Goal: Task Accomplishment & Management: Manage account settings

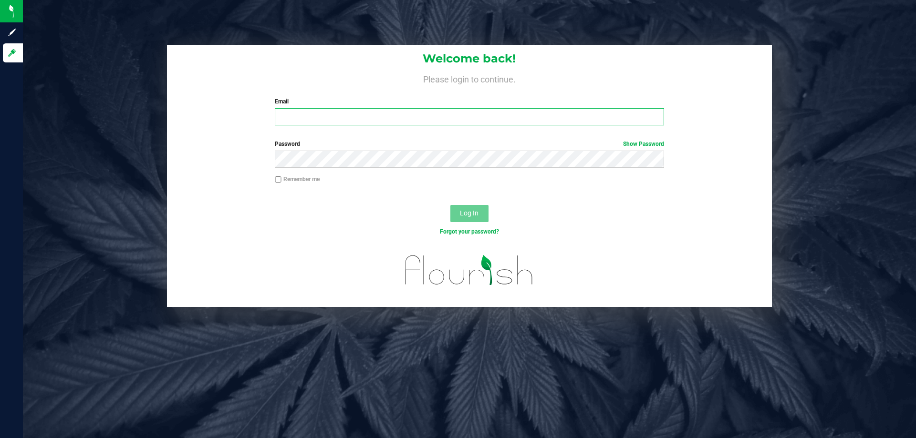
click at [408, 115] on input "Email" at bounding box center [469, 116] width 389 height 17
type input "[EMAIL_ADDRESS][DOMAIN_NAME]"
click at [450, 205] on button "Log In" at bounding box center [469, 213] width 38 height 17
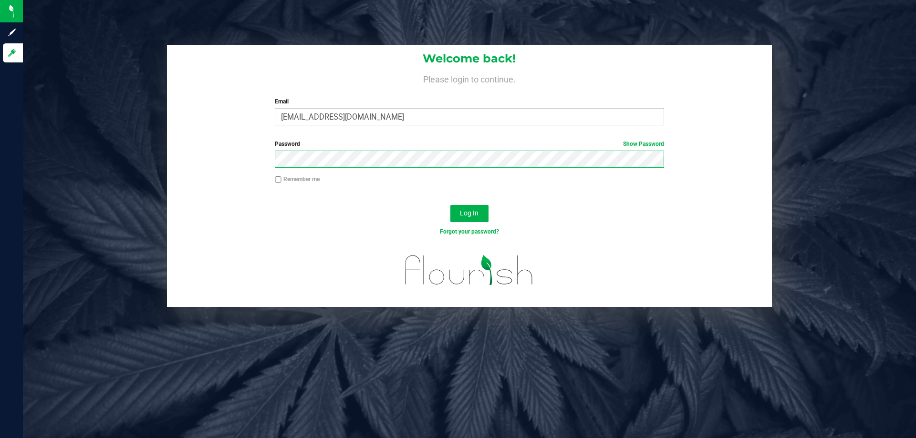
click at [450, 205] on button "Log In" at bounding box center [469, 213] width 38 height 17
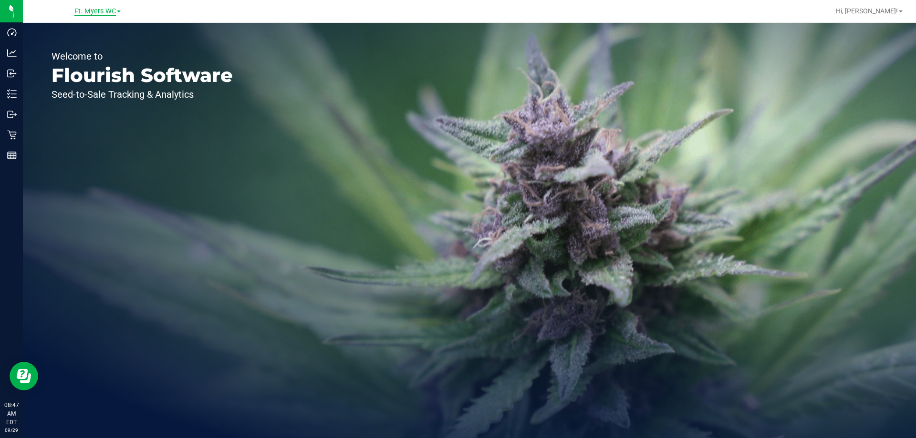
click at [110, 13] on span "Ft. Myers WC" at bounding box center [95, 11] width 42 height 9
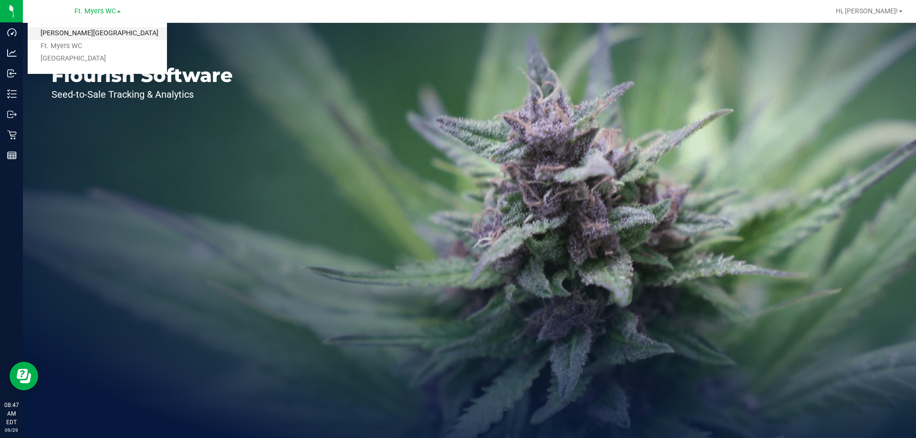
click at [107, 37] on link "Bonita Springs WC" at bounding box center [97, 33] width 139 height 13
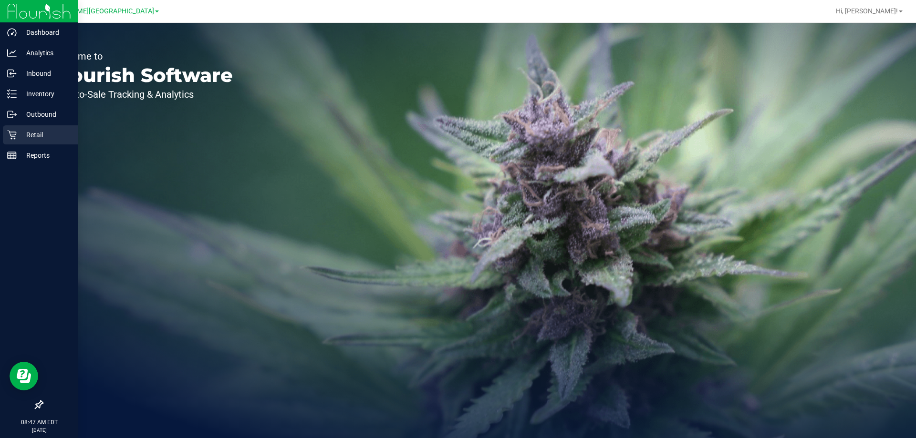
click at [13, 132] on icon at bounding box center [12, 135] width 10 height 10
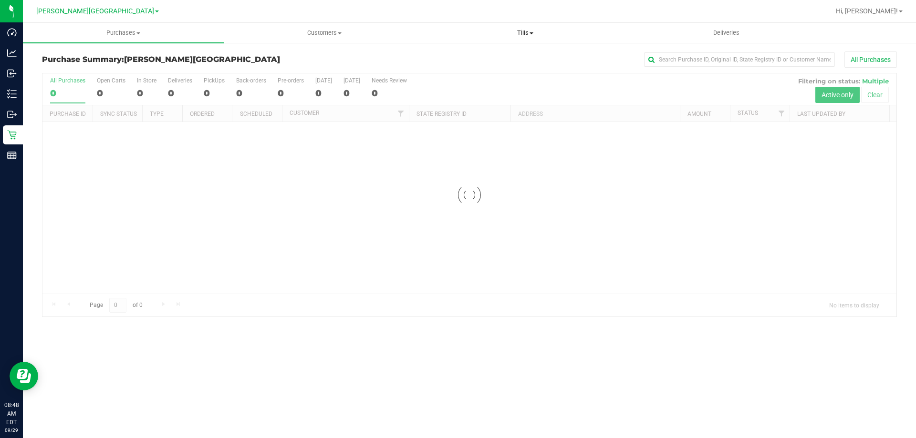
click at [521, 34] on span "Tills" at bounding box center [525, 33] width 200 height 9
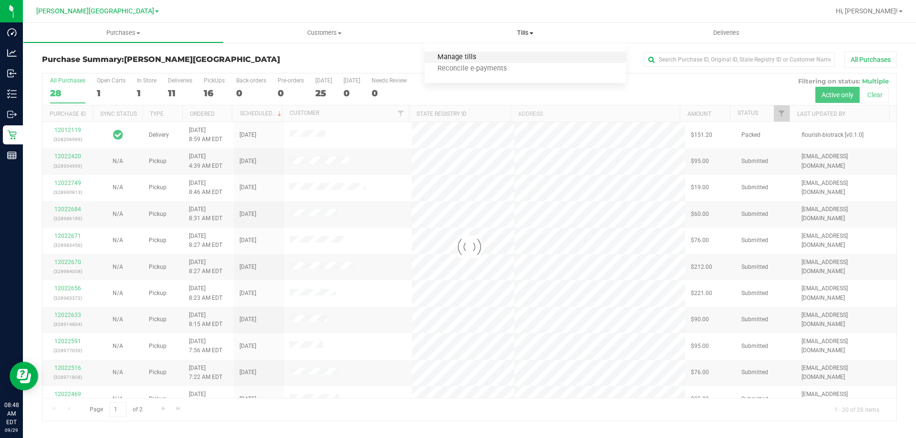
click at [482, 57] on span "Manage tills" at bounding box center [457, 57] width 64 height 8
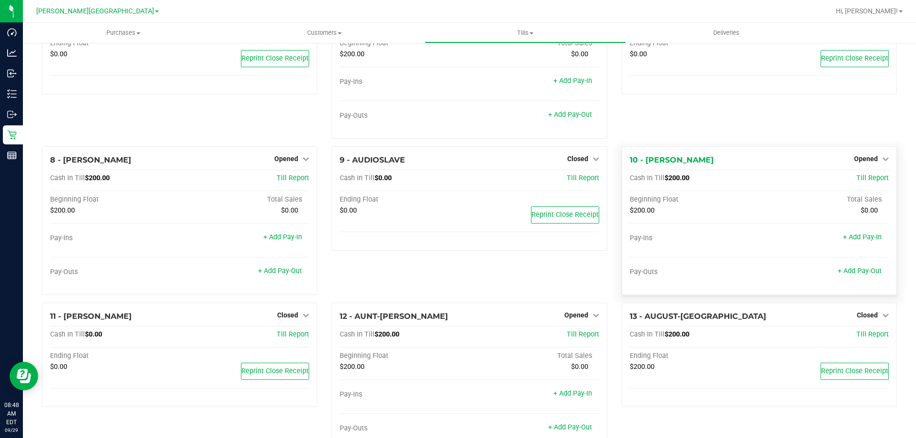
scroll to position [198, 0]
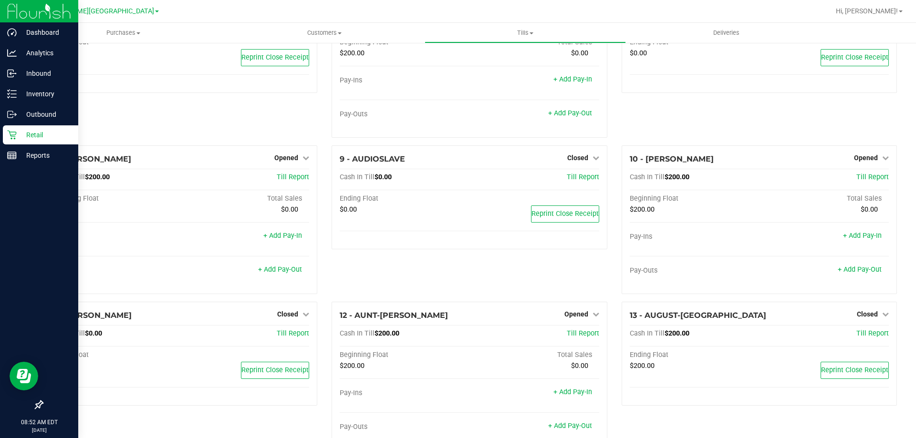
click at [32, 129] on p "Retail" at bounding box center [45, 134] width 57 height 11
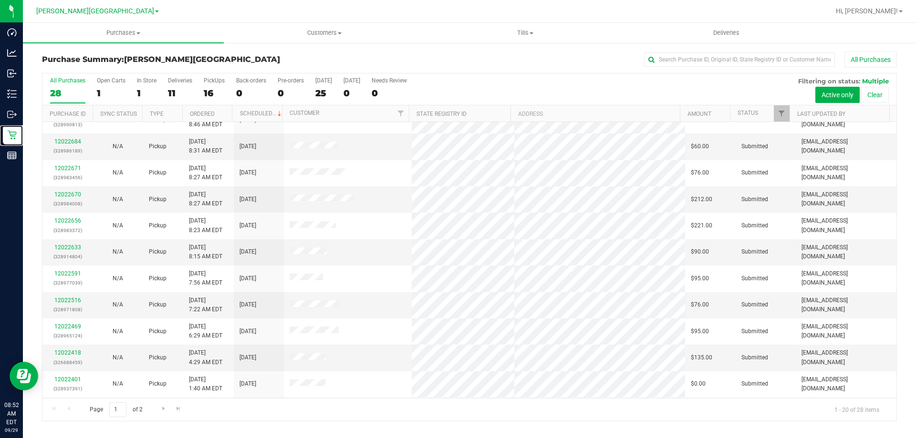
scroll to position [48, 0]
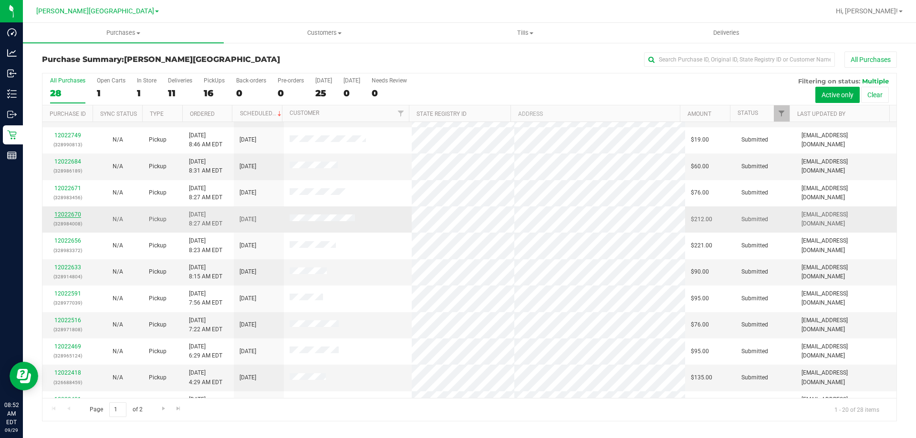
click at [64, 214] on link "12022670" at bounding box center [67, 214] width 27 height 7
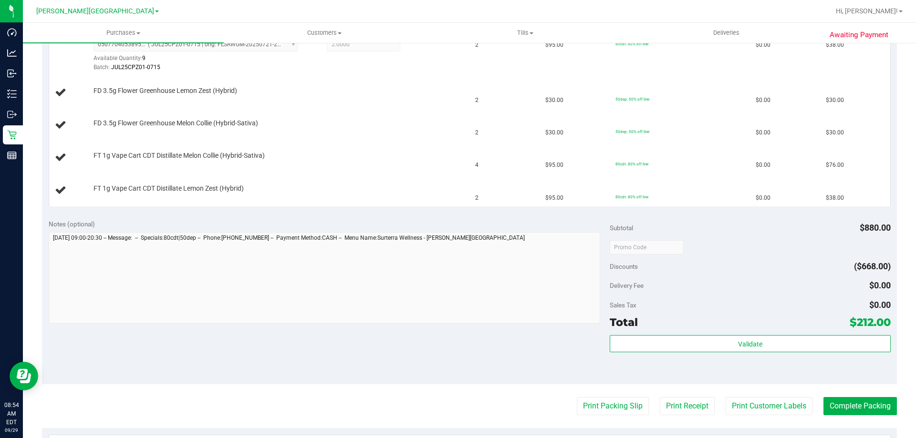
scroll to position [286, 0]
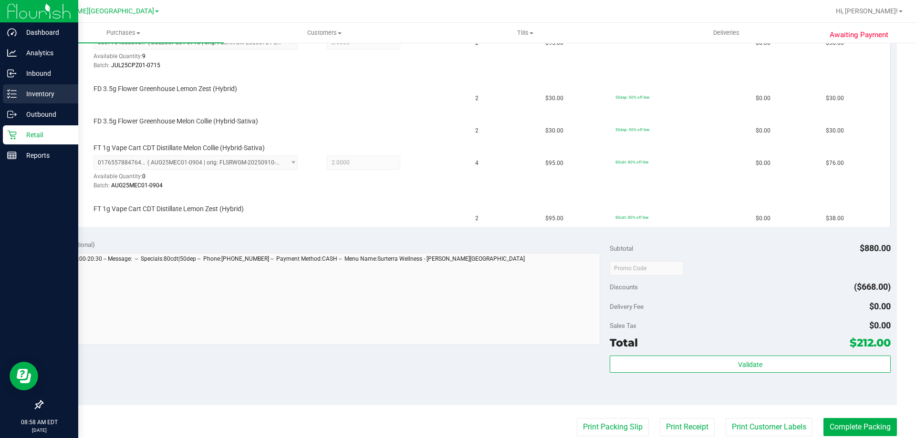
click at [45, 95] on p "Inventory" at bounding box center [45, 93] width 57 height 11
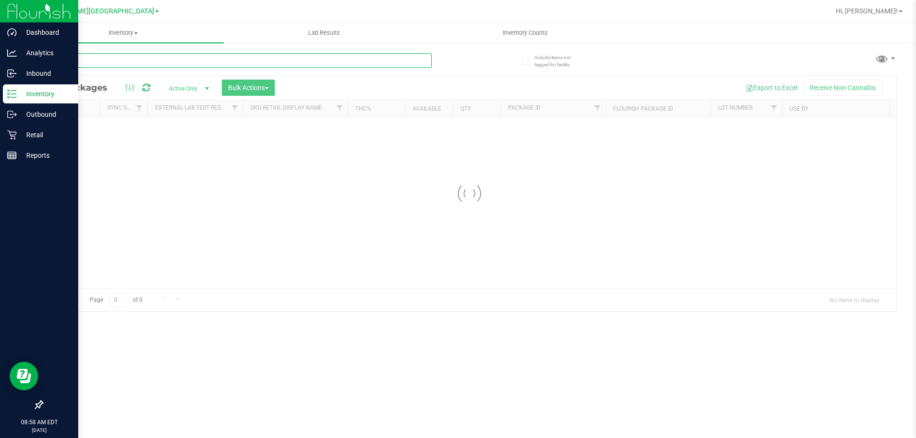
click at [169, 61] on input "text" at bounding box center [237, 60] width 390 height 14
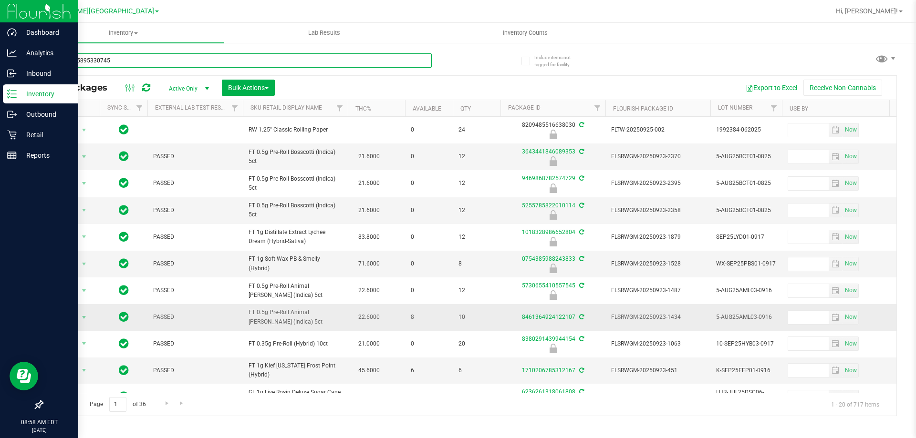
type input "5238125895330745"
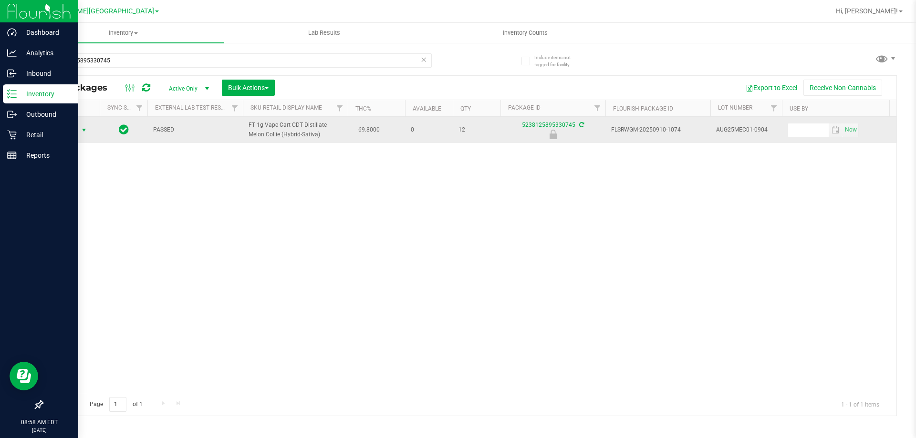
click at [83, 134] on span "select" at bounding box center [84, 130] width 8 height 8
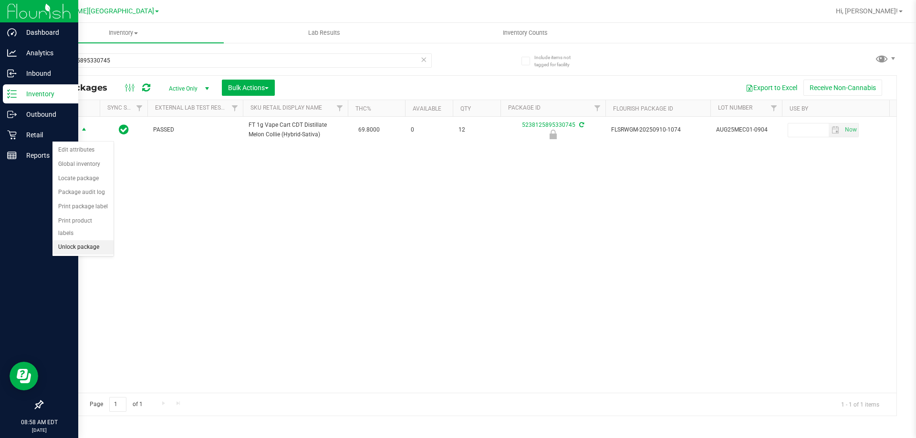
click at [95, 240] on li "Unlock package" at bounding box center [82, 247] width 61 height 14
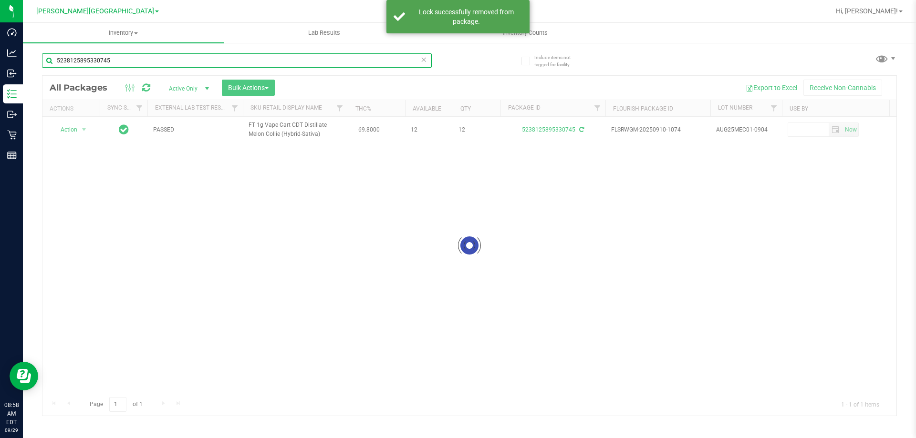
drag, startPoint x: 0, startPoint y: 271, endPoint x: 198, endPoint y: 60, distance: 289.6
click at [198, 60] on input "5238125895330745" at bounding box center [237, 60] width 390 height 14
click at [425, 62] on icon at bounding box center [423, 58] width 7 height 11
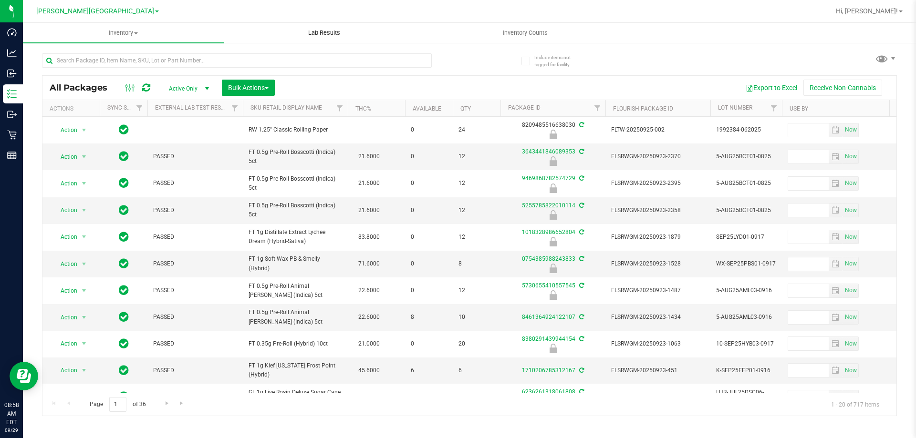
click at [333, 26] on uib-tab-heading "Lab Results" at bounding box center [324, 32] width 200 height 19
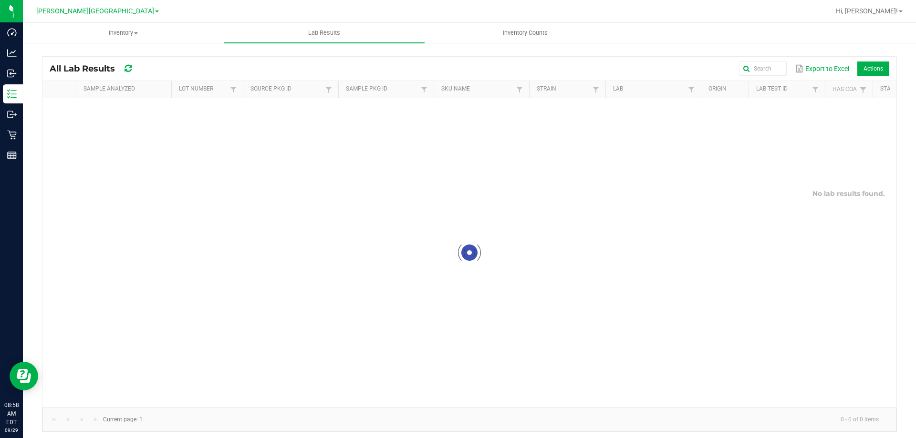
click at [360, 59] on div "All Lab Results Export to Excel Actions" at bounding box center [469, 69] width 854 height 24
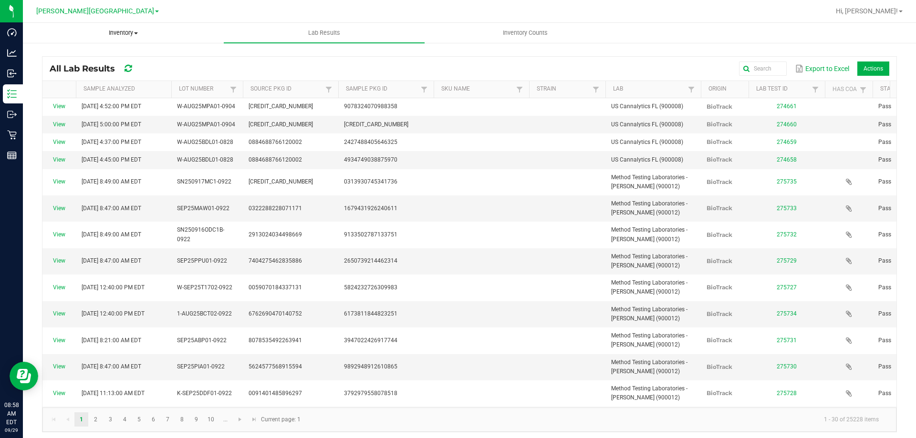
click at [116, 37] on span "Inventory" at bounding box center [123, 33] width 200 height 9
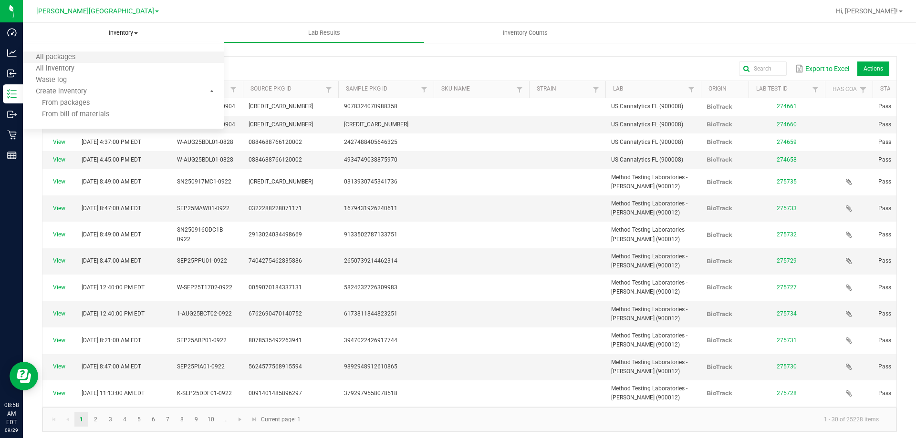
click at [95, 57] on li "All packages" at bounding box center [123, 57] width 201 height 11
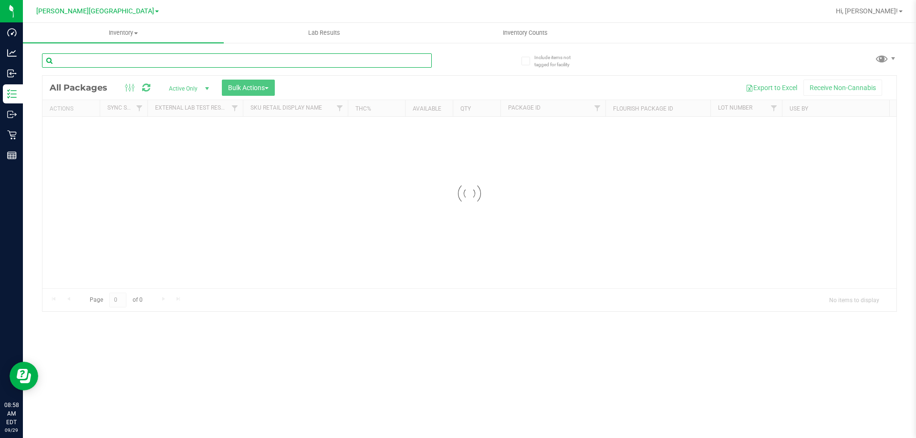
click at [163, 57] on input "text" at bounding box center [237, 60] width 390 height 14
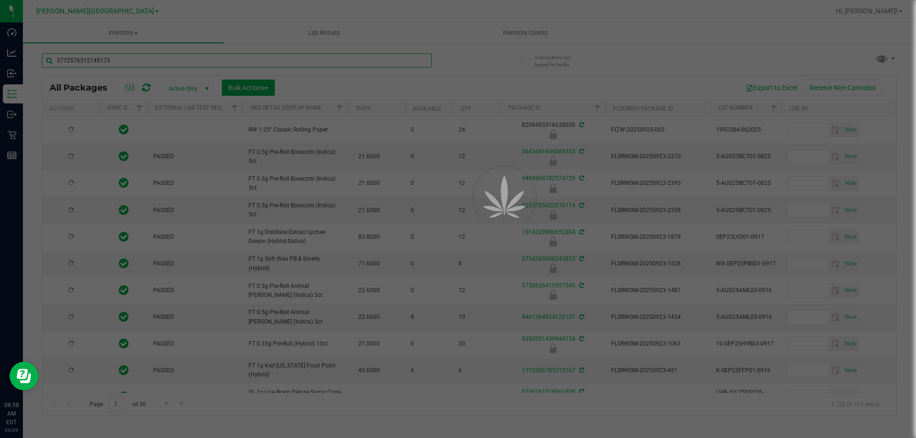
type input "3772576312145173"
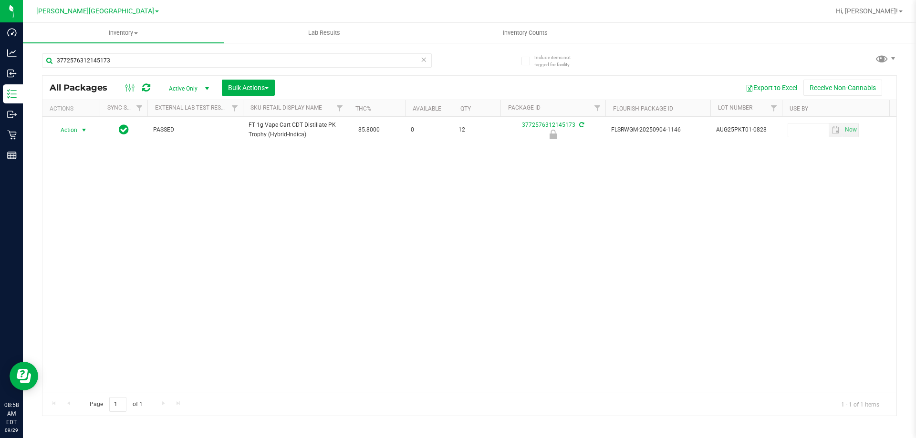
click at [85, 130] on span "select" at bounding box center [84, 130] width 8 height 8
click at [92, 236] on li "Unlock package" at bounding box center [82, 243] width 61 height 14
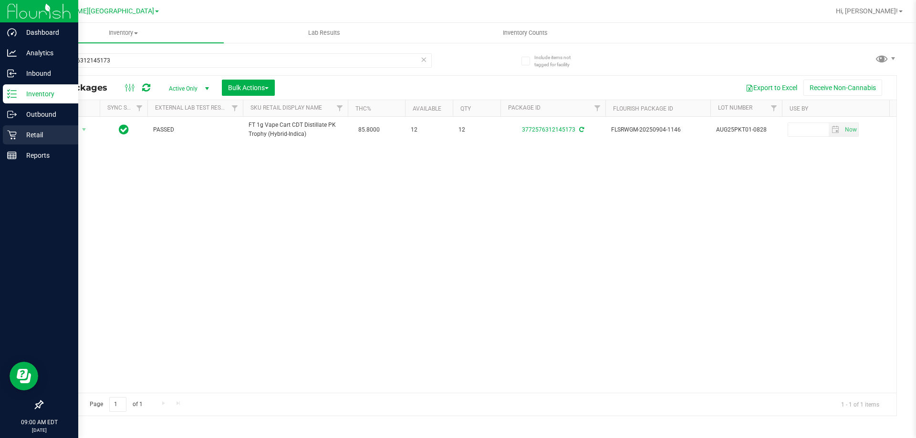
click at [34, 131] on p "Retail" at bounding box center [45, 134] width 57 height 11
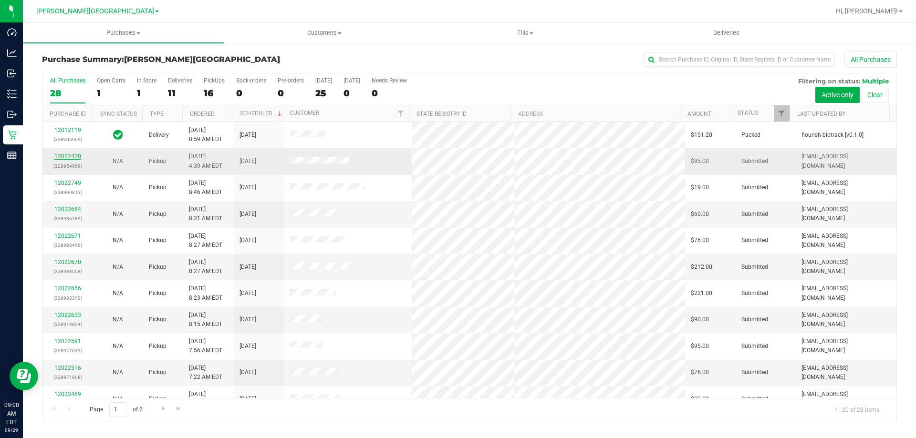
click at [70, 154] on link "12022420" at bounding box center [67, 156] width 27 height 7
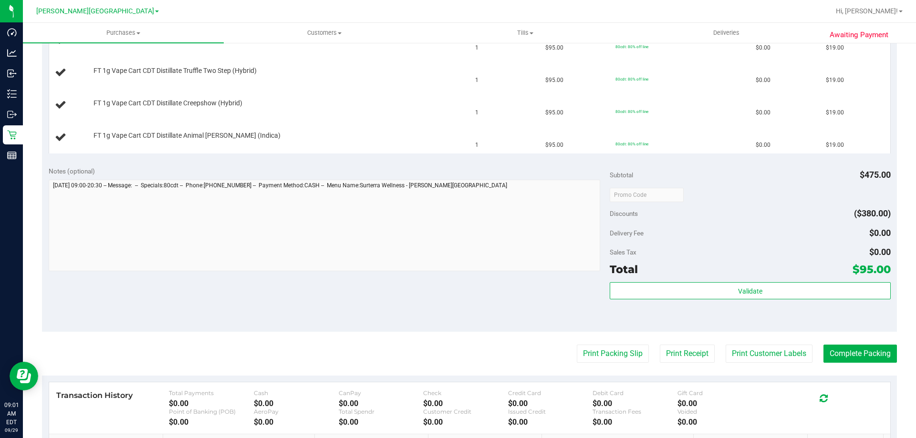
scroll to position [334, 0]
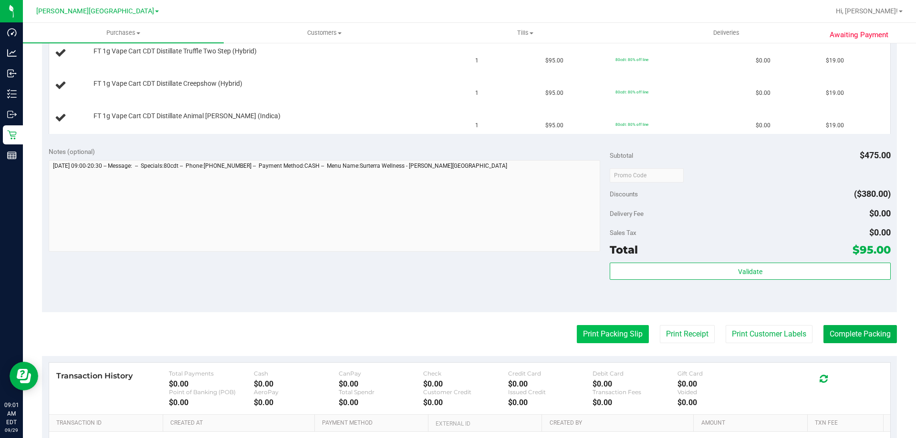
click at [599, 334] on button "Print Packing Slip" at bounding box center [613, 334] width 72 height 18
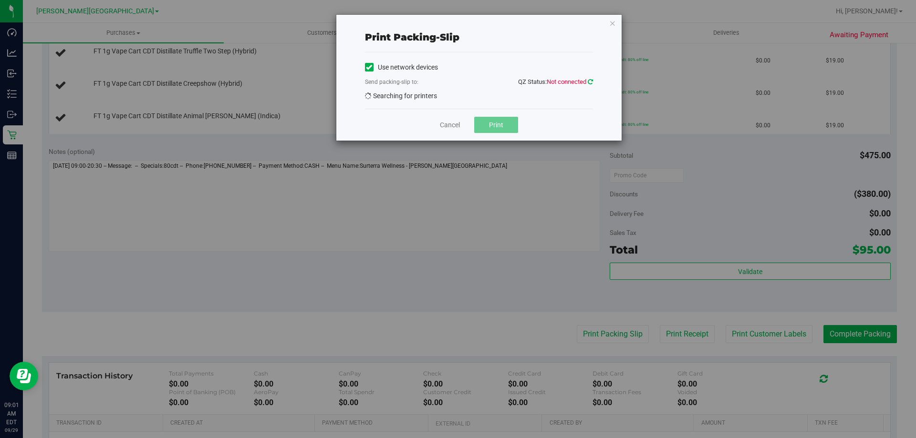
click at [588, 82] on icon at bounding box center [590, 82] width 5 height 6
click at [589, 83] on icon at bounding box center [590, 82] width 5 height 6
click at [455, 124] on link "Cancel" at bounding box center [450, 125] width 20 height 10
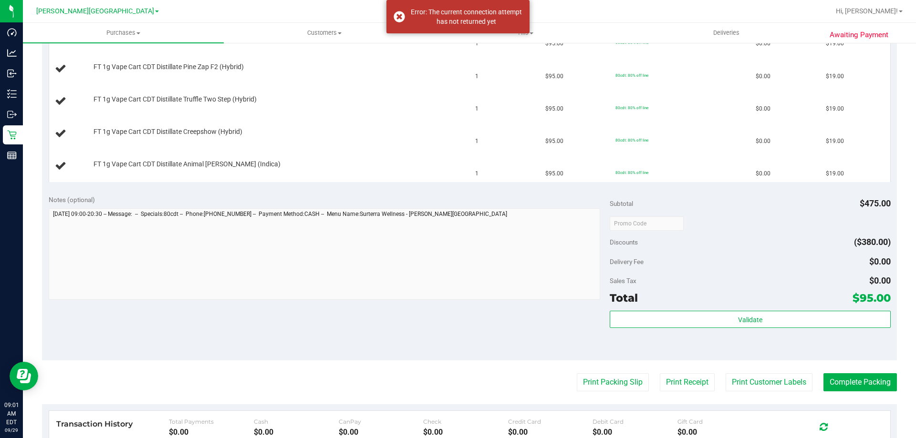
scroll to position [191, 0]
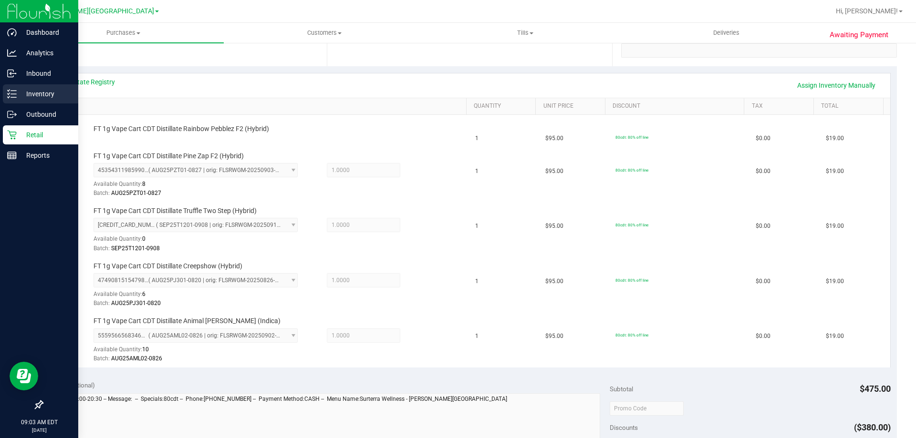
click at [40, 96] on p "Inventory" at bounding box center [45, 93] width 57 height 11
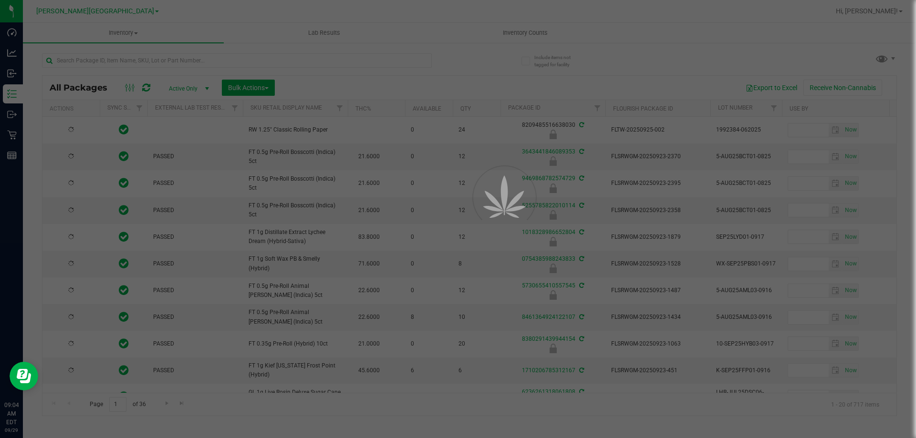
click at [136, 59] on div at bounding box center [458, 219] width 916 height 438
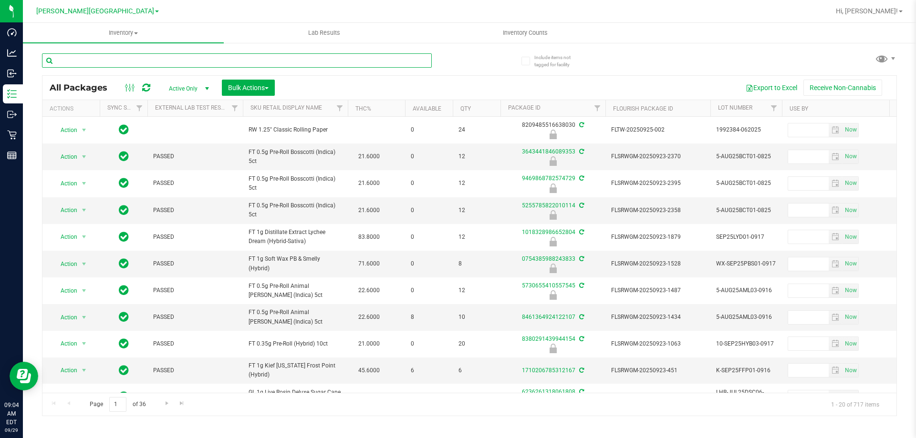
click at [137, 58] on input "text" at bounding box center [237, 60] width 390 height 14
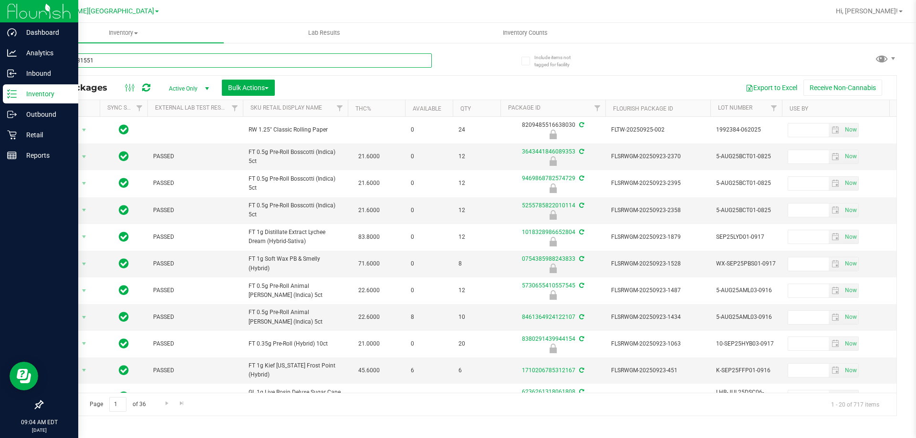
type input "39185631551"
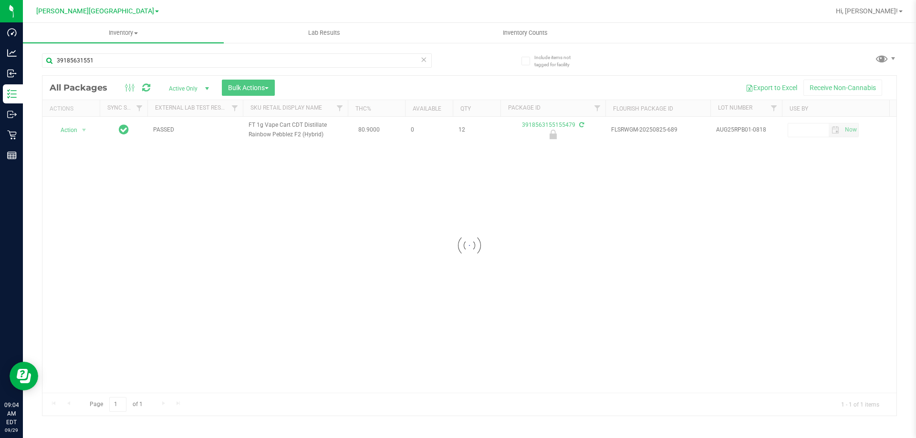
click at [86, 134] on div at bounding box center [469, 246] width 854 height 340
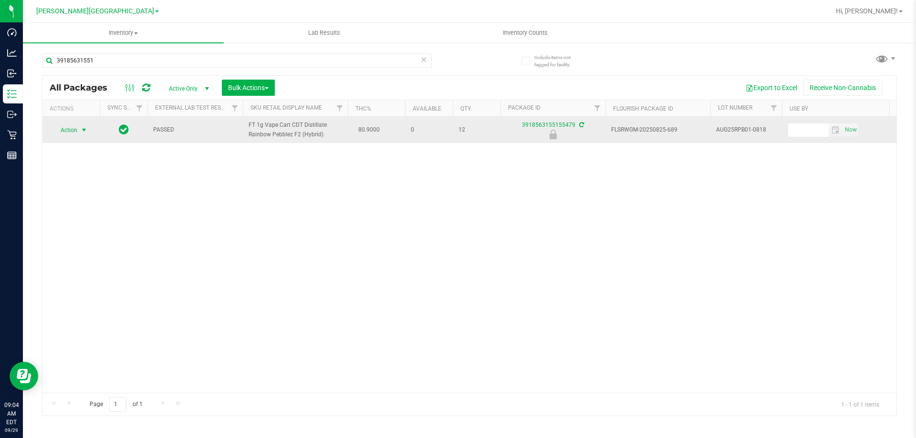
click at [83, 133] on span "select" at bounding box center [84, 130] width 8 height 8
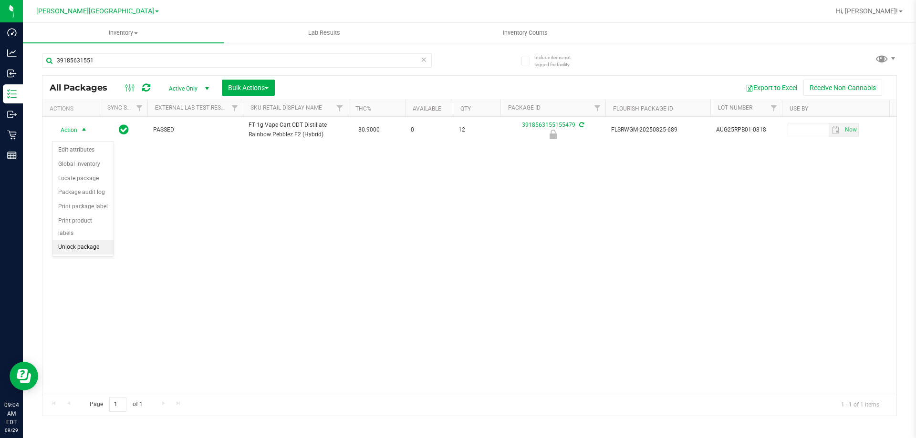
click at [89, 240] on li "Unlock package" at bounding box center [82, 247] width 61 height 14
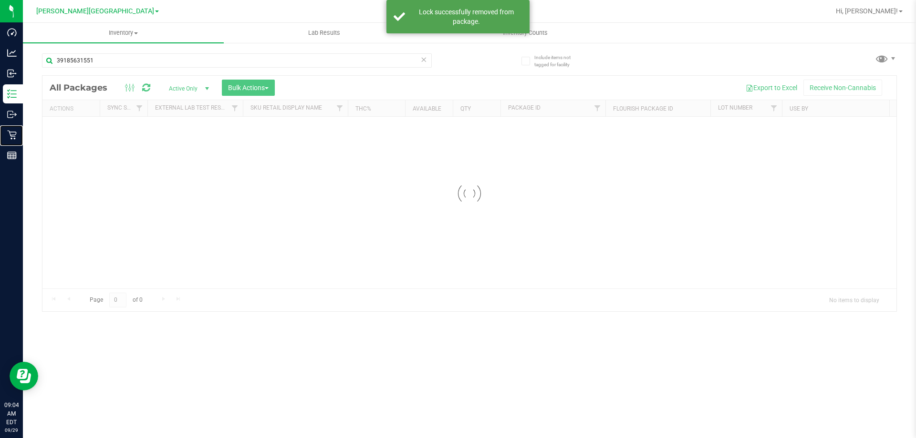
click at [12, 131] on icon at bounding box center [12, 135] width 10 height 10
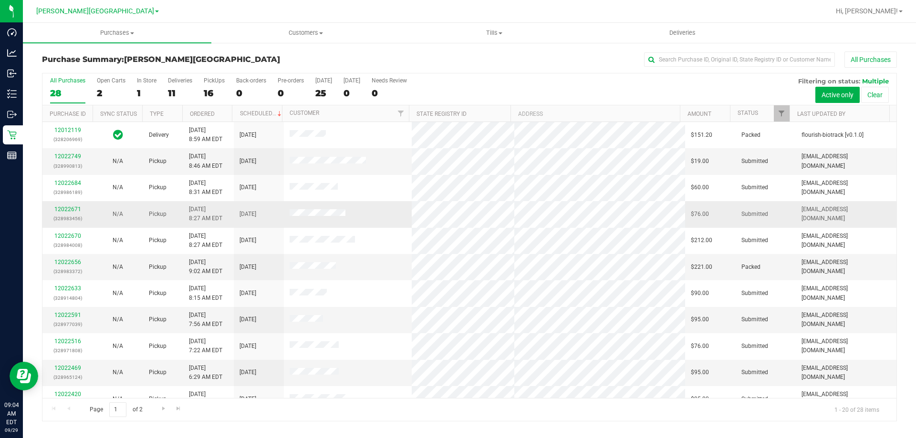
drag, startPoint x: 290, startPoint y: 262, endPoint x: 380, endPoint y: 207, distance: 105.8
click at [380, 207] on td at bounding box center [348, 214] width 128 height 26
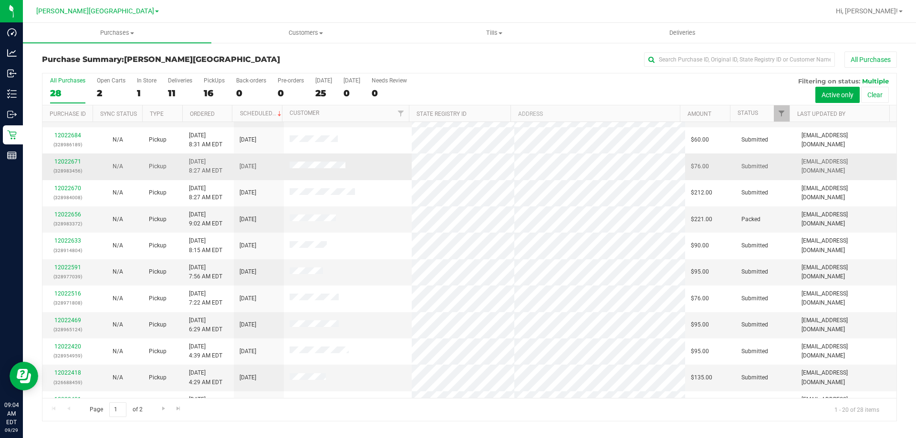
scroll to position [95, 0]
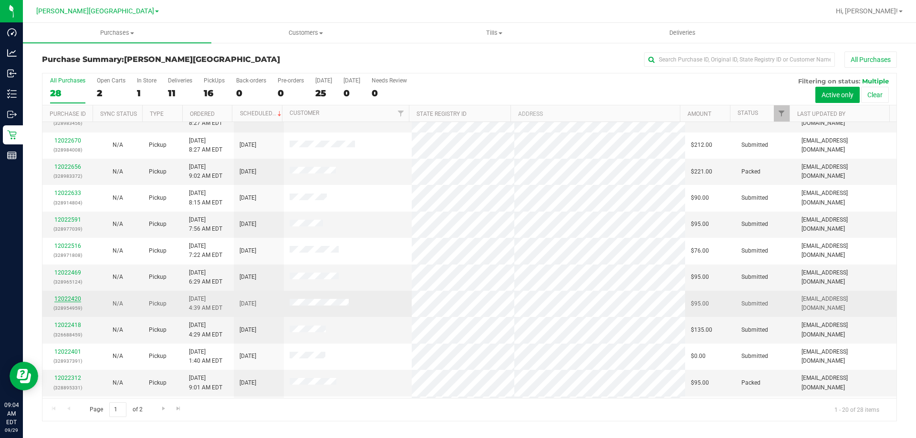
click at [63, 301] on link "12022420" at bounding box center [67, 299] width 27 height 7
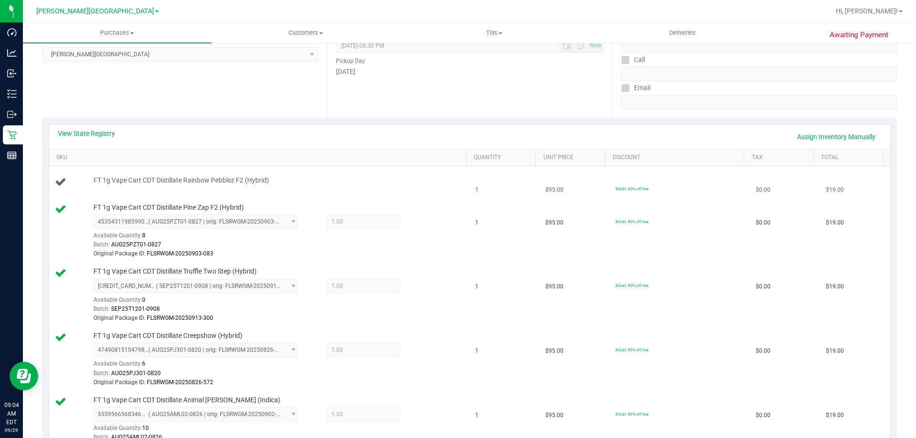
scroll to position [143, 0]
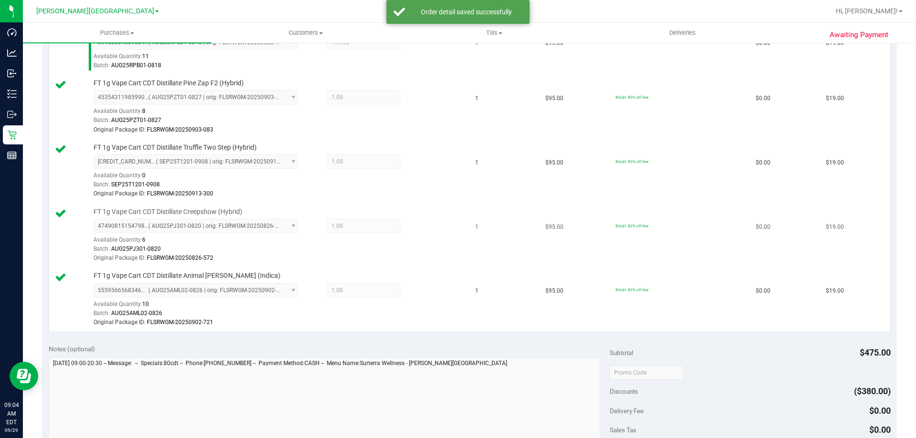
drag, startPoint x: 511, startPoint y: 177, endPoint x: 566, endPoint y: 191, distance: 57.0
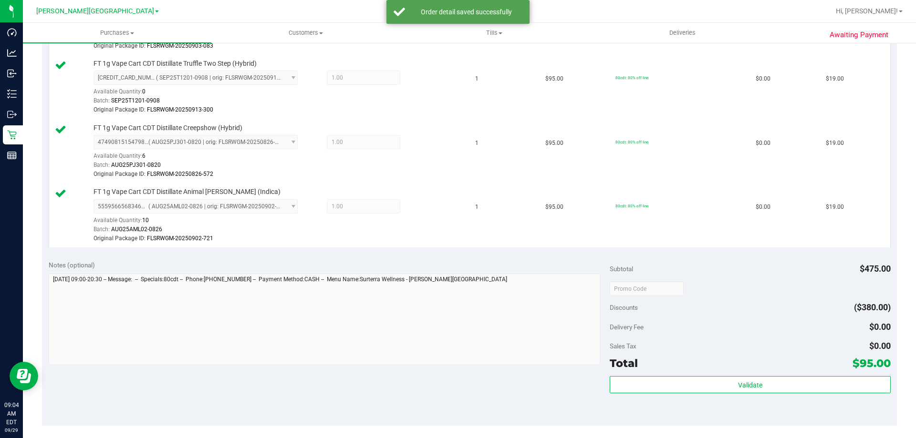
scroll to position [599, 0]
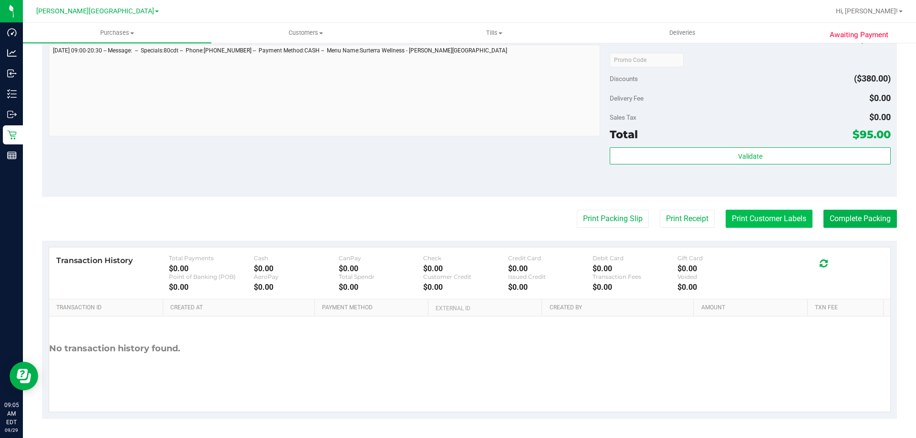
click at [754, 214] on button "Print Customer Labels" at bounding box center [769, 219] width 87 height 18
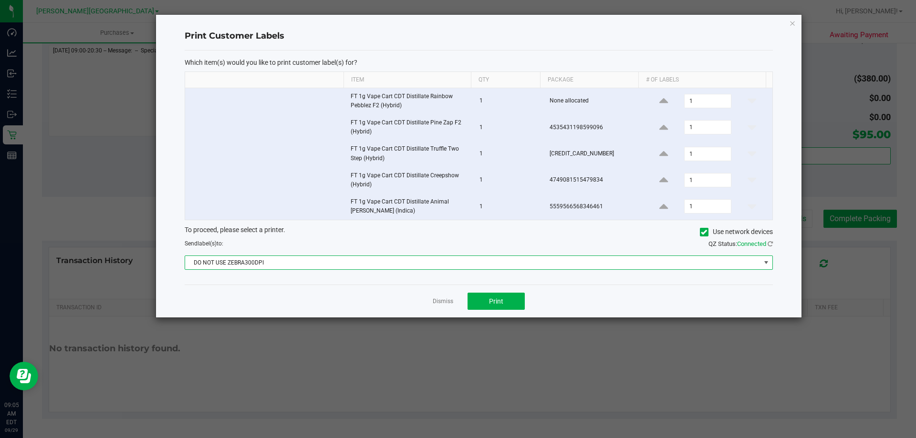
click at [292, 263] on span "DO NOT USE ZEBRA300DPI" at bounding box center [472, 262] width 575 height 13
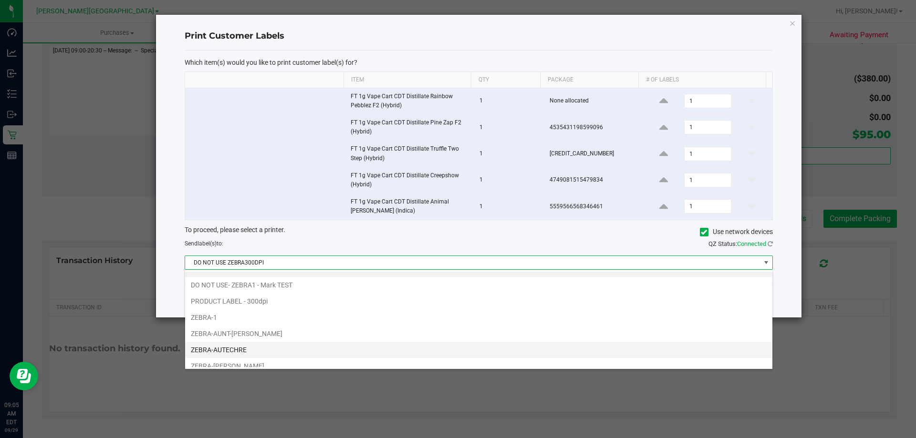
scroll to position [0, 0]
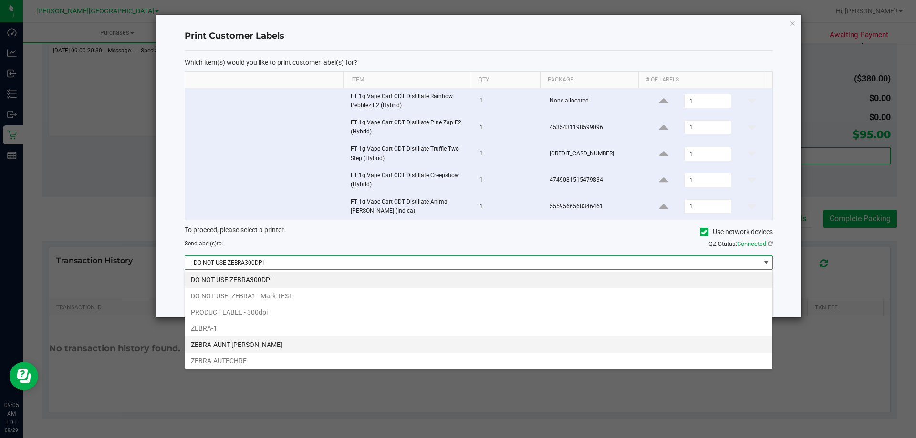
click at [296, 344] on li "ZEBRA-AUNT-[PERSON_NAME]" at bounding box center [478, 345] width 587 height 16
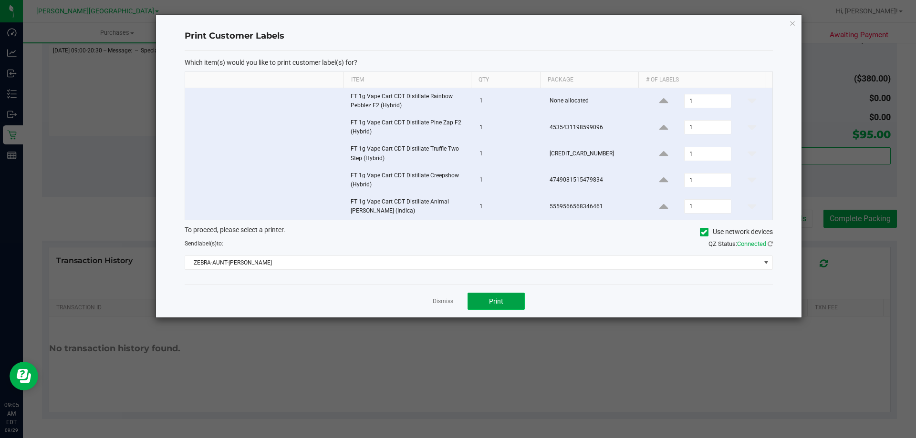
click at [504, 303] on button "Print" at bounding box center [496, 301] width 57 height 17
click at [443, 294] on div "Dismiss Print" at bounding box center [479, 301] width 588 height 33
click at [454, 302] on div "Dismiss Print" at bounding box center [479, 301] width 588 height 33
click at [451, 302] on link "Dismiss" at bounding box center [443, 302] width 21 height 8
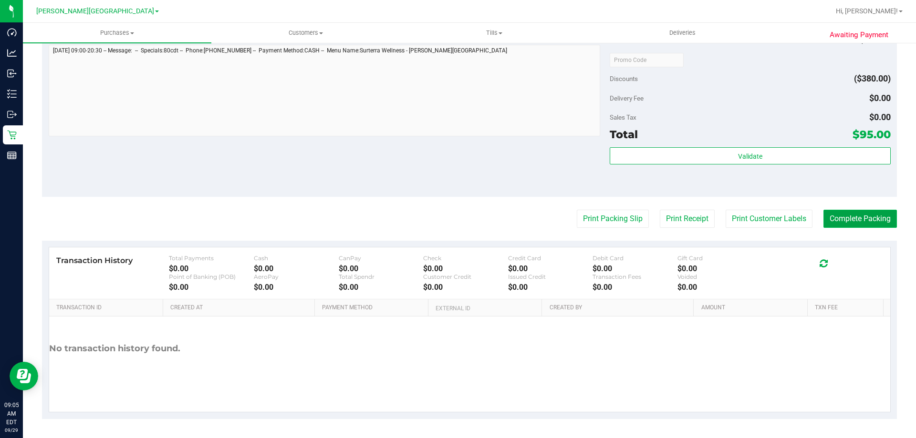
click at [845, 216] on button "Complete Packing" at bounding box center [859, 219] width 73 height 18
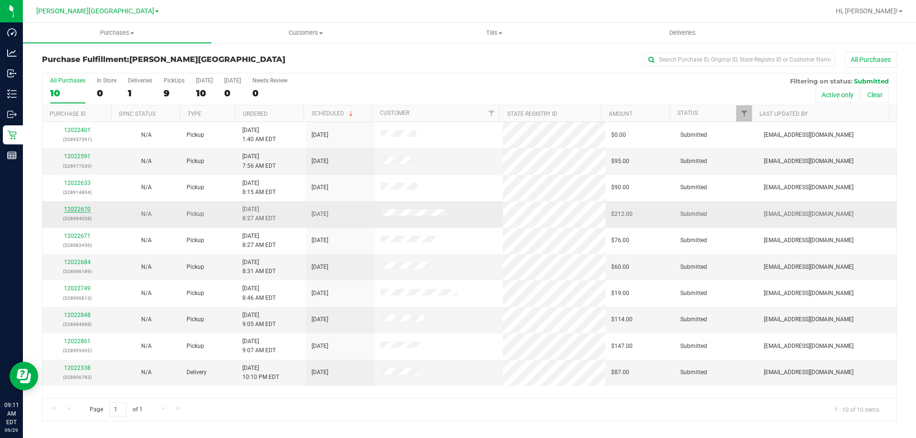
click at [78, 209] on link "12022670" at bounding box center [77, 209] width 27 height 7
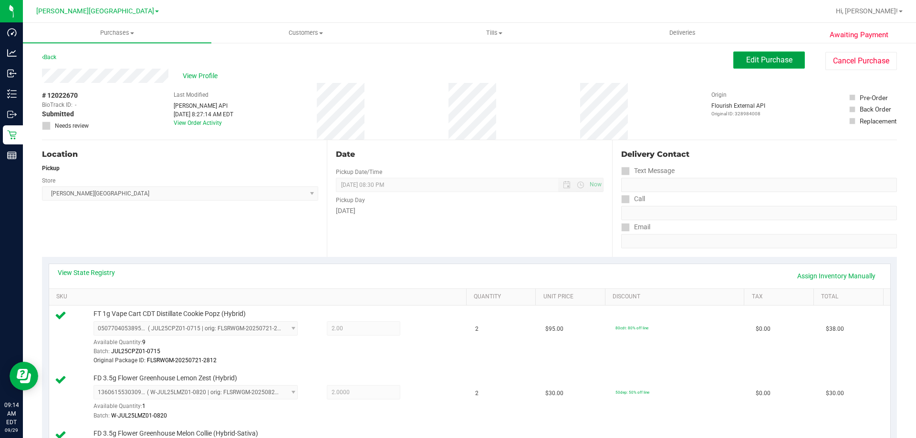
click at [777, 59] on span "Edit Purchase" at bounding box center [769, 59] width 46 height 9
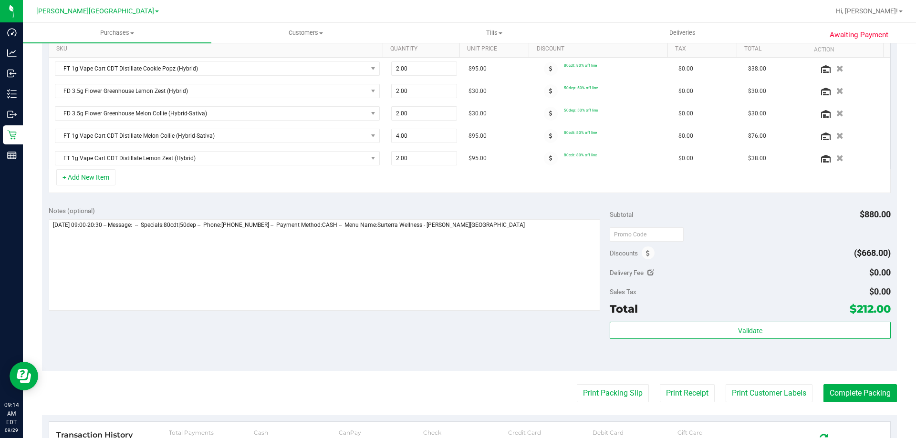
scroll to position [286, 0]
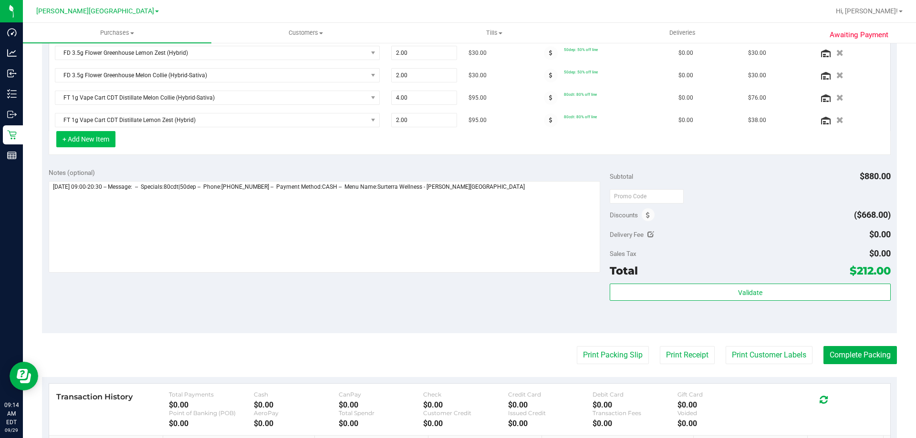
click at [83, 135] on button "+ Add New Item" at bounding box center [85, 139] width 59 height 16
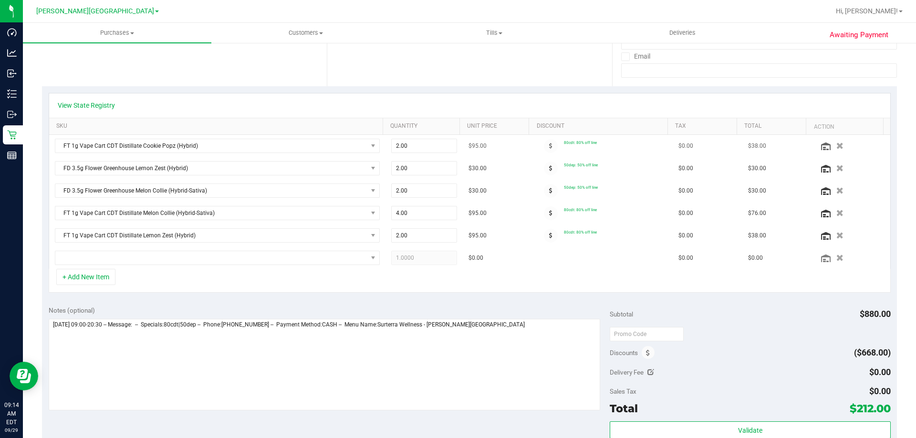
scroll to position [143, 0]
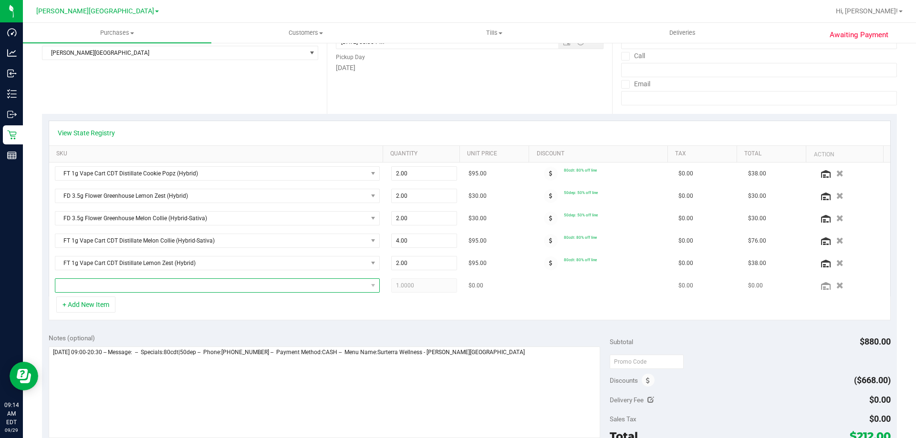
click at [138, 288] on span "NO DATA FOUND" at bounding box center [211, 285] width 312 height 13
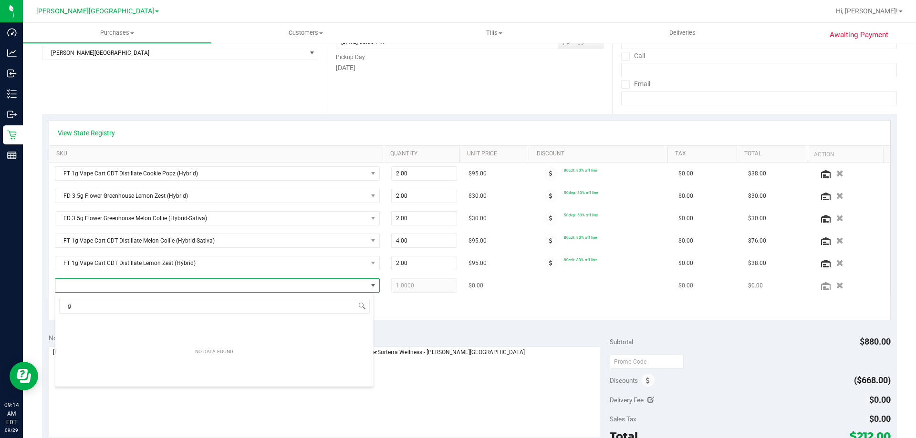
scroll to position [14, 316]
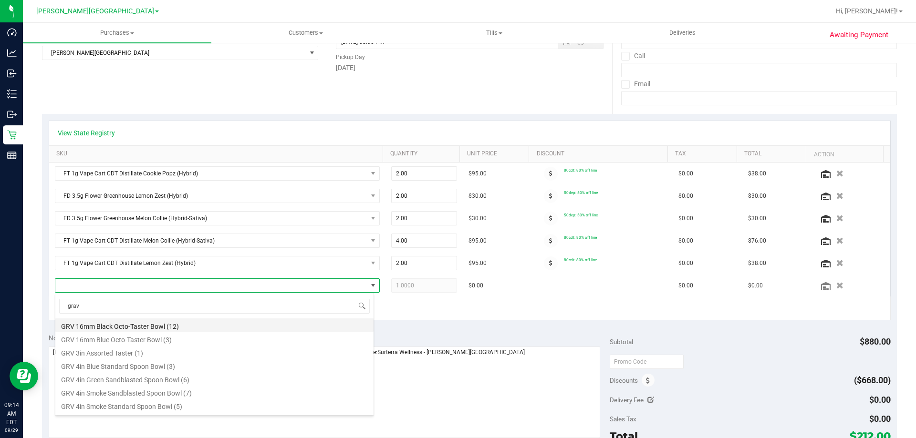
type input "grav"
click at [135, 379] on li "GRV 4in Green Sandblasted Spoon Bowl (6)" at bounding box center [214, 378] width 318 height 13
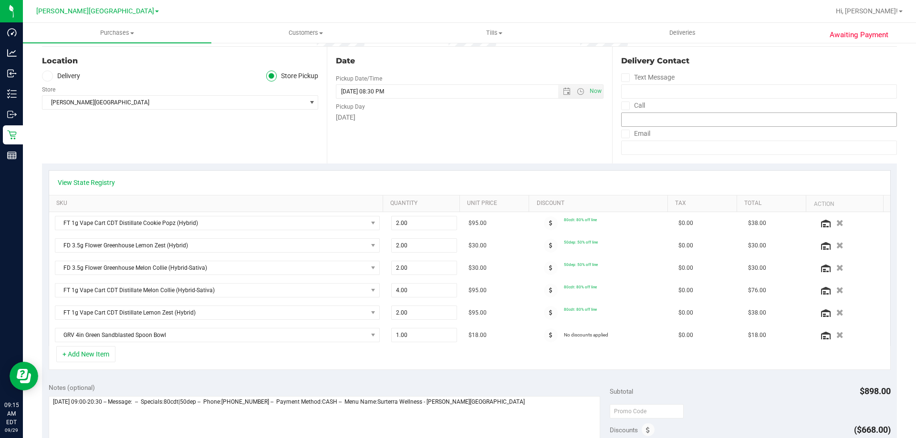
scroll to position [0, 0]
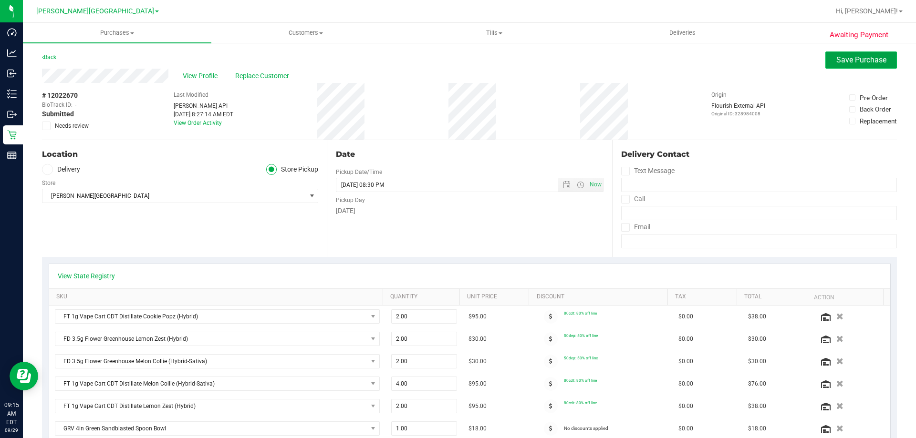
click at [873, 58] on span "Save Purchase" at bounding box center [861, 59] width 50 height 9
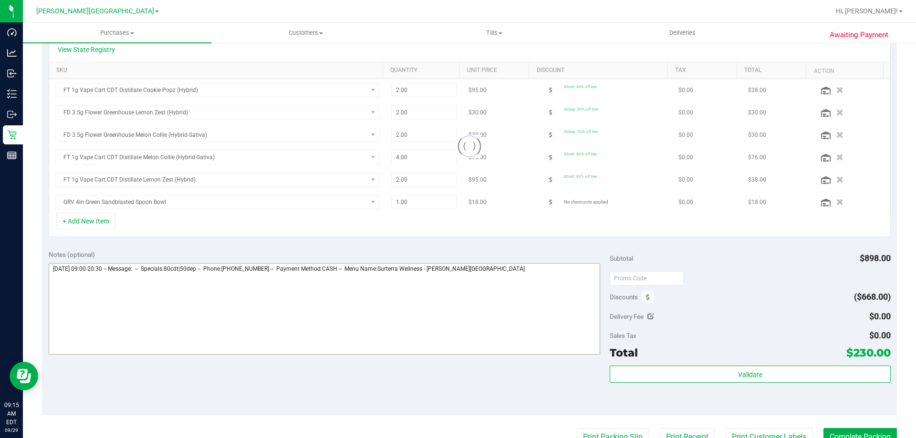
scroll to position [239, 0]
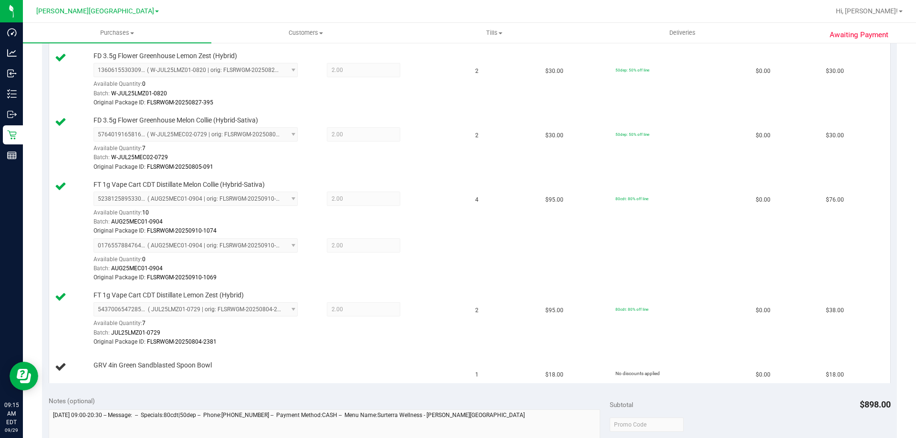
scroll to position [191, 0]
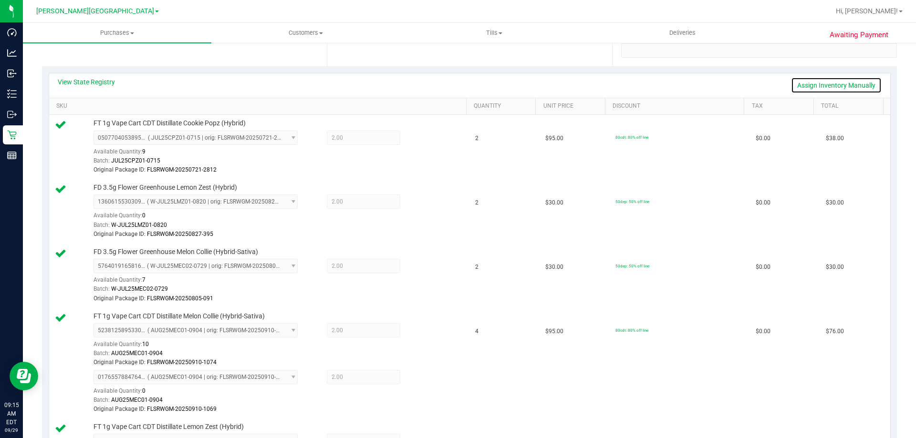
click at [842, 82] on link "Assign Inventory Manually" at bounding box center [836, 85] width 91 height 16
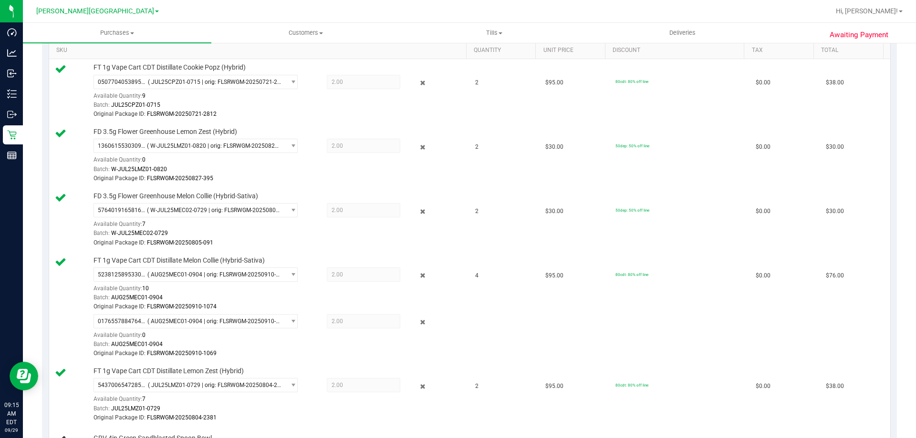
scroll to position [382, 0]
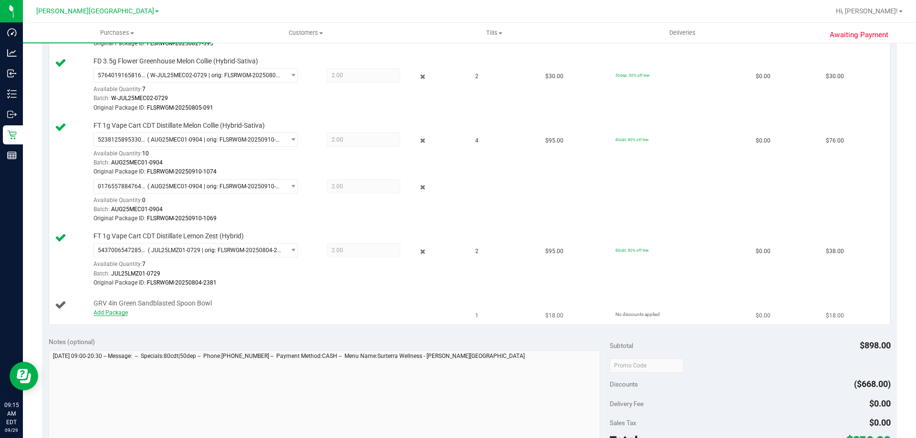
click at [105, 315] on link "Add Package" at bounding box center [111, 313] width 34 height 7
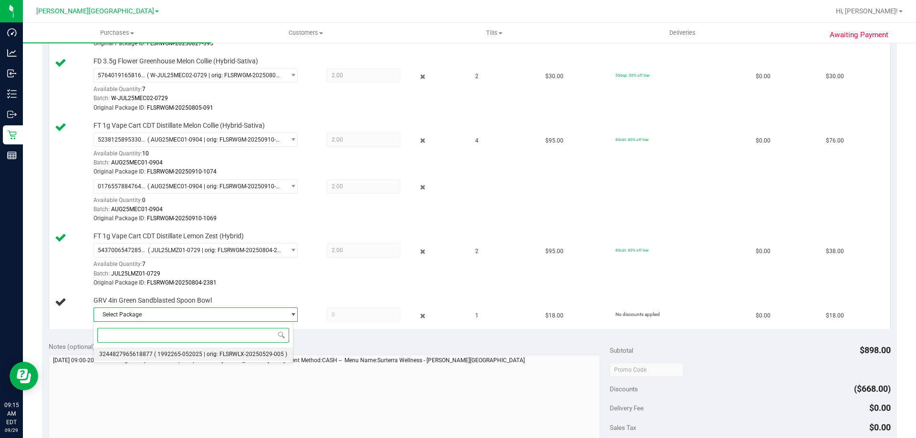
click at [164, 353] on span "( 1992265-052025 | orig: FLSRWLX-20250529-005 )" at bounding box center [220, 354] width 133 height 7
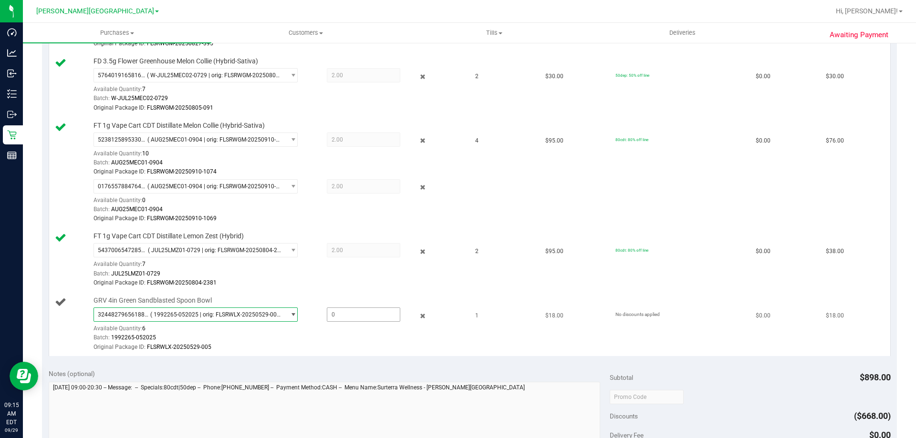
drag, startPoint x: 355, startPoint y: 321, endPoint x: 275, endPoint y: 321, distance: 79.7
click at [275, 308] on div "3244827965618877 ( 1992265-052025 | orig: FLSRWLX-20250529-005 ) 32448279656188…" at bounding box center [278, 308] width 368 height 0
type input "1"
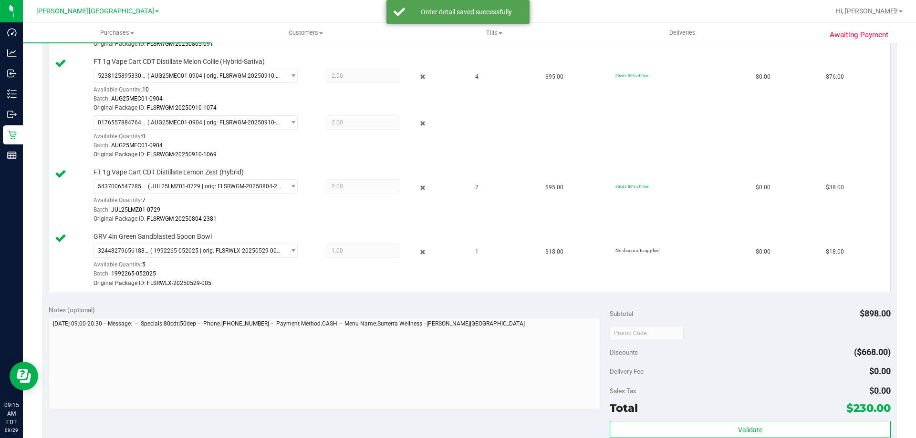
scroll to position [620, 0]
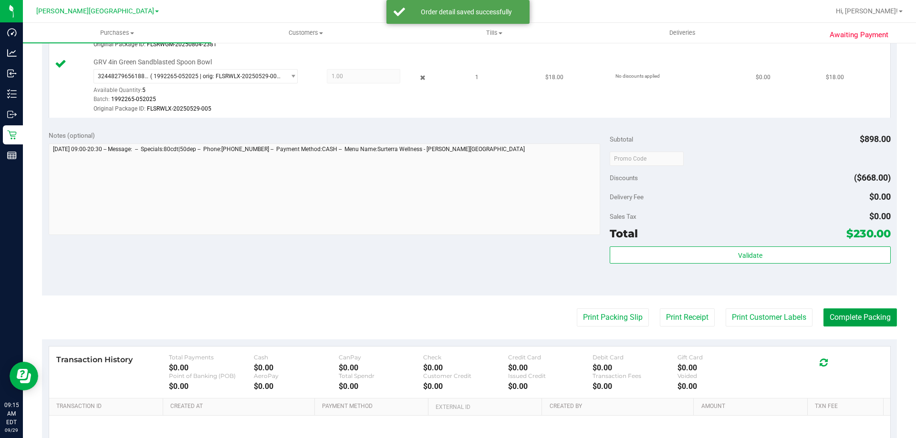
drag, startPoint x: 851, startPoint y: 318, endPoint x: 675, endPoint y: 116, distance: 268.5
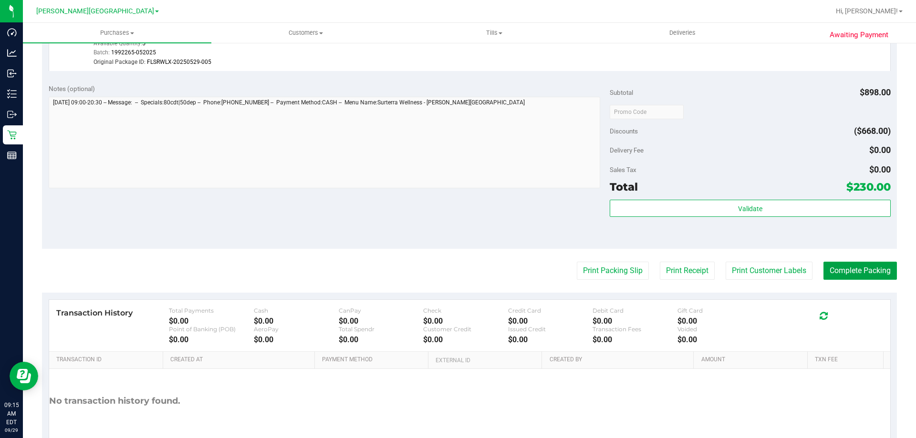
scroll to position [716, 0]
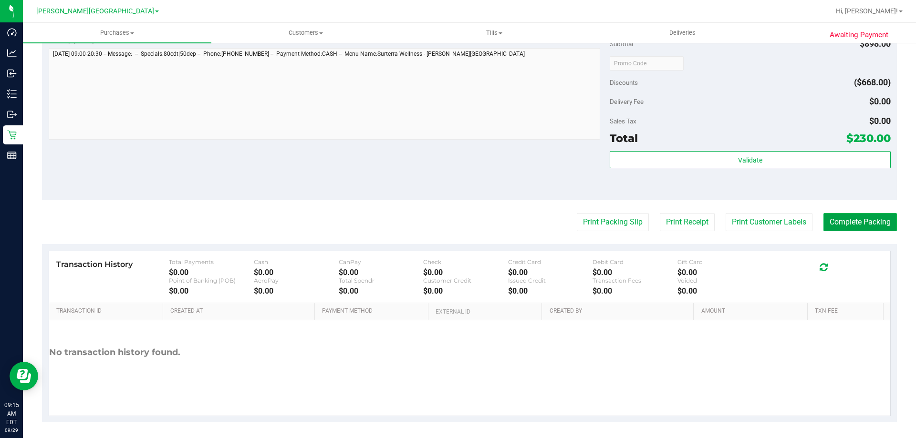
click at [853, 227] on button "Complete Packing" at bounding box center [859, 222] width 73 height 18
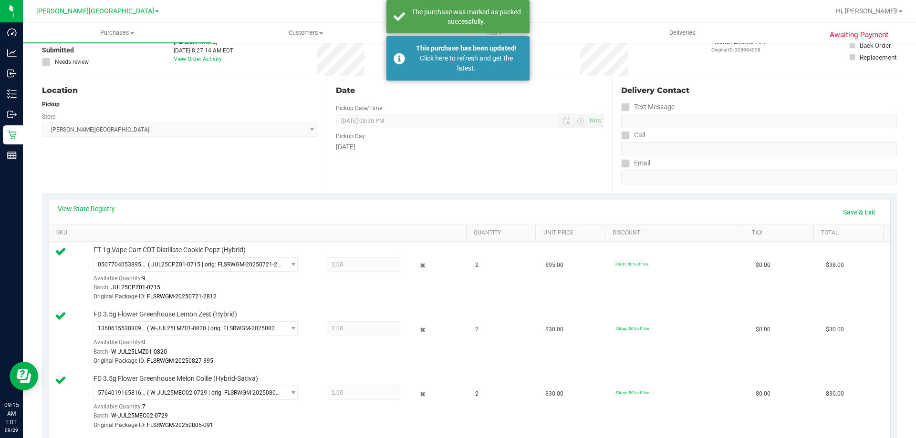
scroll to position [0, 0]
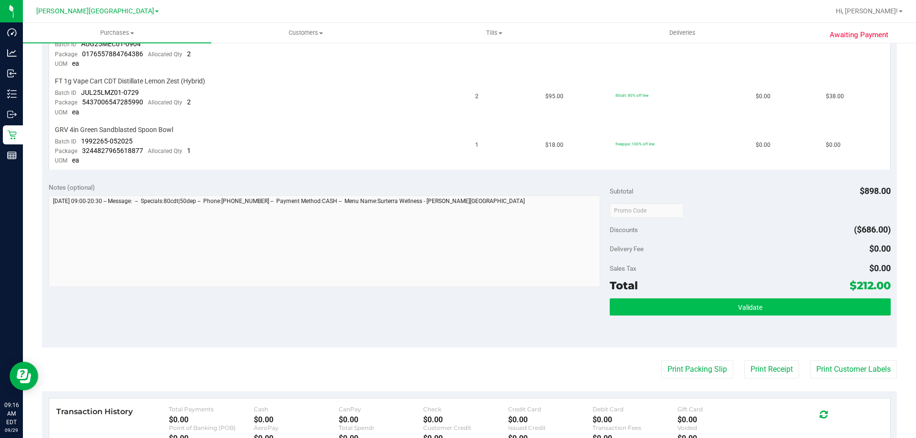
scroll to position [477, 0]
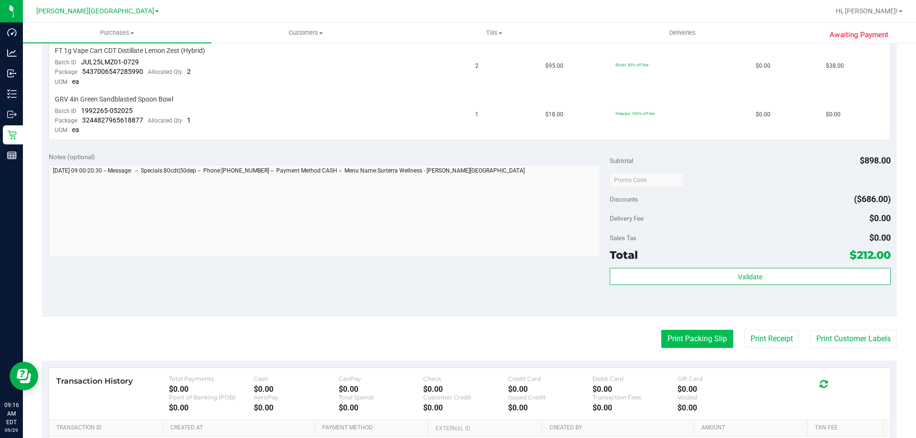
click at [698, 336] on button "Print Packing Slip" at bounding box center [697, 339] width 72 height 18
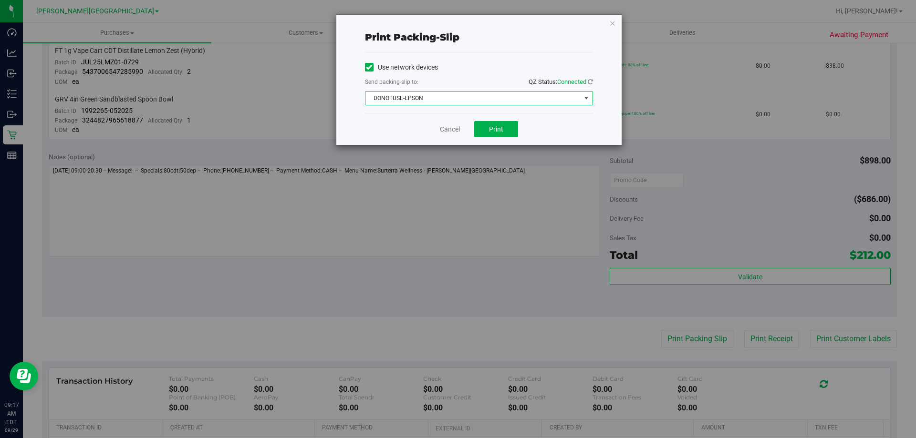
drag, startPoint x: 496, startPoint y: 99, endPoint x: 493, endPoint y: 93, distance: 6.4
click at [496, 99] on span "DONOTUSE-EPSON" at bounding box center [472, 98] width 215 height 13
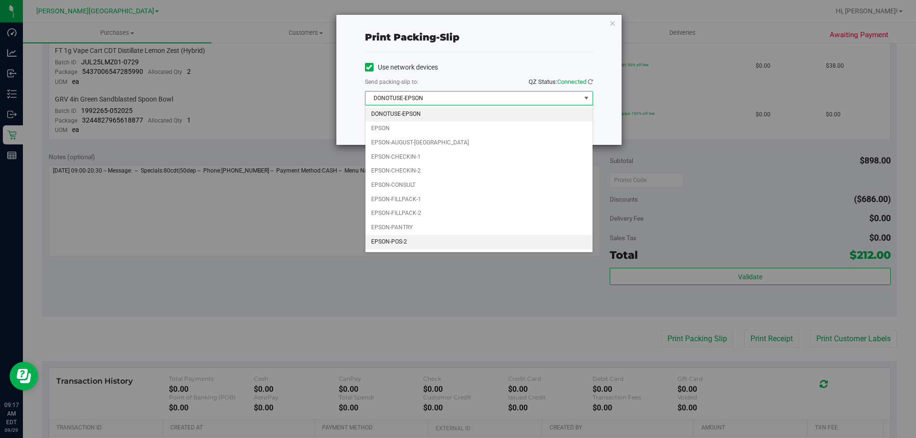
click at [429, 248] on li "EPSON-POS-2" at bounding box center [478, 242] width 227 height 14
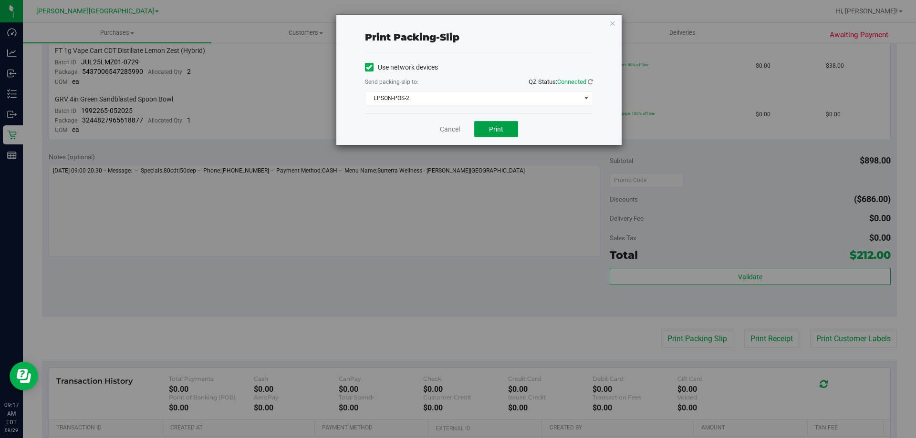
click at [496, 130] on span "Print" at bounding box center [496, 129] width 14 height 8
drag, startPoint x: 448, startPoint y: 128, endPoint x: 497, endPoint y: 135, distance: 49.7
click at [449, 128] on link "Cancel" at bounding box center [450, 130] width 20 height 10
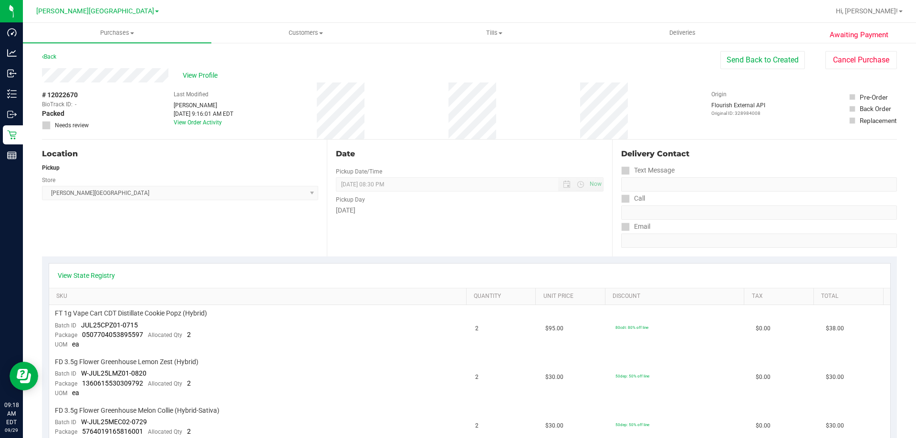
scroll to position [0, 0]
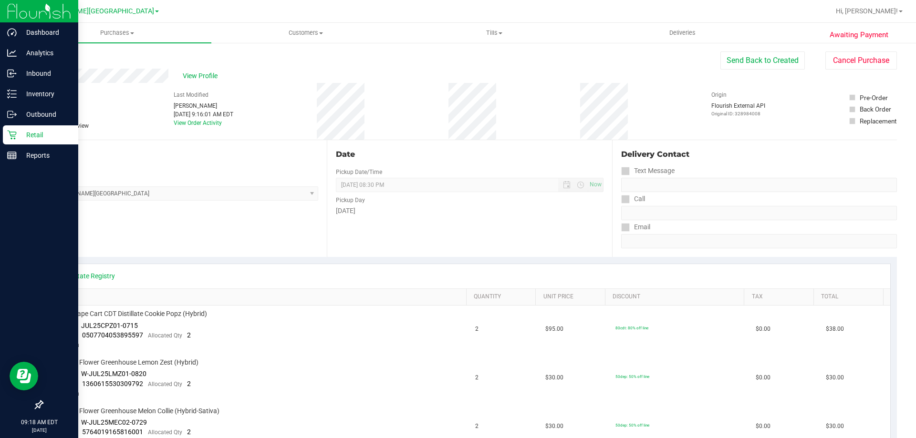
click at [16, 134] on icon at bounding box center [12, 135] width 10 height 10
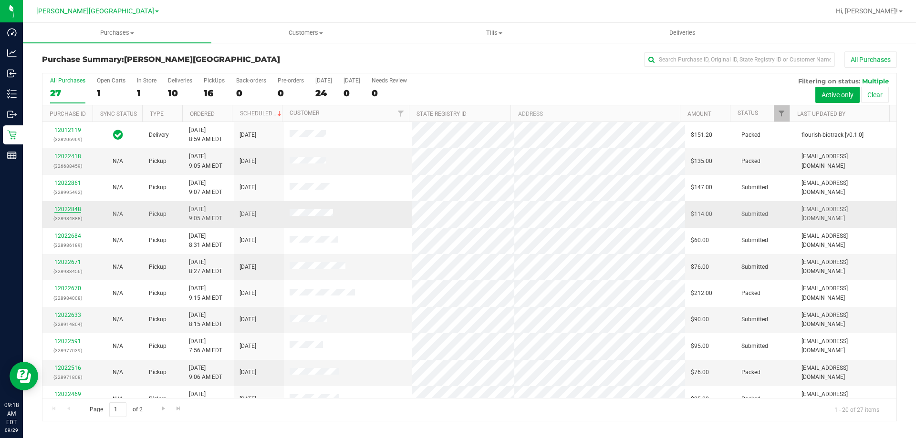
click at [67, 210] on link "12022848" at bounding box center [67, 209] width 27 height 7
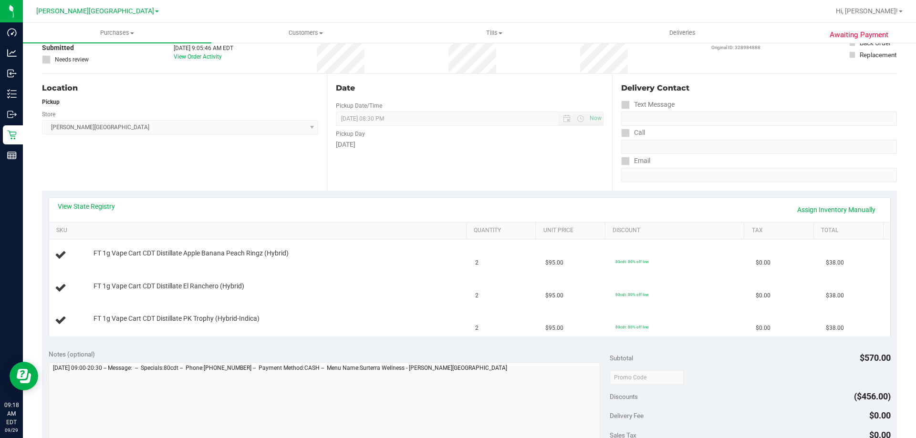
scroll to position [95, 0]
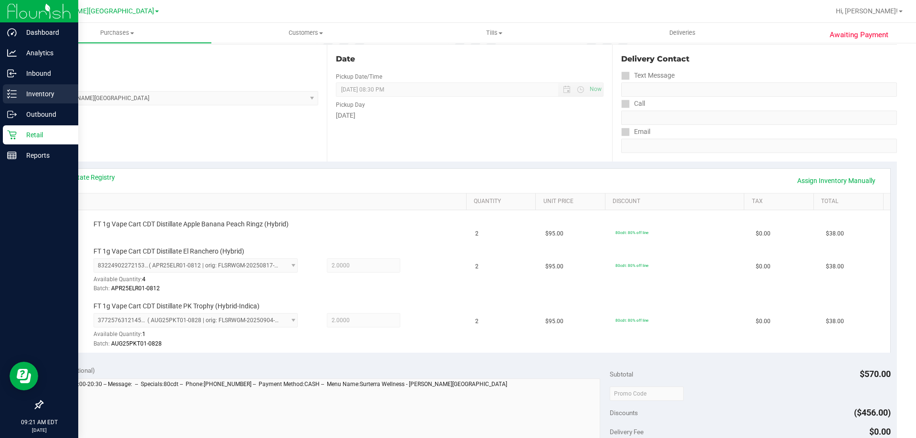
click at [42, 93] on p "Inventory" at bounding box center [45, 93] width 57 height 11
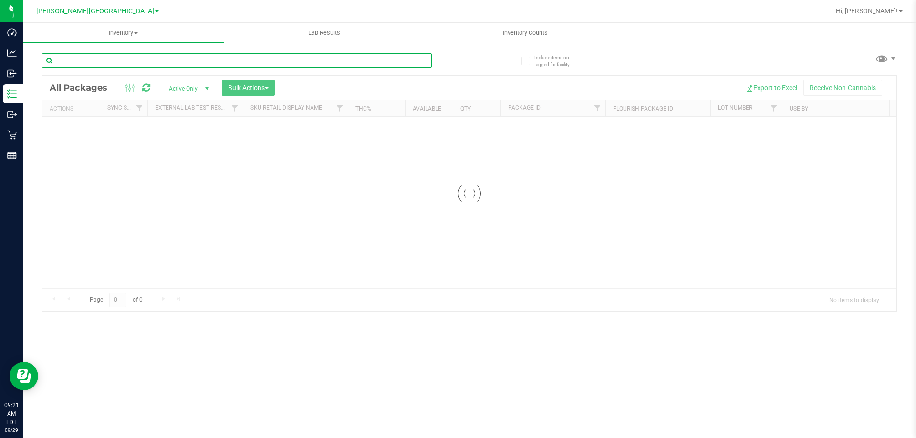
click at [133, 62] on input "text" at bounding box center [237, 60] width 390 height 14
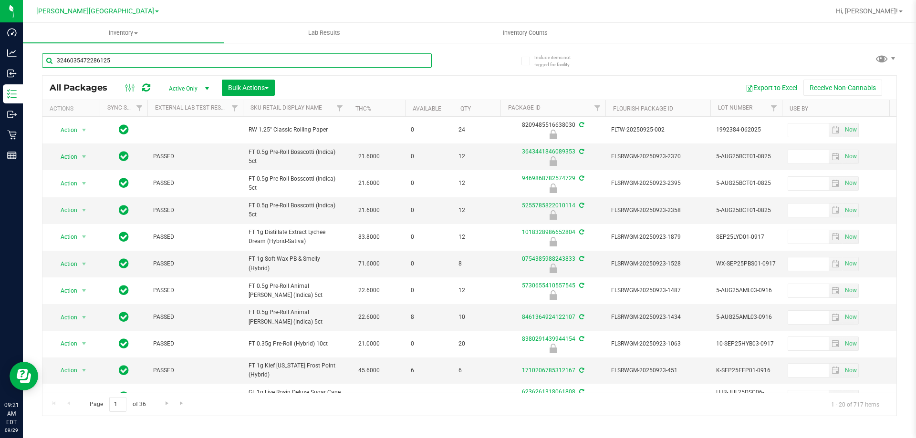
type input "3246035472286125"
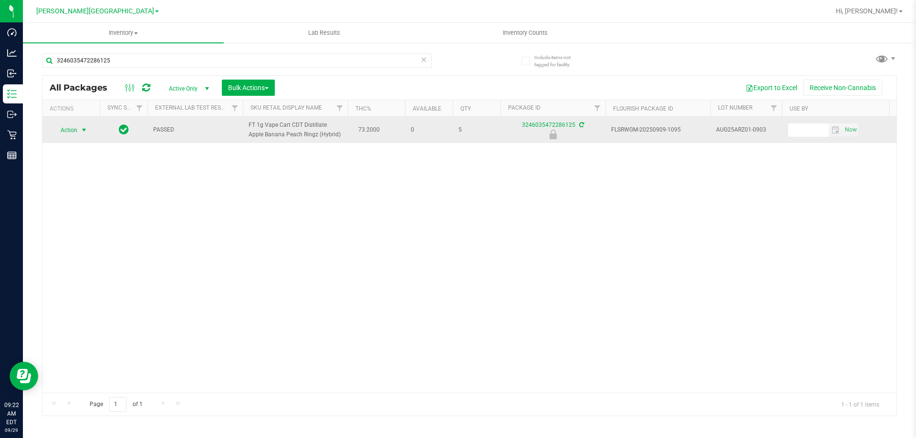
click at [75, 130] on span "Action" at bounding box center [65, 130] width 26 height 13
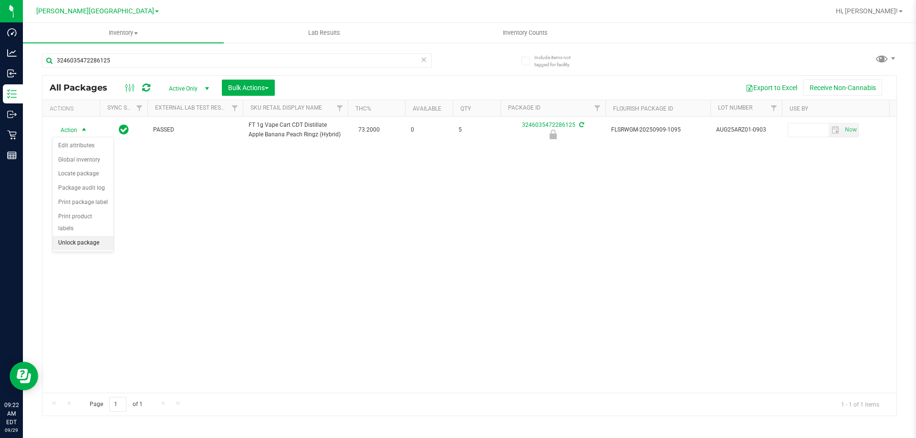
click at [76, 236] on li "Unlock package" at bounding box center [82, 243] width 61 height 14
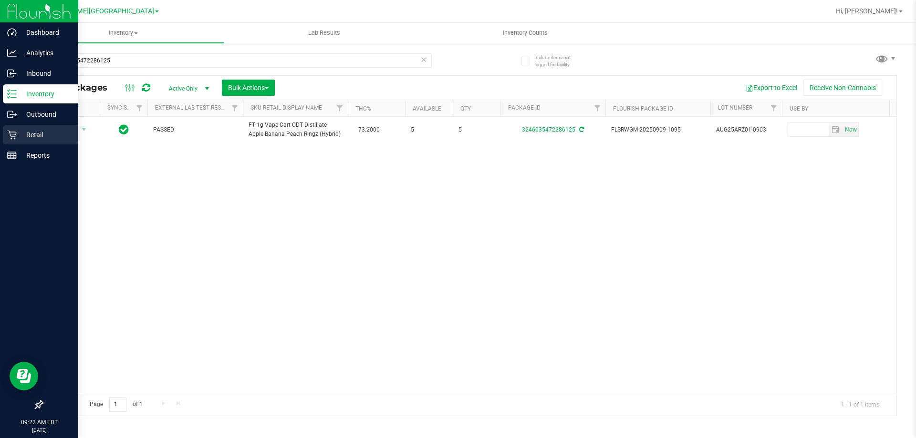
click at [27, 131] on p "Retail" at bounding box center [45, 134] width 57 height 11
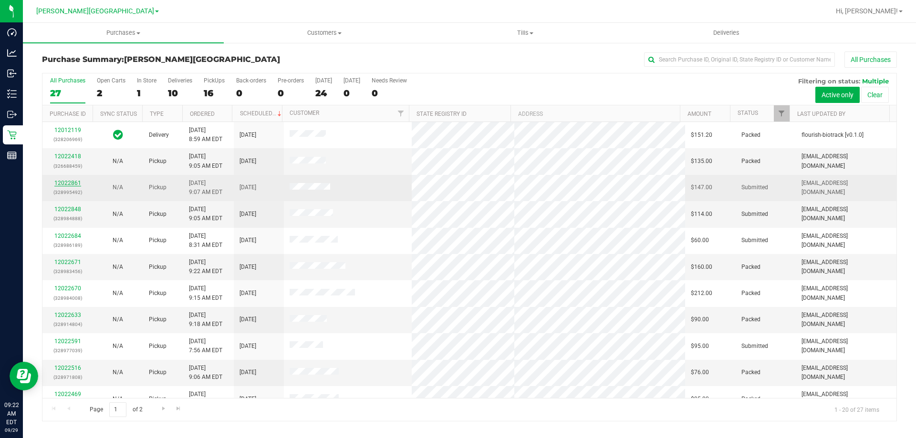
click at [58, 185] on link "12022861" at bounding box center [67, 183] width 27 height 7
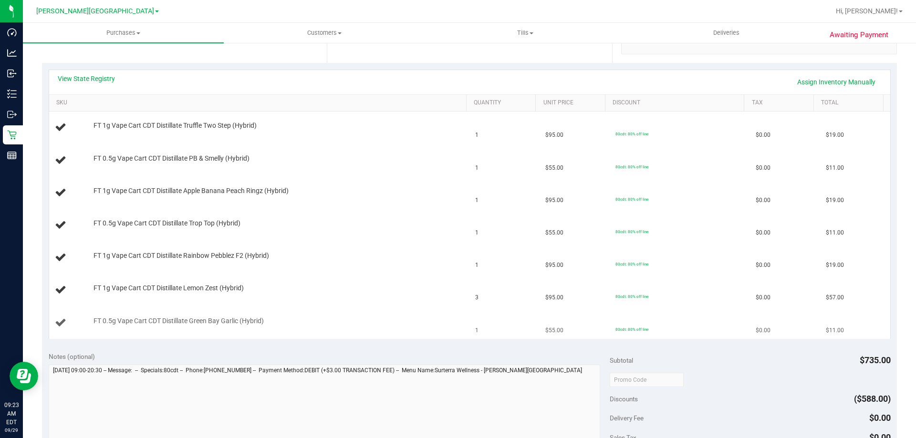
scroll to position [239, 0]
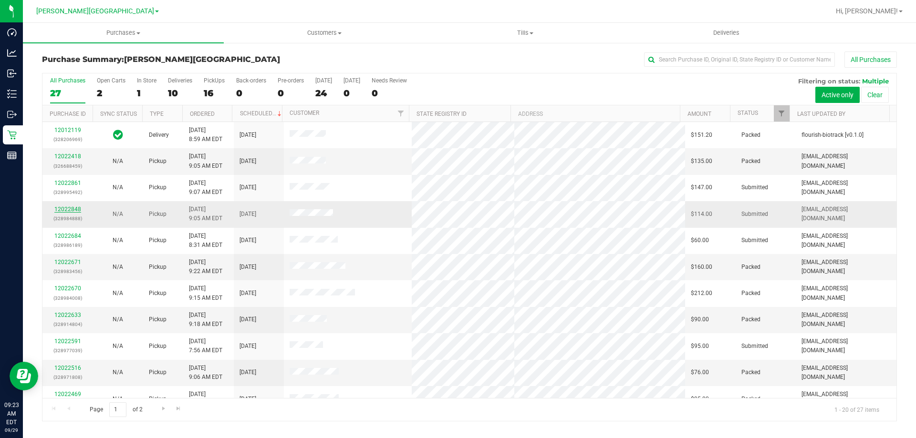
click at [70, 210] on link "12022848" at bounding box center [67, 209] width 27 height 7
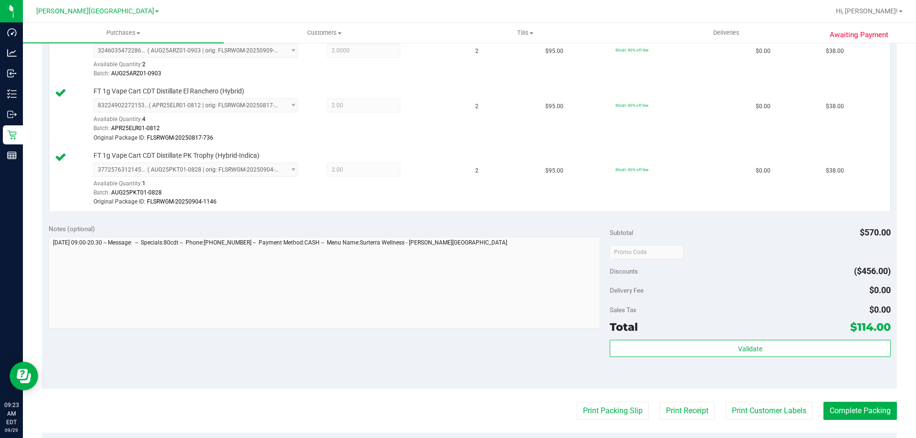
scroll to position [286, 0]
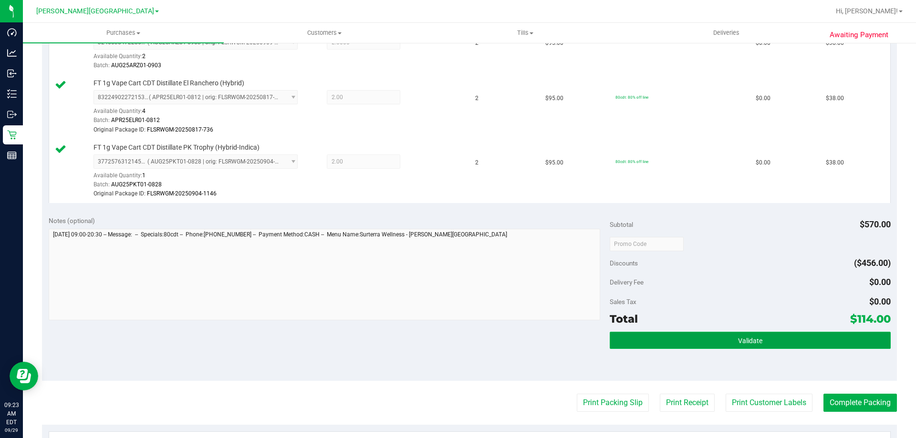
click at [786, 334] on button "Validate" at bounding box center [750, 340] width 281 height 17
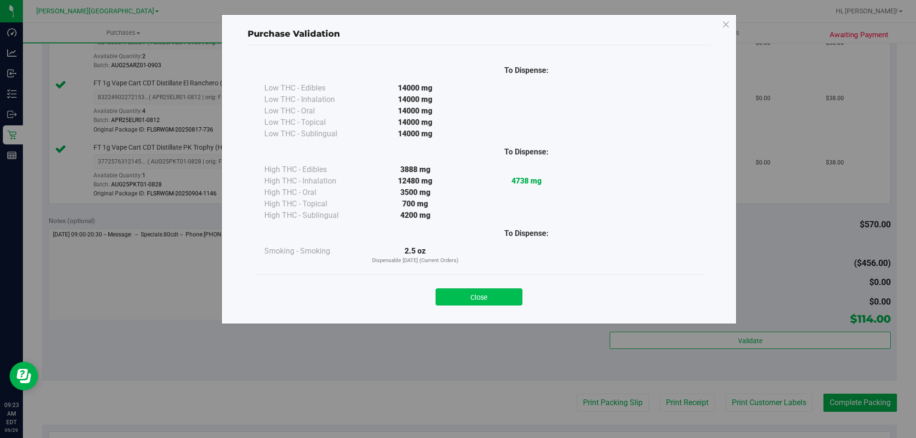
click at [502, 299] on button "Close" at bounding box center [479, 297] width 87 height 17
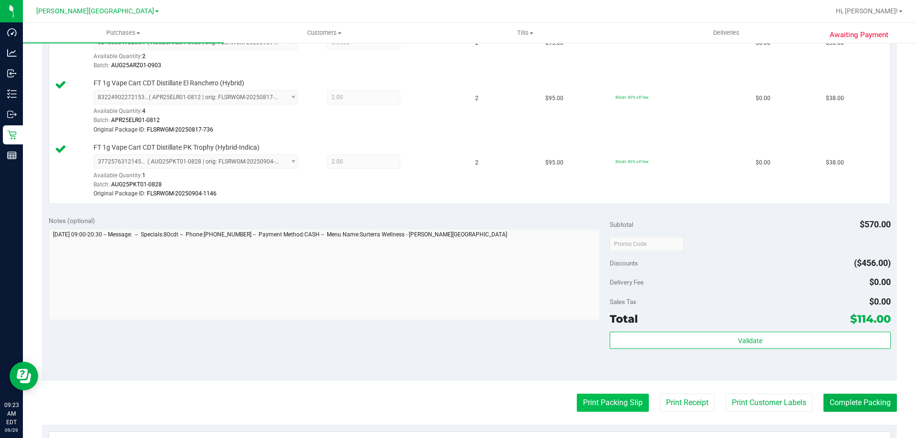
click at [605, 398] on button "Print Packing Slip" at bounding box center [613, 403] width 72 height 18
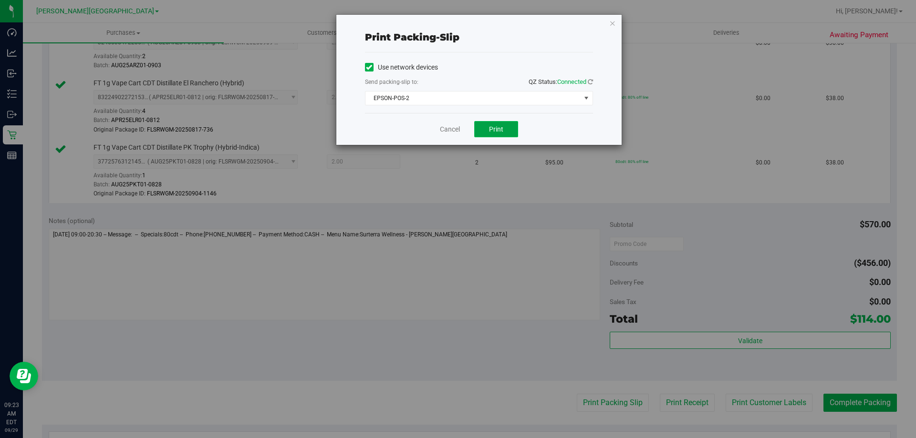
click at [496, 129] on span "Print" at bounding box center [496, 129] width 14 height 8
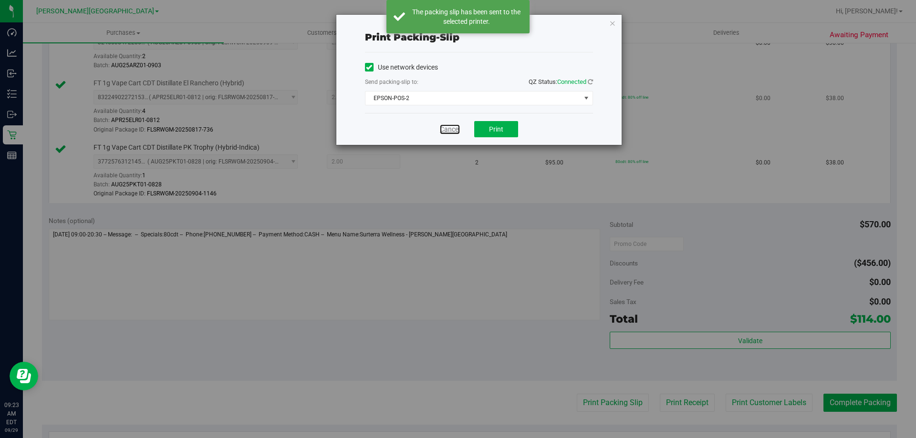
click at [447, 128] on link "Cancel" at bounding box center [450, 130] width 20 height 10
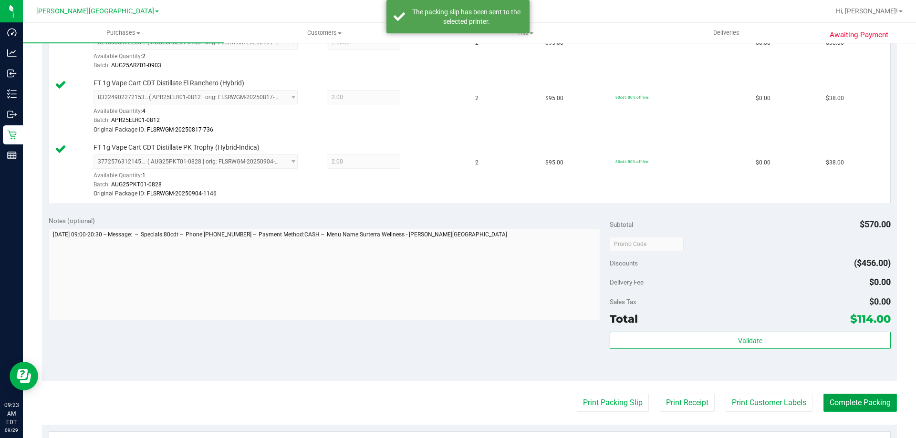
click at [857, 400] on button "Complete Packing" at bounding box center [859, 403] width 73 height 18
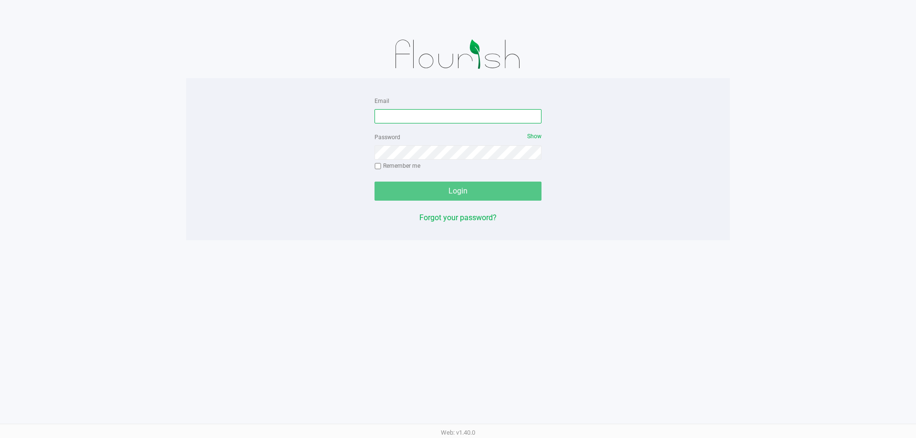
click at [411, 120] on input "Email" at bounding box center [458, 116] width 167 height 14
type input "[EMAIL_ADDRESS][DOMAIN_NAME]"
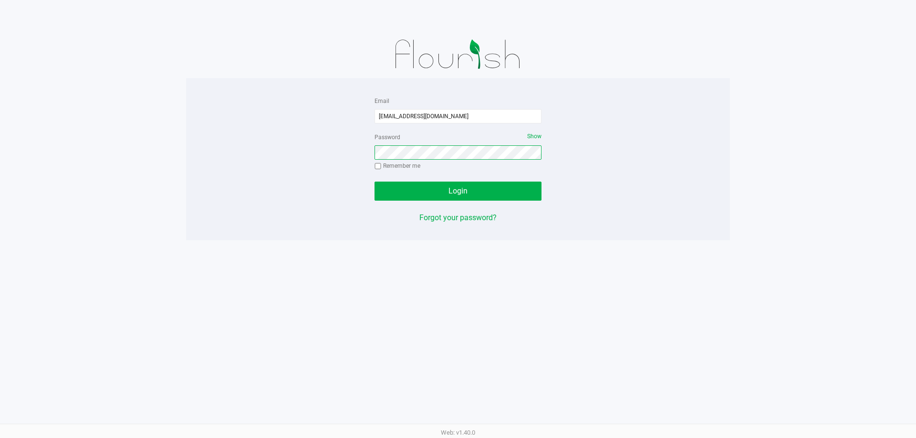
click at [375, 182] on button "Login" at bounding box center [458, 191] width 167 height 19
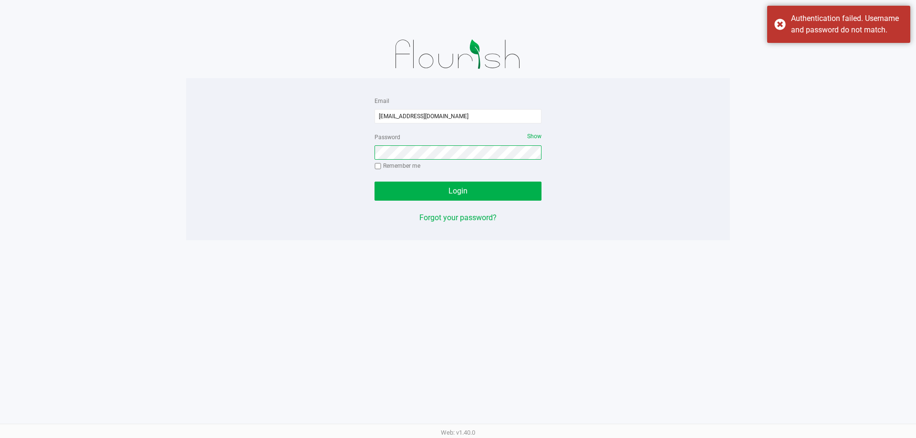
click at [375, 182] on button "Login" at bounding box center [458, 191] width 167 height 19
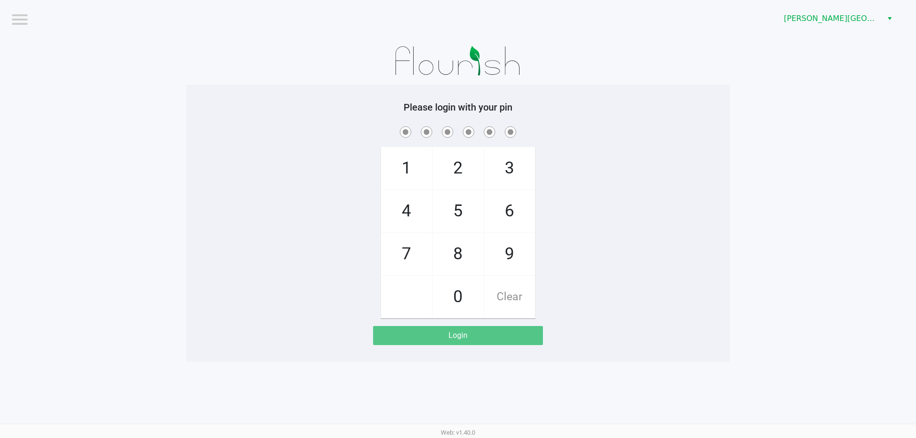
click at [407, 256] on span "7" at bounding box center [406, 254] width 51 height 42
checkbox input "true"
click at [462, 209] on span "5" at bounding box center [458, 211] width 51 height 42
checkbox input "true"
click at [501, 214] on span "6" at bounding box center [509, 211] width 51 height 42
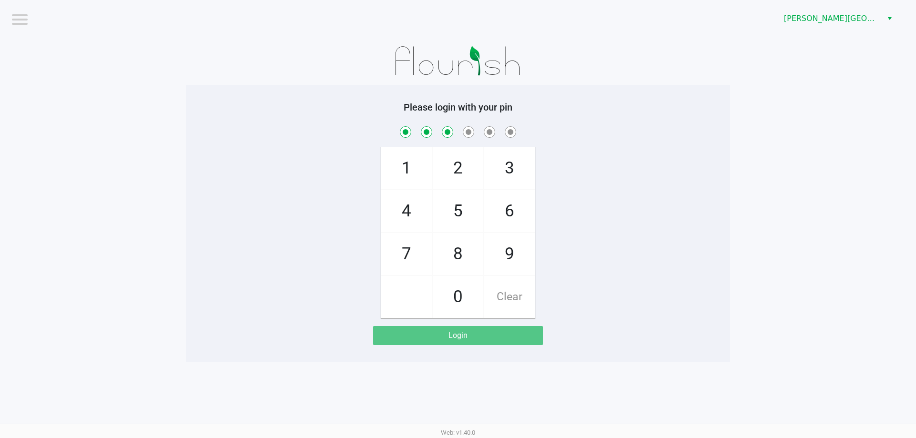
checkbox input "true"
click at [501, 214] on span "6" at bounding box center [509, 211] width 51 height 42
checkbox input "true"
drag, startPoint x: 416, startPoint y: 216, endPoint x: 497, endPoint y: 184, distance: 87.2
click at [417, 216] on span "4" at bounding box center [406, 211] width 51 height 42
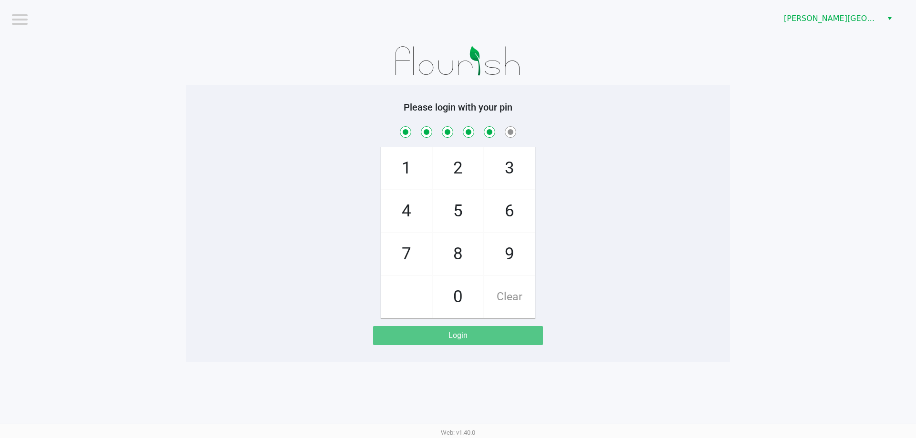
checkbox input "true"
click at [513, 177] on span "3" at bounding box center [509, 168] width 51 height 42
checkbox input "true"
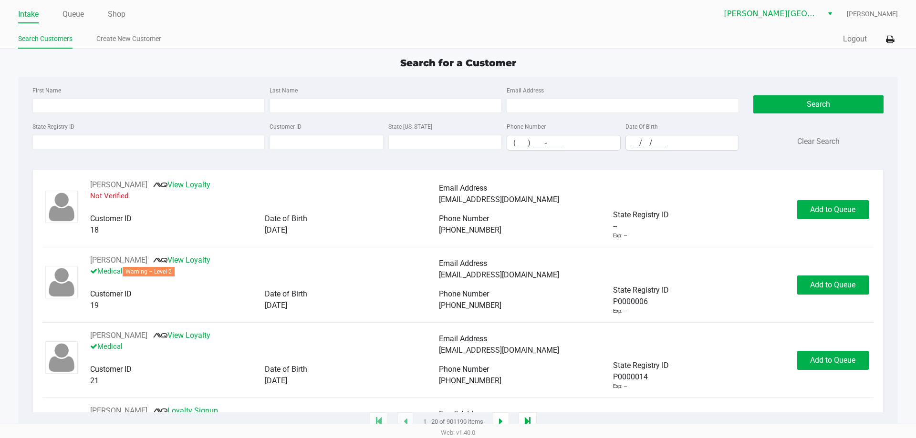
click at [264, 25] on div "Intake Queue Shop Bonita Springs WC Monty Wiradilaga Search Customers Create Ne…" at bounding box center [458, 24] width 916 height 49
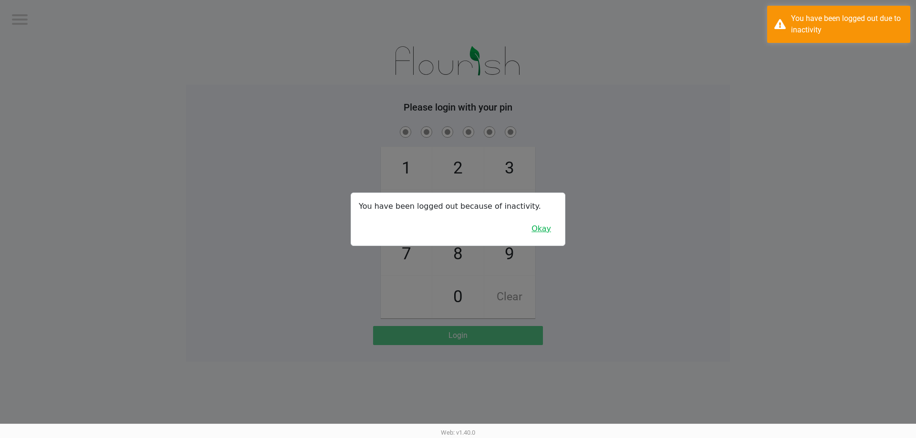
click at [544, 233] on button "Okay" at bounding box center [541, 229] width 32 height 18
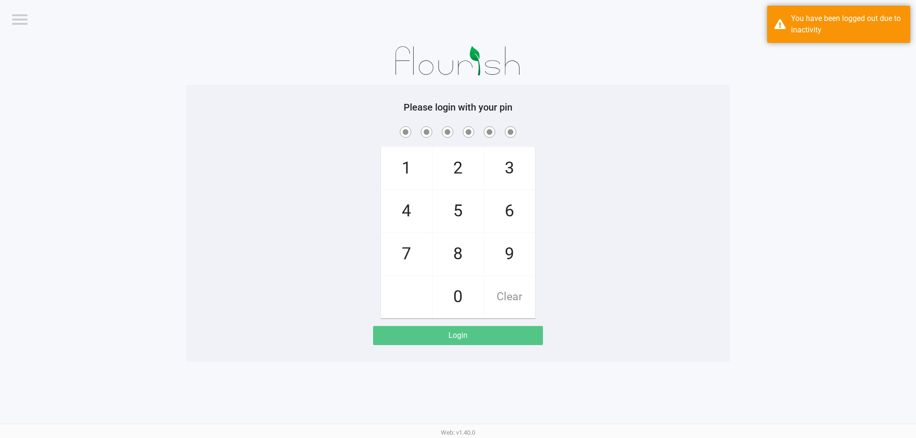
drag, startPoint x: 413, startPoint y: 251, endPoint x: 456, endPoint y: 236, distance: 45.0
click at [426, 253] on span "7" at bounding box center [406, 254] width 51 height 42
checkbox input "true"
drag, startPoint x: 461, startPoint y: 224, endPoint x: 497, endPoint y: 225, distance: 35.8
click at [464, 224] on span "5" at bounding box center [458, 211] width 51 height 42
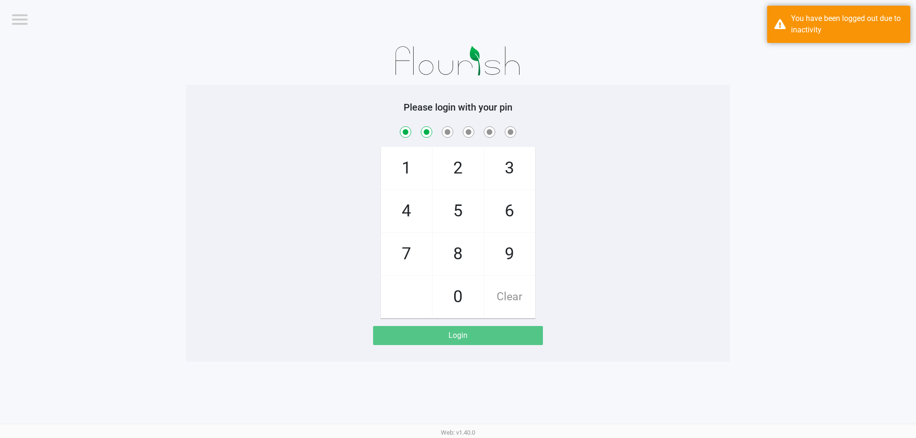
checkbox input "true"
click at [514, 224] on span "6" at bounding box center [509, 211] width 51 height 42
checkbox input "true"
click at [518, 224] on span "6" at bounding box center [509, 211] width 51 height 42
checkbox input "true"
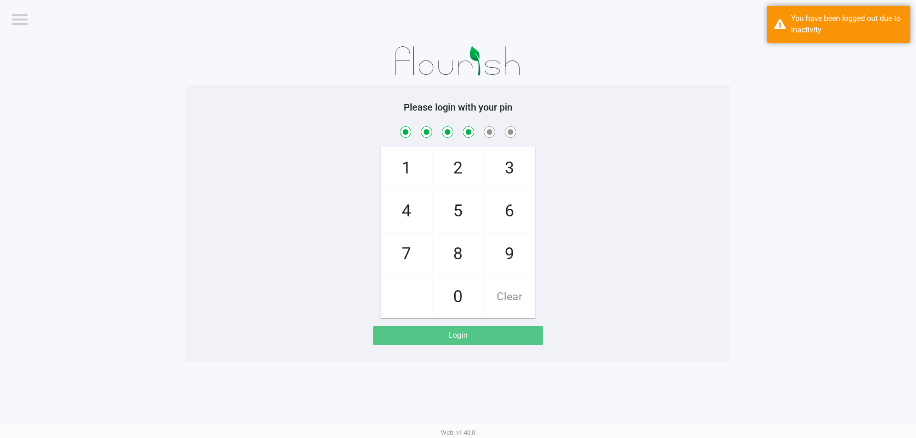
drag, startPoint x: 402, startPoint y: 211, endPoint x: 412, endPoint y: 210, distance: 10.1
click at [406, 211] on span "4" at bounding box center [406, 211] width 51 height 42
checkbox input "true"
click at [495, 175] on span "3" at bounding box center [509, 168] width 51 height 42
checkbox input "true"
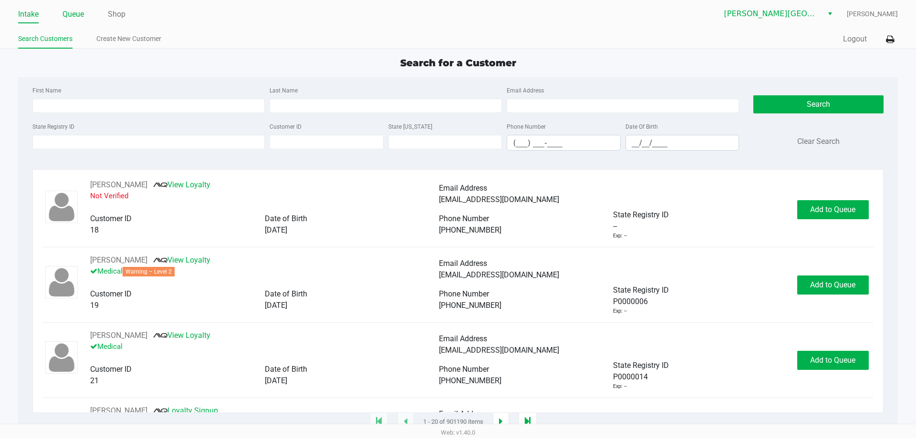
click at [73, 17] on link "Queue" at bounding box center [73, 14] width 21 height 13
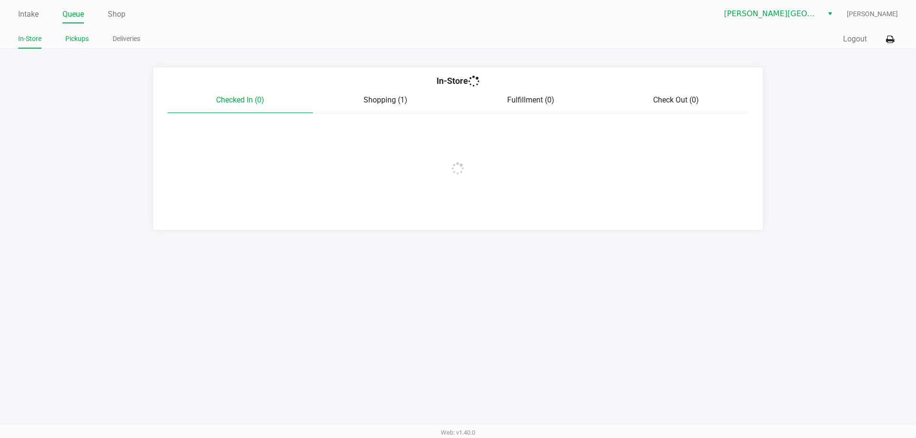
click at [78, 41] on link "Pickups" at bounding box center [76, 39] width 23 height 12
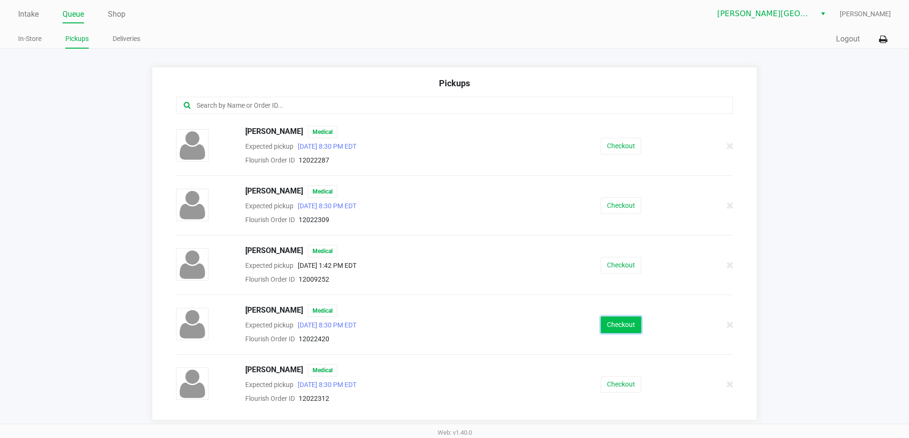
click at [620, 329] on button "Checkout" at bounding box center [621, 325] width 41 height 17
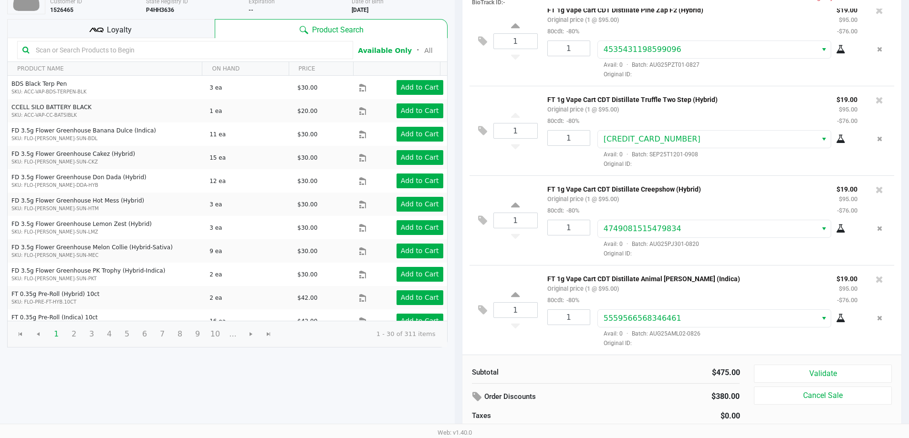
scroll to position [98, 0]
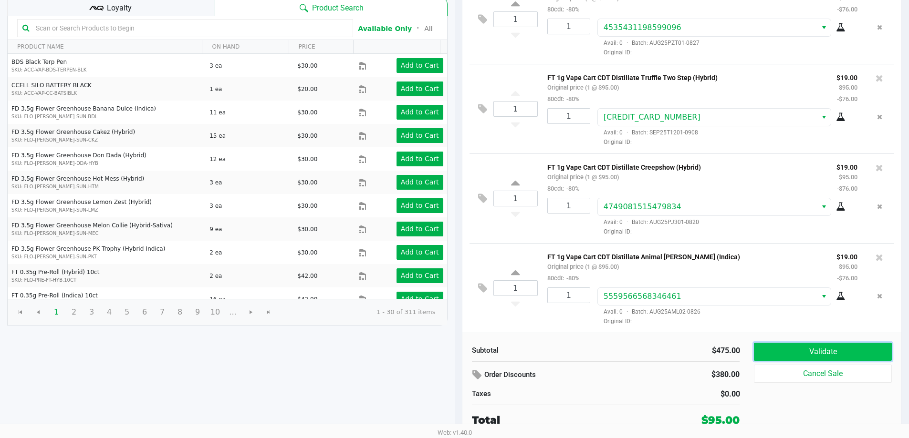
click at [849, 354] on button "Validate" at bounding box center [822, 352] width 137 height 18
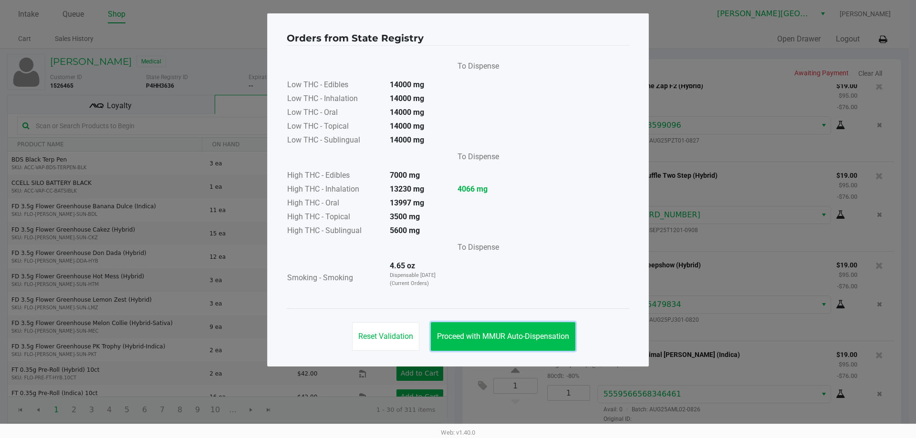
click at [478, 336] on span "Proceed with MMUR Auto-Dispensation" at bounding box center [503, 336] width 132 height 9
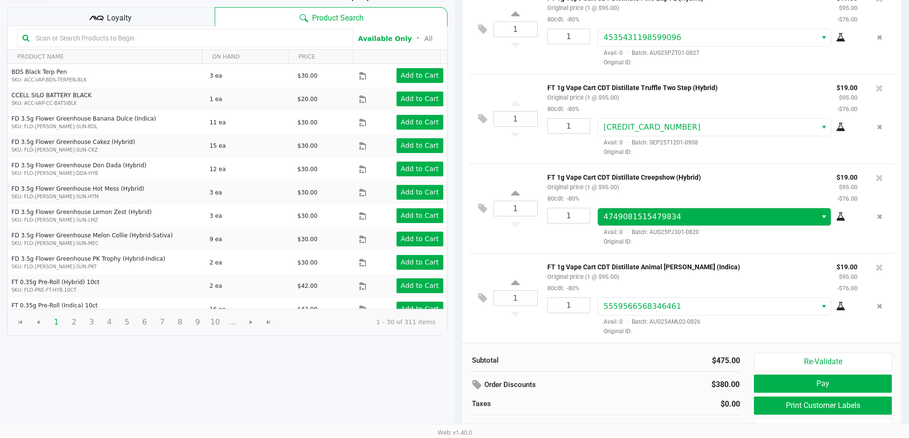
scroll to position [98, 0]
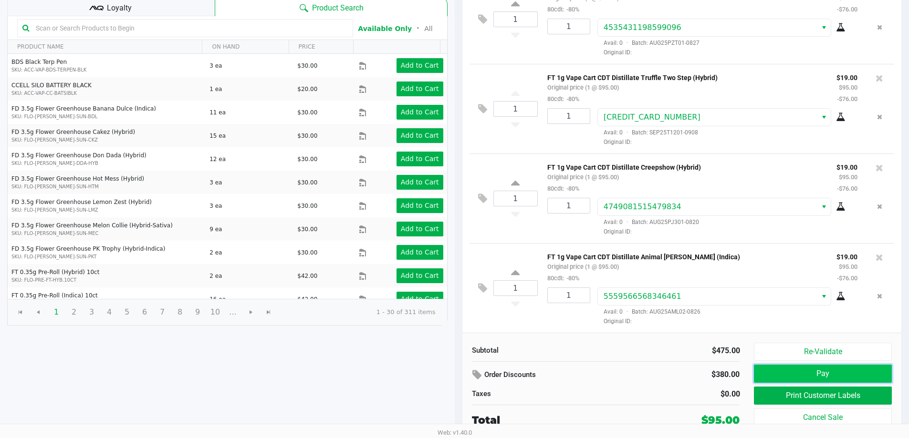
click at [842, 376] on button "Pay" at bounding box center [822, 374] width 137 height 18
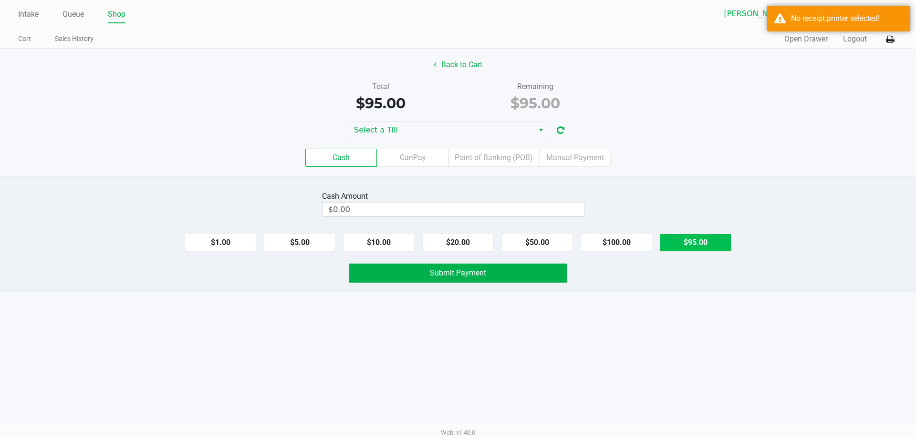
click at [709, 247] on button "$95.00" at bounding box center [696, 243] width 72 height 18
type input "$95.00"
click at [895, 37] on button at bounding box center [890, 40] width 16 height 18
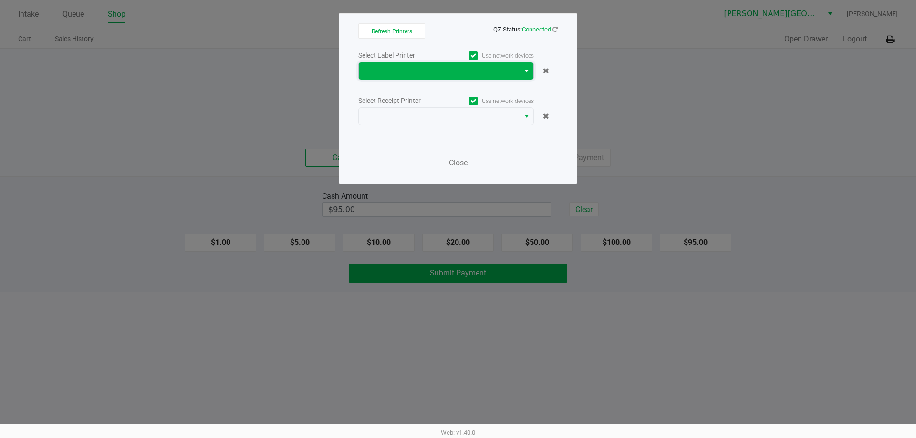
click at [481, 73] on span at bounding box center [439, 70] width 149 height 11
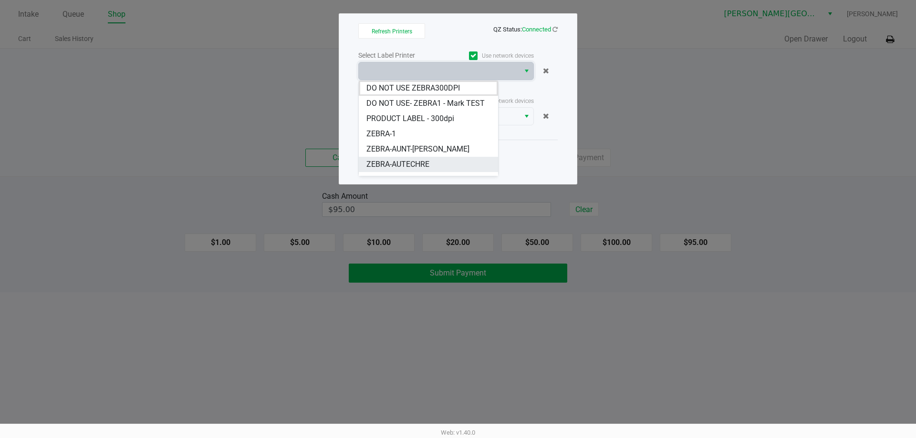
scroll to position [38, 0]
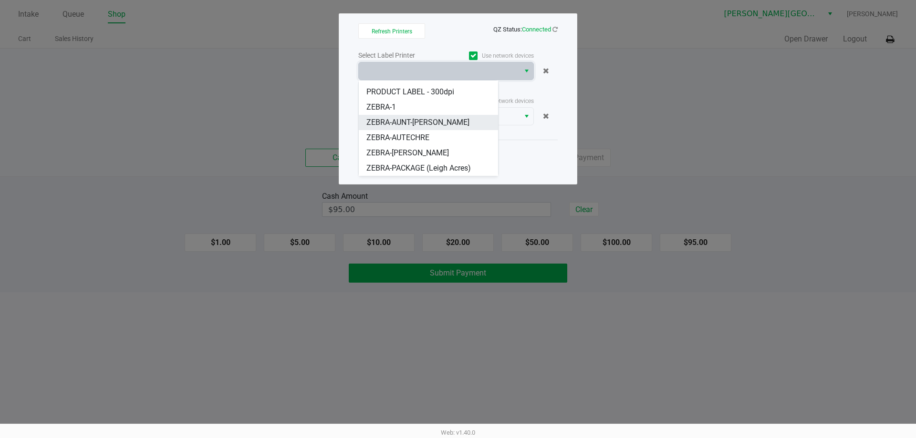
click at [411, 127] on span "ZEBRA-AUNT-[PERSON_NAME]" at bounding box center [417, 122] width 103 height 11
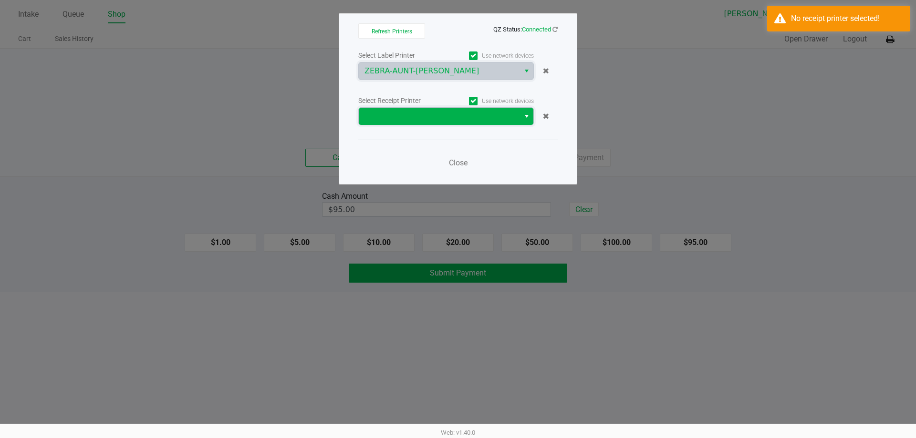
click at [427, 116] on span at bounding box center [439, 116] width 149 height 11
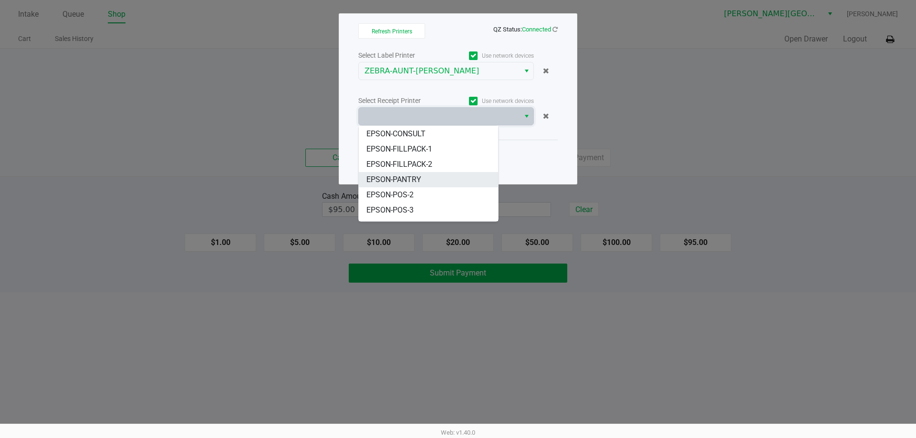
scroll to position [88, 0]
click at [433, 187] on li "EPSON-POS-2" at bounding box center [428, 194] width 139 height 15
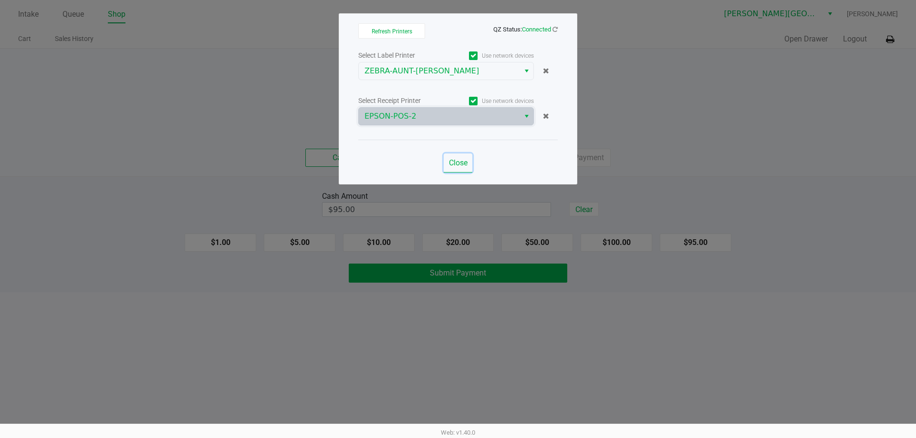
click at [457, 163] on span "Close" at bounding box center [458, 162] width 19 height 9
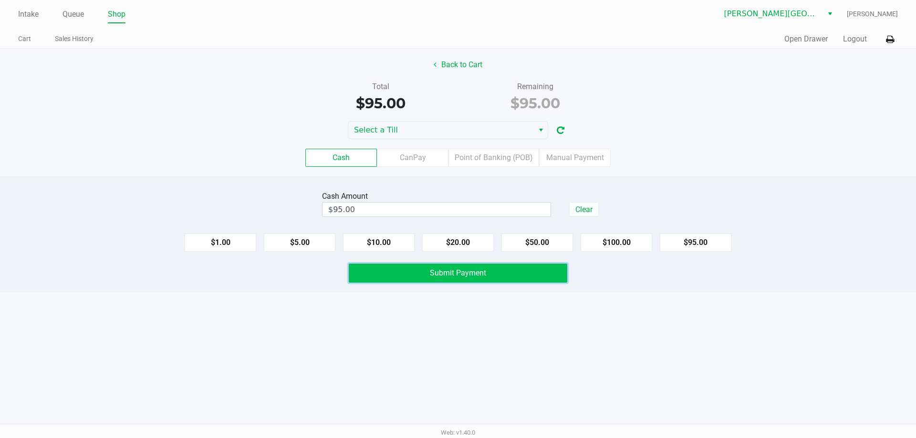
click at [459, 269] on span "Submit Payment" at bounding box center [458, 273] width 56 height 9
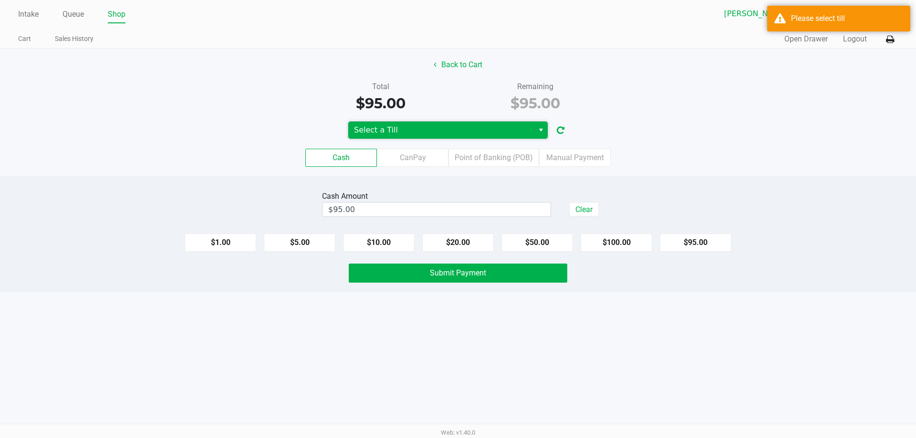
click at [479, 134] on span "Select a Till" at bounding box center [441, 130] width 174 height 11
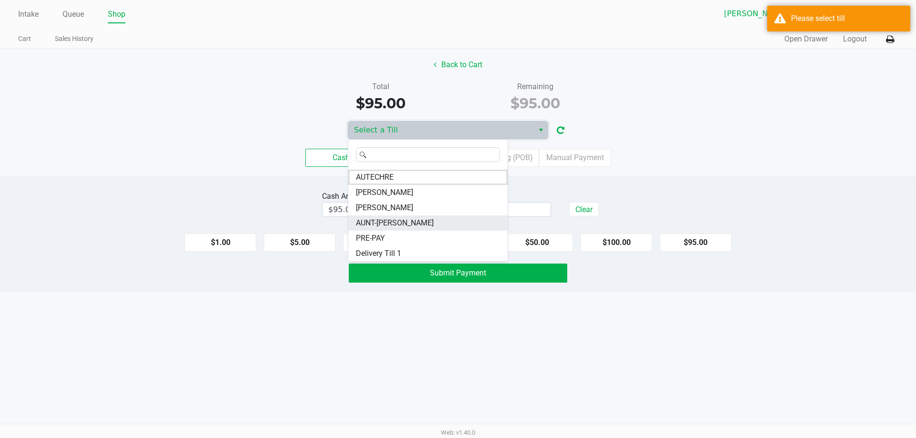
click at [426, 223] on li "AUNT-SARAH" at bounding box center [427, 223] width 159 height 15
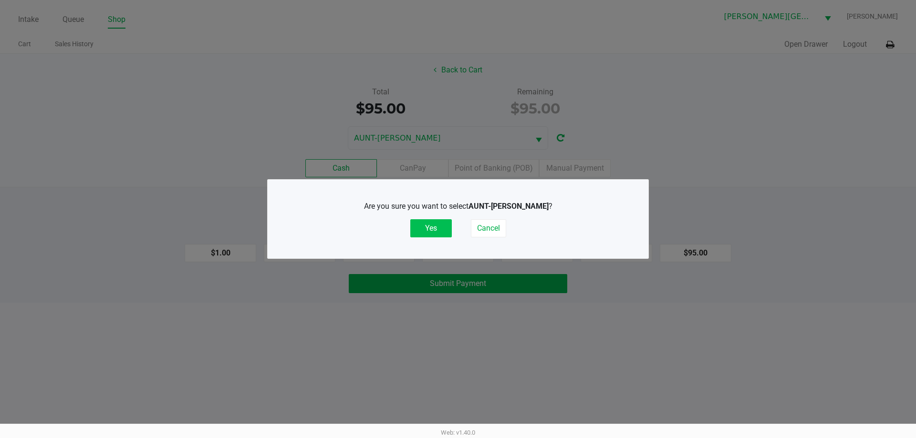
click at [441, 225] on button "Yes" at bounding box center [431, 228] width 42 height 18
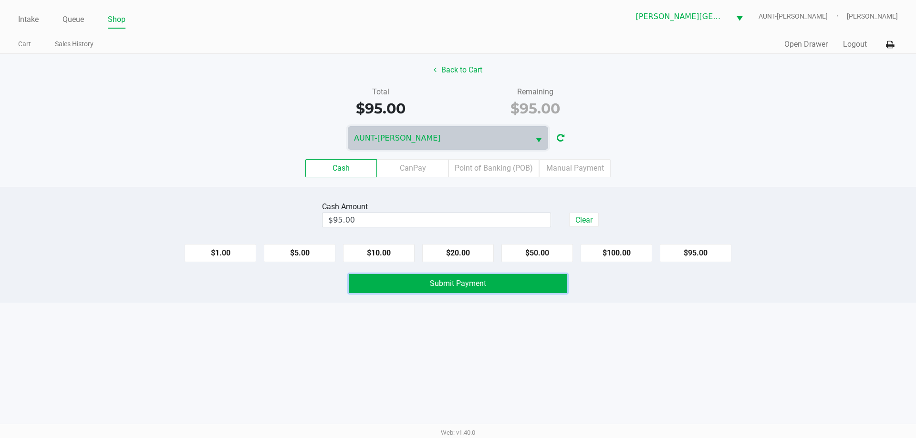
click at [459, 289] on button "Submit Payment" at bounding box center [458, 283] width 219 height 19
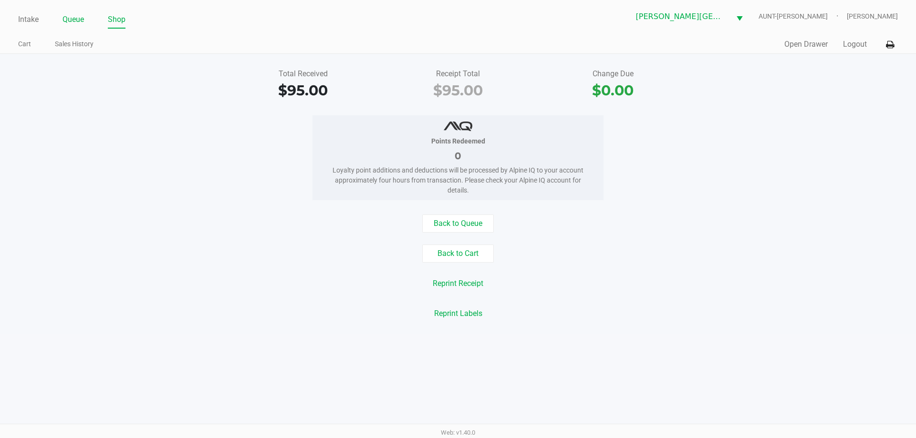
click at [77, 21] on link "Queue" at bounding box center [73, 19] width 21 height 13
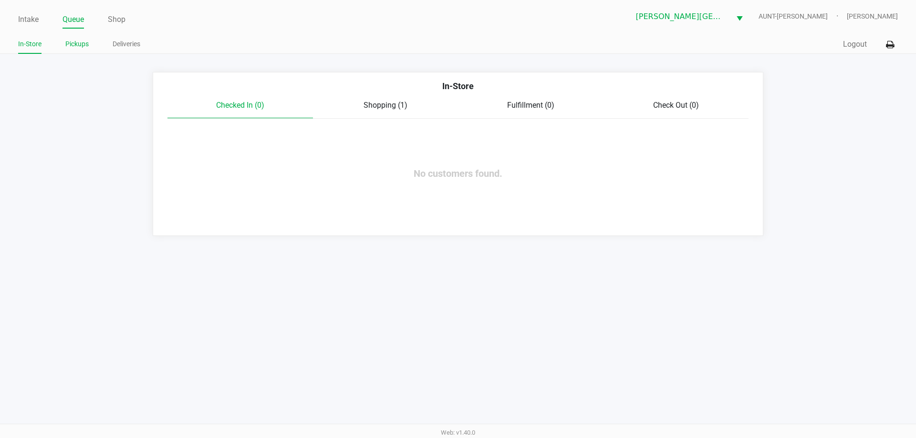
click at [78, 47] on link "Pickups" at bounding box center [76, 44] width 23 height 12
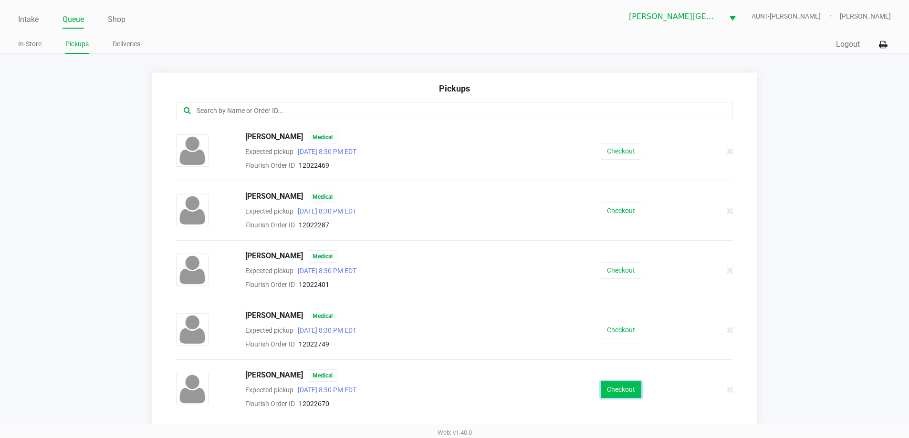
click at [618, 388] on button "Checkout" at bounding box center [621, 390] width 41 height 17
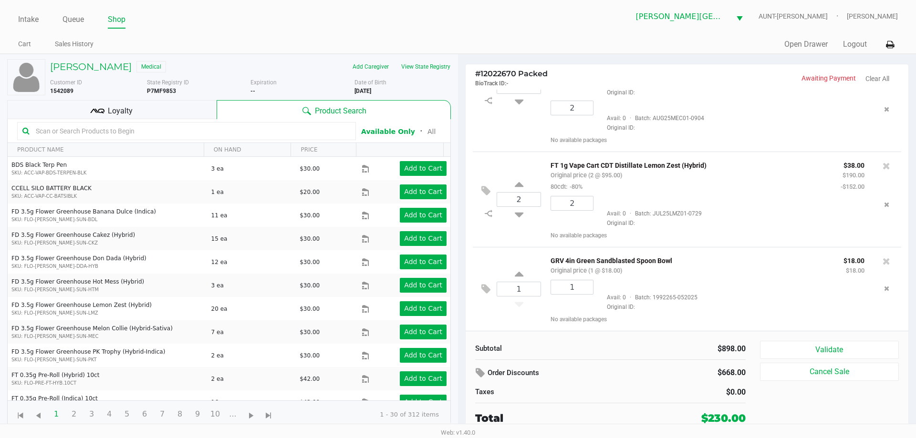
scroll to position [358, 0]
click at [485, 287] on icon at bounding box center [485, 289] width 9 height 11
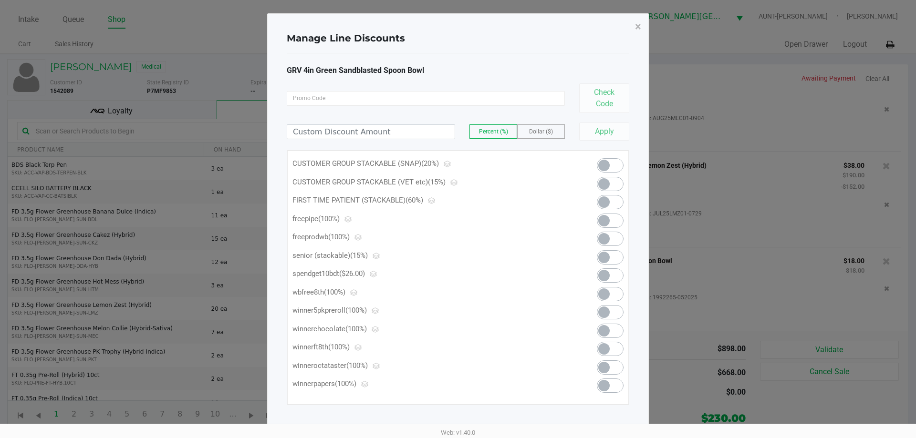
scroll to position [362, 0]
click at [610, 219] on span at bounding box center [610, 221] width 27 height 14
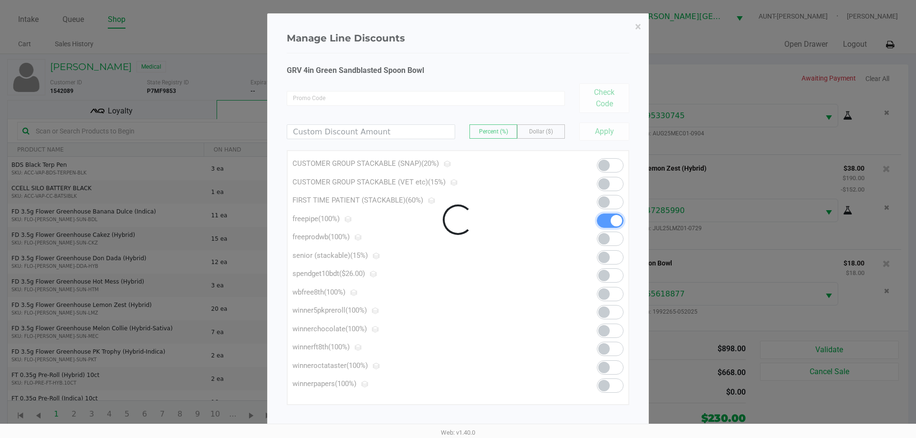
scroll to position [367, 0]
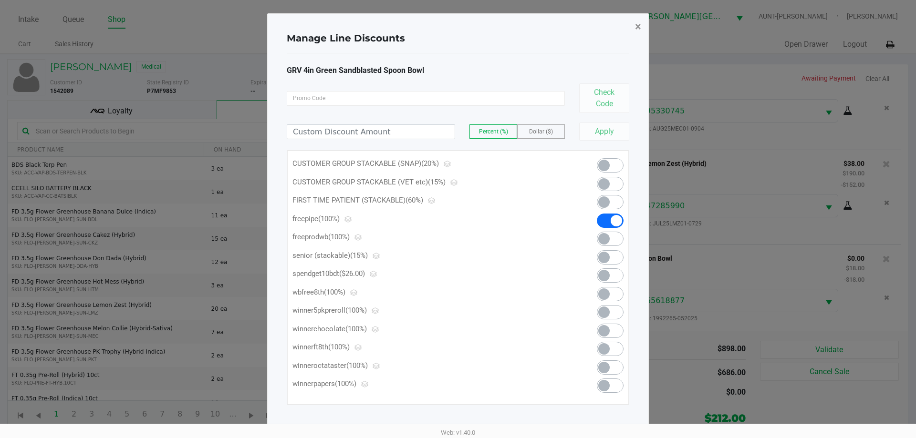
click at [638, 28] on span "×" at bounding box center [638, 26] width 6 height 13
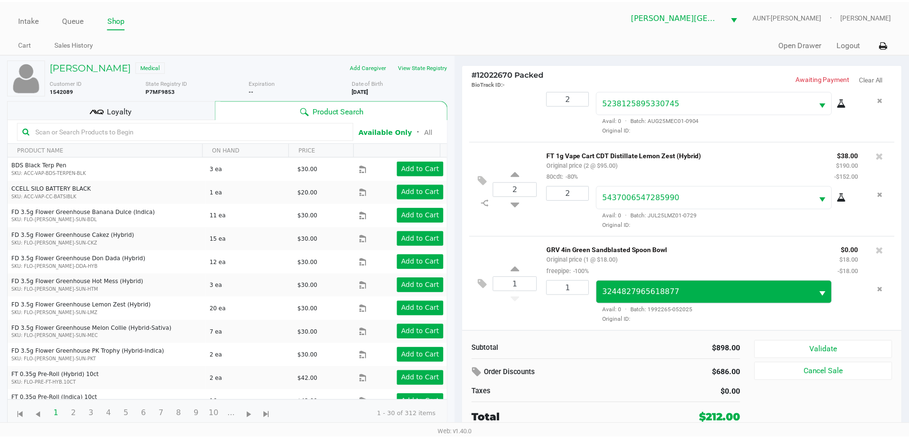
scroll to position [378, 0]
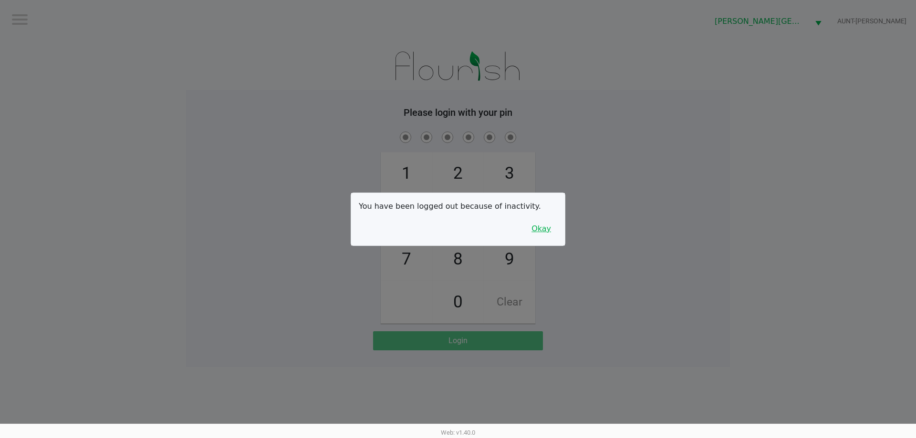
click at [545, 228] on button "Okay" at bounding box center [541, 229] width 32 height 18
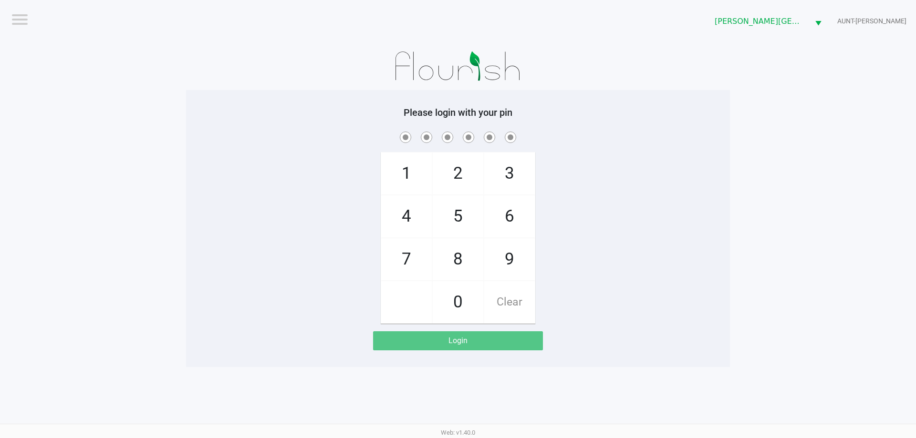
drag, startPoint x: 407, startPoint y: 259, endPoint x: 462, endPoint y: 224, distance: 65.0
click at [416, 255] on span "7" at bounding box center [406, 260] width 51 height 42
checkbox input "true"
drag, startPoint x: 463, startPoint y: 219, endPoint x: 506, endPoint y: 219, distance: 42.5
click at [470, 219] on span "5" at bounding box center [458, 217] width 51 height 42
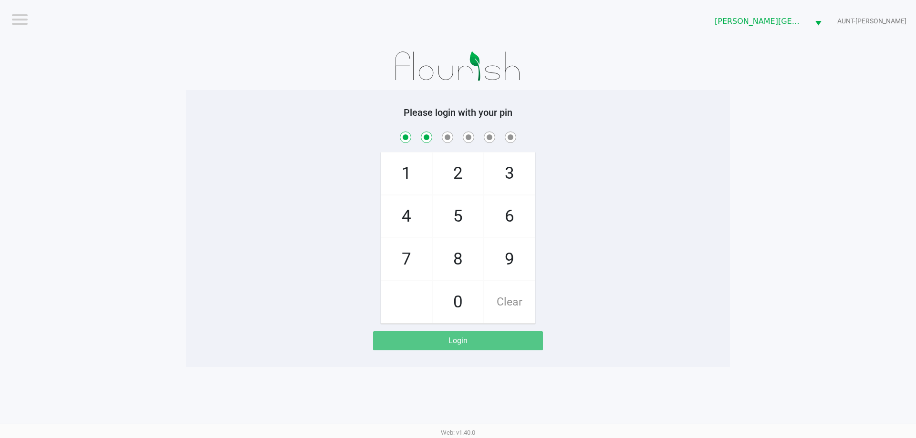
checkbox input "true"
click at [506, 219] on span "6" at bounding box center [509, 217] width 51 height 42
checkbox input "true"
click at [506, 218] on span "6" at bounding box center [509, 217] width 51 height 42
checkbox input "true"
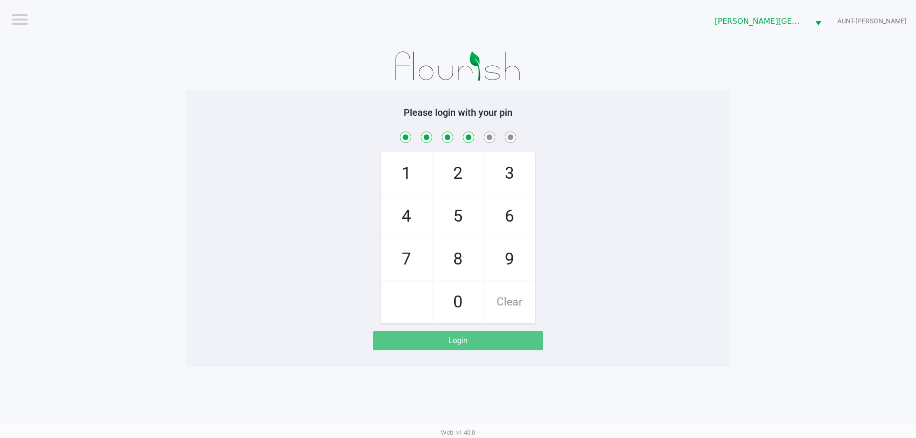
drag, startPoint x: 401, startPoint y: 218, endPoint x: 447, endPoint y: 198, distance: 49.2
click at [404, 217] on span "4" at bounding box center [406, 217] width 51 height 42
checkbox input "true"
click at [505, 170] on span "3" at bounding box center [509, 174] width 51 height 42
checkbox input "true"
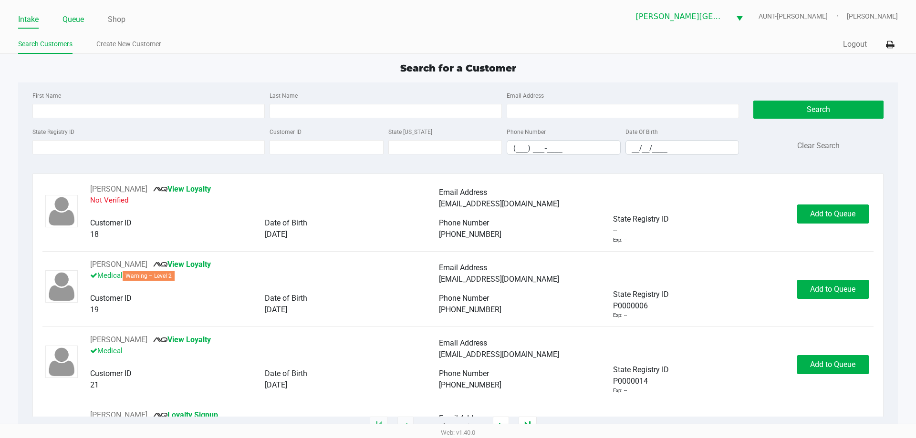
click at [71, 18] on link "Queue" at bounding box center [73, 19] width 21 height 13
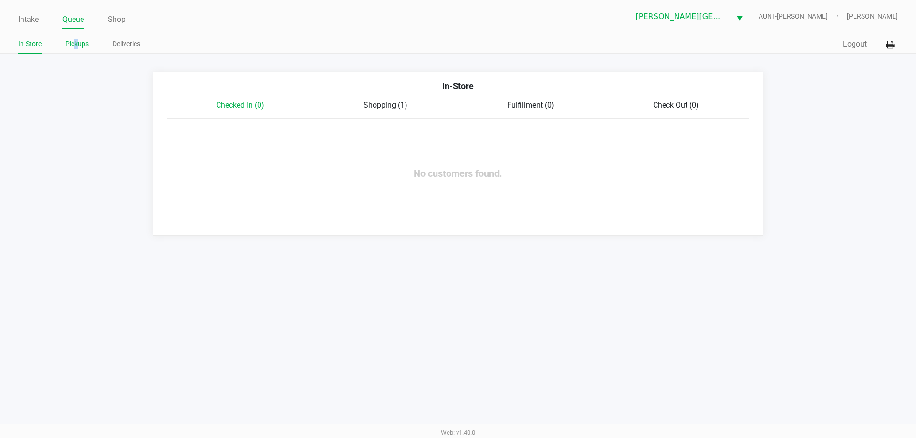
click at [75, 50] on li "Pickups" at bounding box center [76, 45] width 23 height 17
click at [70, 44] on link "Pickups" at bounding box center [76, 44] width 23 height 12
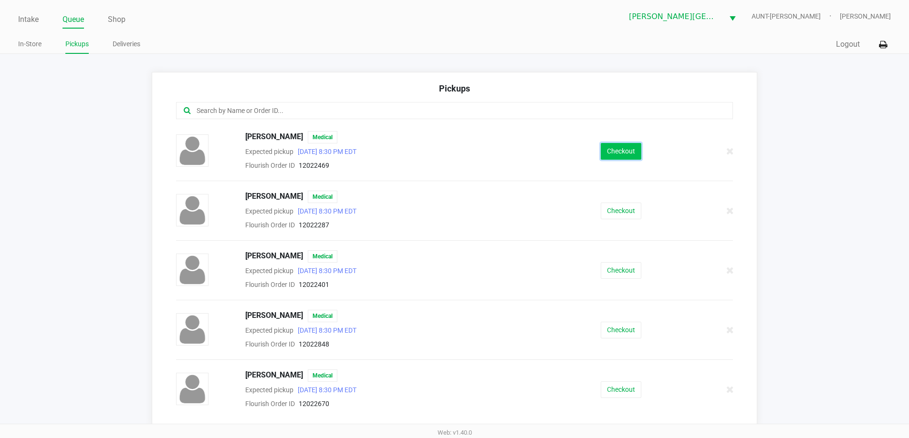
click at [615, 152] on button "Checkout" at bounding box center [621, 151] width 41 height 17
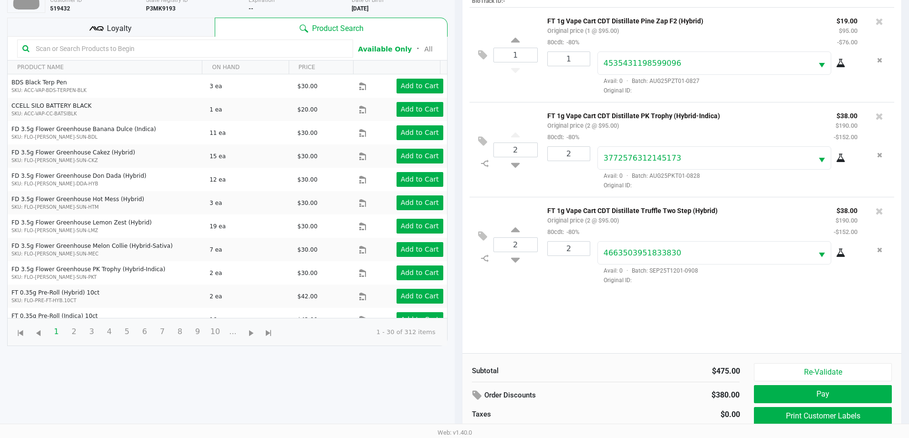
scroll to position [103, 0]
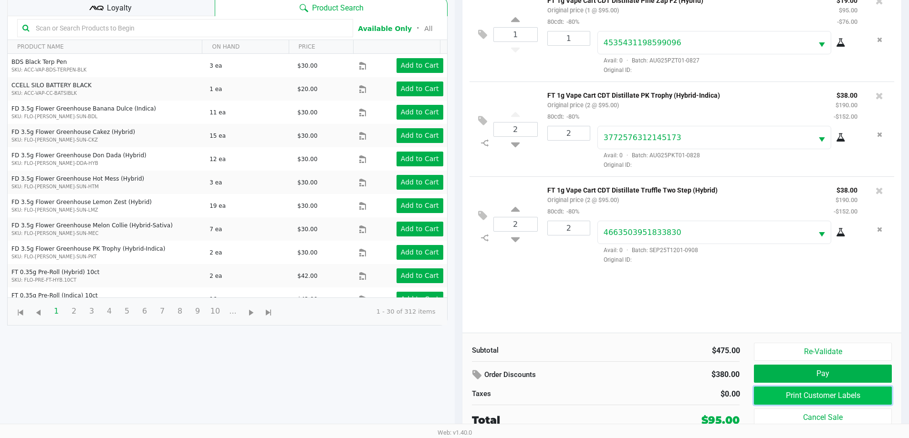
click at [851, 392] on button "Print Customer Labels" at bounding box center [822, 396] width 137 height 18
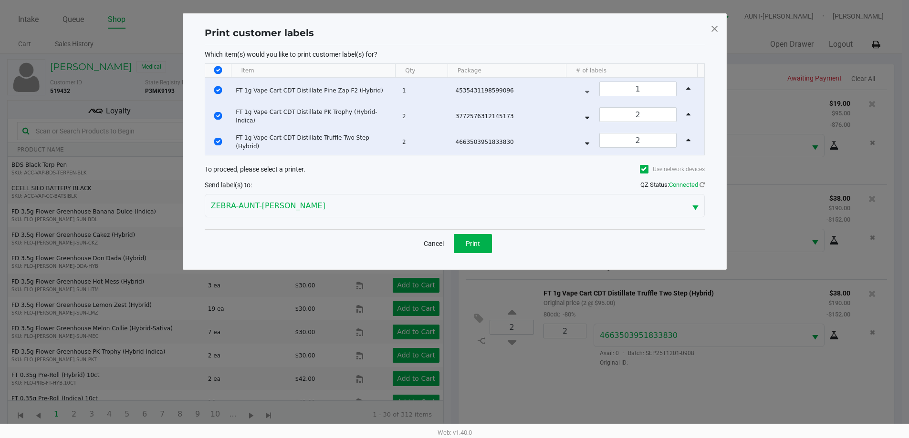
scroll to position [0, 0]
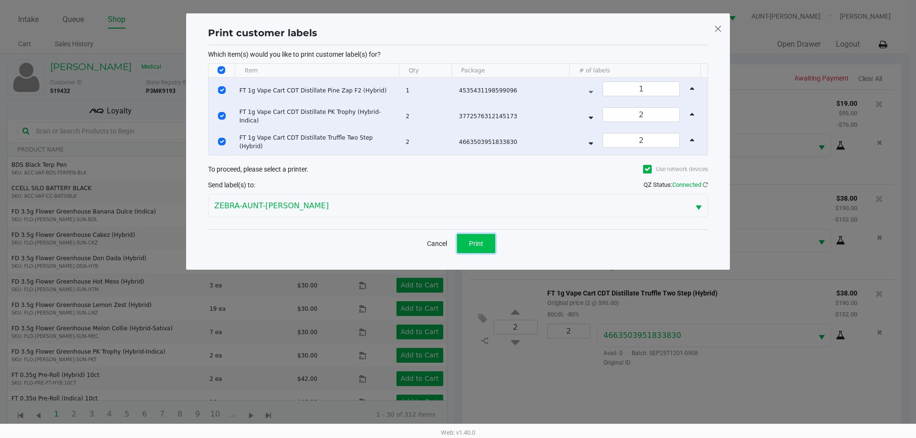
click at [486, 241] on button "Print" at bounding box center [476, 243] width 38 height 19
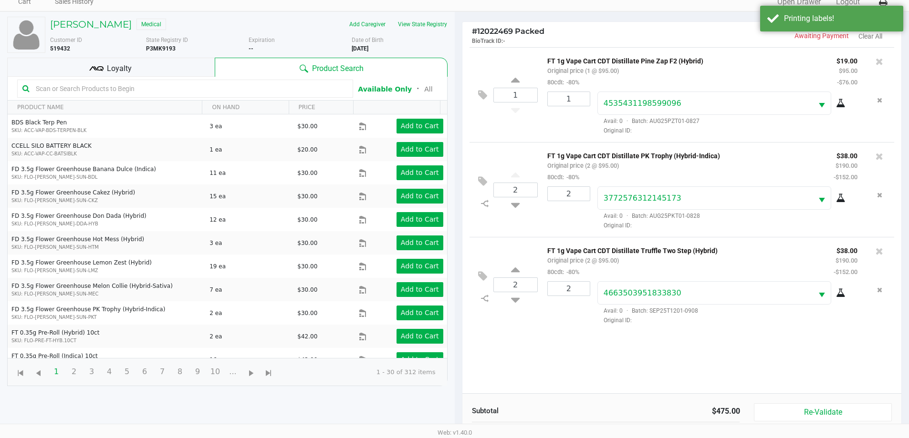
scroll to position [103, 0]
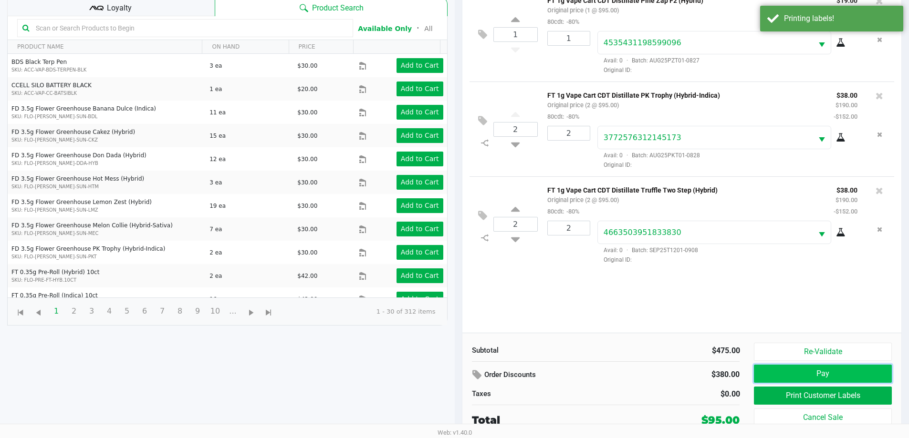
click at [829, 371] on button "Pay" at bounding box center [822, 374] width 137 height 18
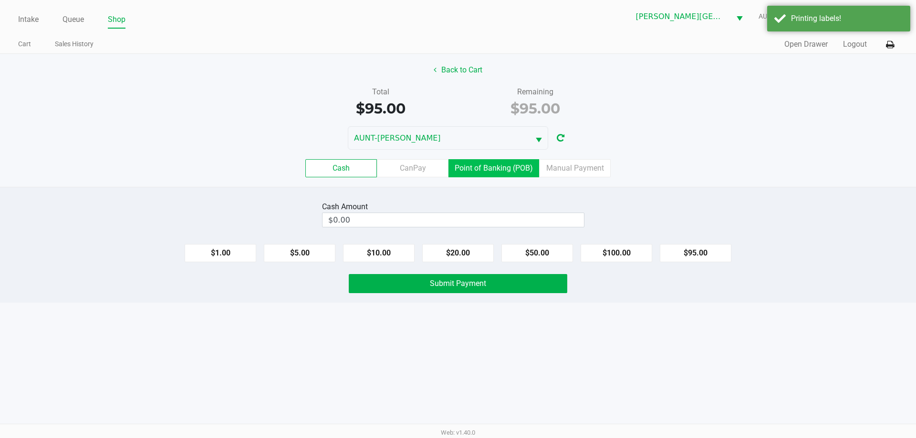
click at [521, 163] on label "Point of Banking (POB)" at bounding box center [493, 168] width 91 height 18
click at [0, 0] on 7 "Point of Banking (POB)" at bounding box center [0, 0] width 0 height 0
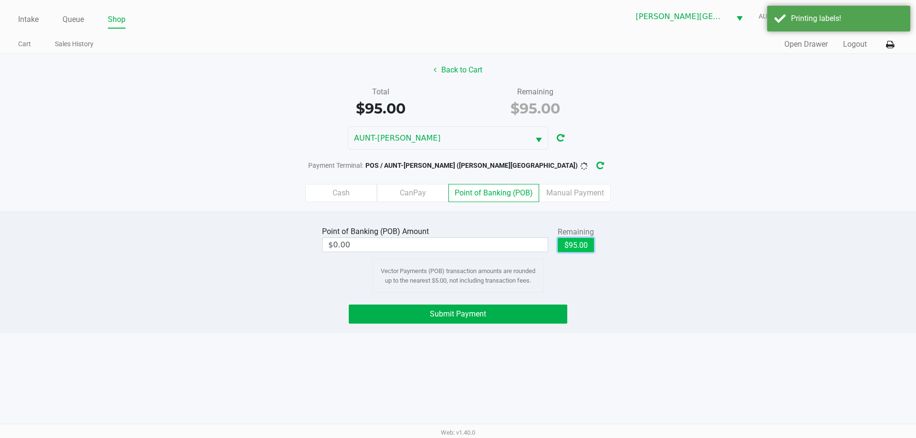
click at [574, 249] on button "$95.00" at bounding box center [576, 245] width 36 height 14
type input "$95.00"
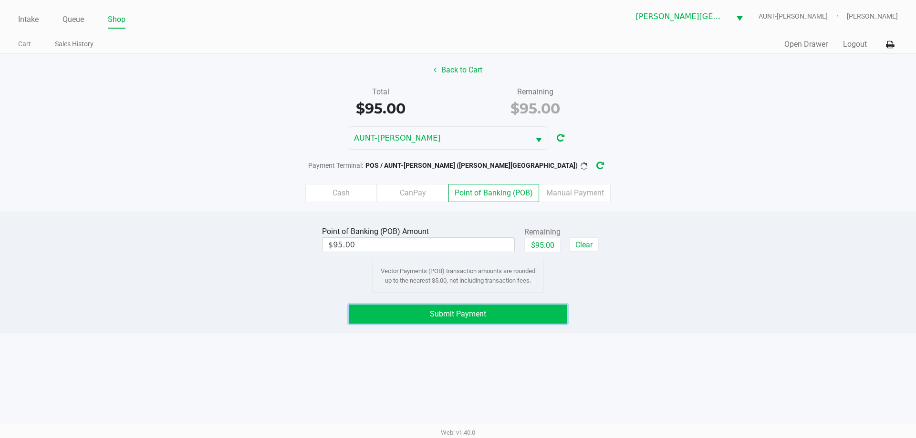
click at [527, 316] on button "Submit Payment" at bounding box center [458, 314] width 219 height 19
click at [603, 165] on icon "button" at bounding box center [608, 166] width 10 height 10
click at [477, 323] on button "Submit Payment" at bounding box center [458, 314] width 219 height 19
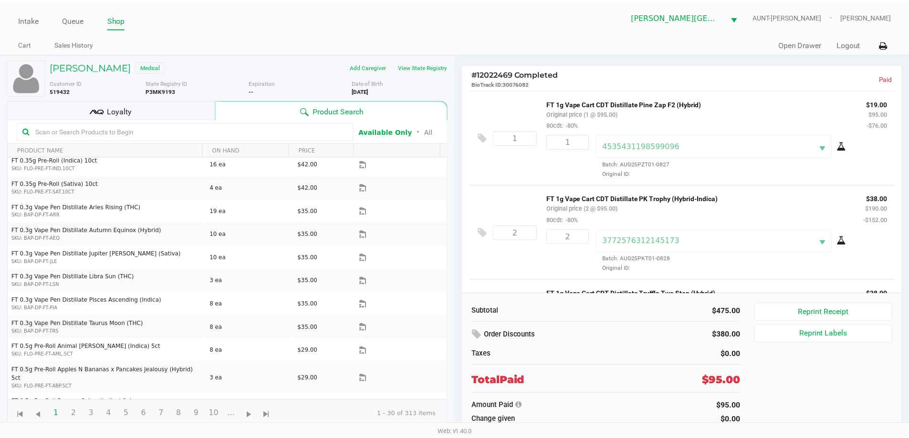
scroll to position [83, 0]
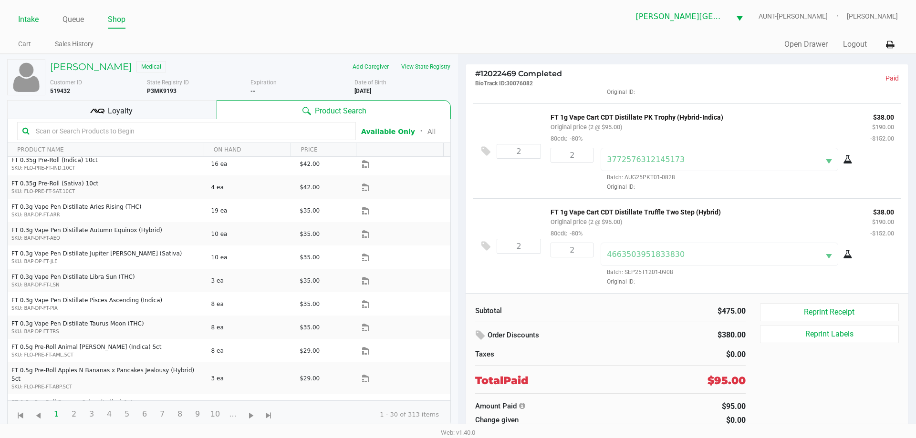
click at [33, 20] on link "Intake" at bounding box center [28, 19] width 21 height 13
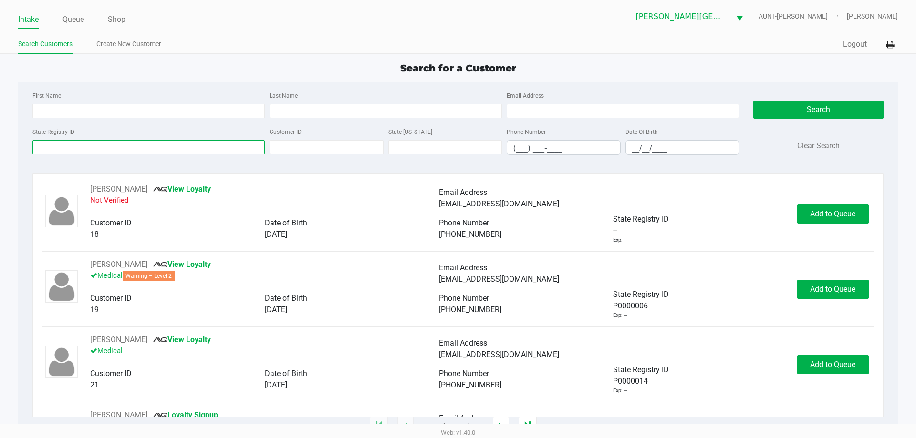
click at [74, 152] on input "State Registry ID" at bounding box center [148, 147] width 232 height 14
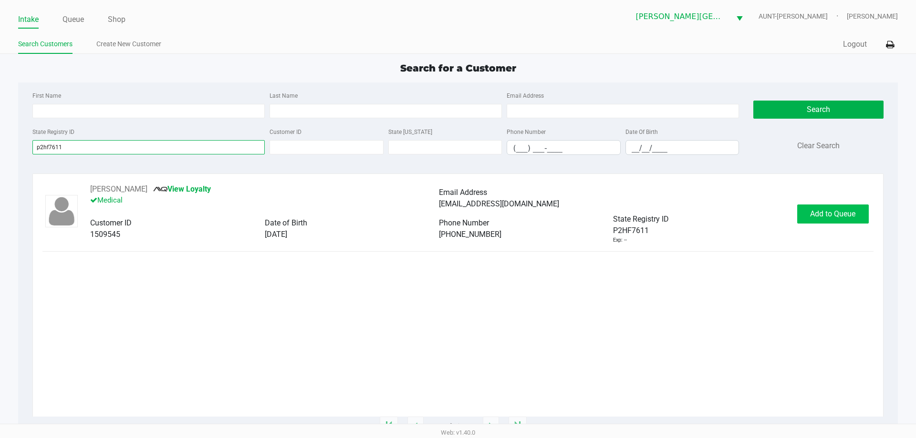
type input "p2hf7611"
click at [828, 214] on span "Add to Queue" at bounding box center [832, 213] width 45 height 9
click at [835, 210] on button "In Queue" at bounding box center [832, 214] width 67 height 19
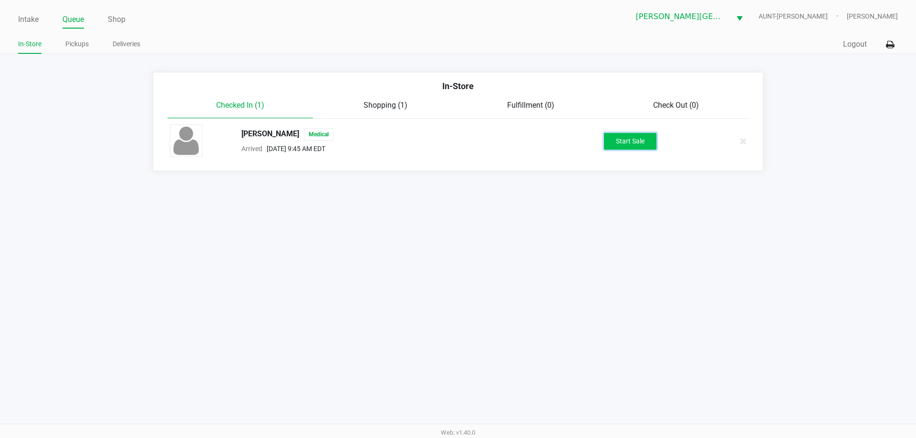
click at [617, 135] on button "Start Sale" at bounding box center [630, 141] width 52 height 17
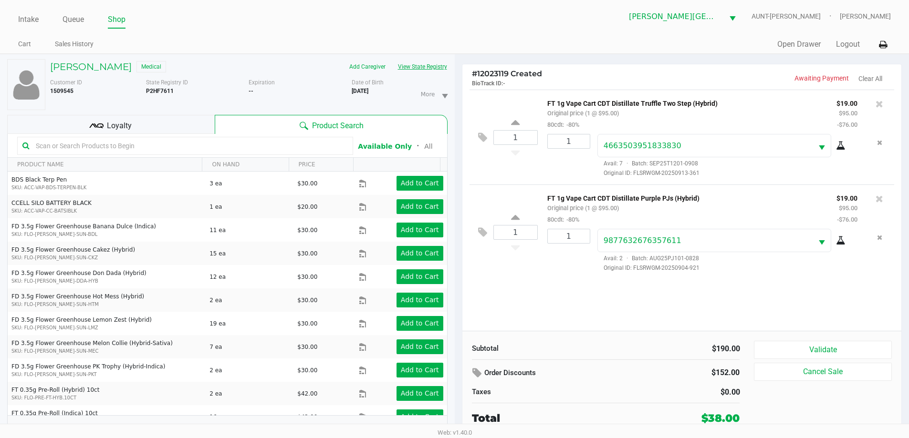
click at [412, 69] on button "View State Registry" at bounding box center [420, 66] width 56 height 15
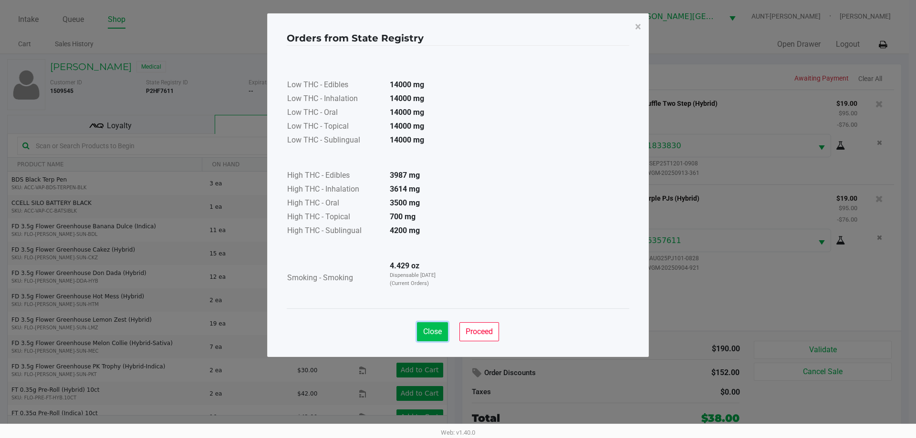
click at [432, 334] on span "Close" at bounding box center [432, 331] width 19 height 9
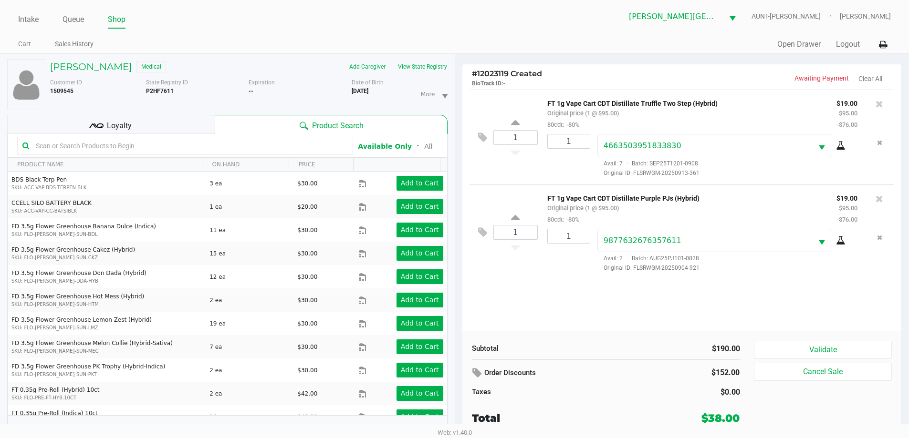
click at [115, 150] on input "text" at bounding box center [190, 146] width 316 height 14
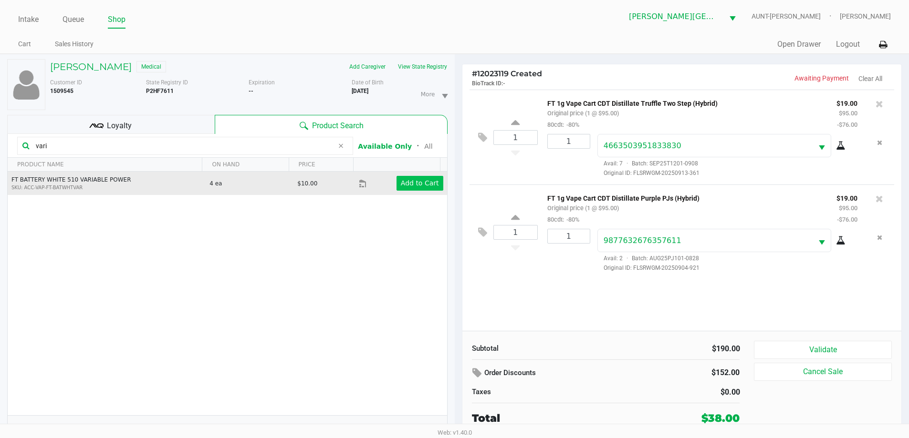
type input "vari"
click at [412, 183] on app-button-loader "Add to Cart" at bounding box center [420, 183] width 38 height 8
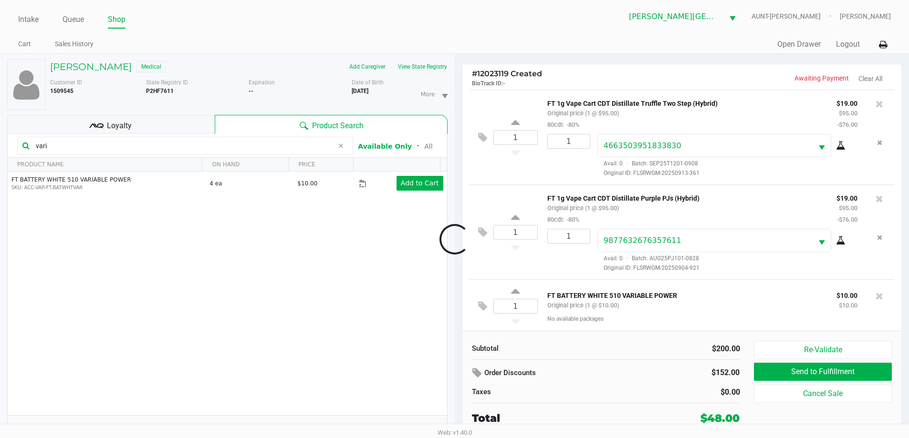
scroll to position [3, 0]
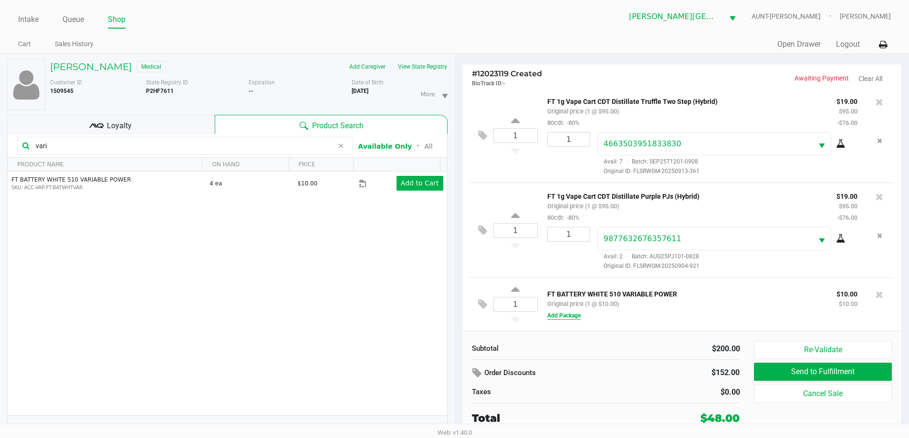
click at [570, 316] on button "Add Package" at bounding box center [563, 316] width 33 height 9
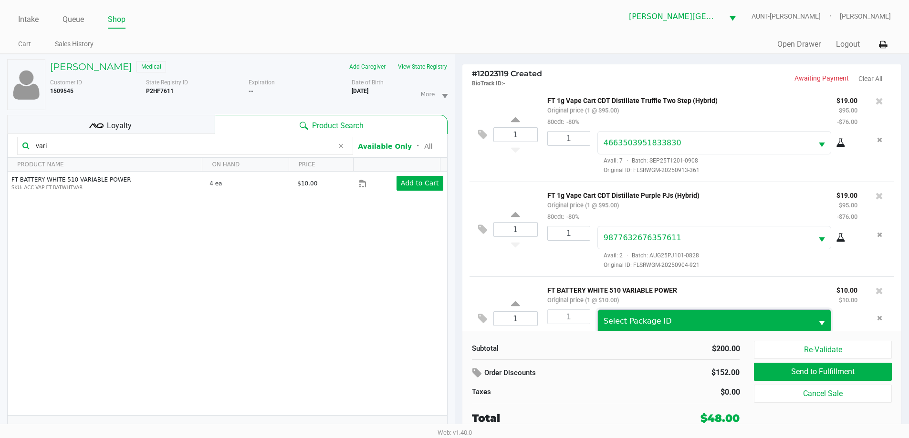
click at [620, 320] on span "Select Package ID" at bounding box center [638, 321] width 68 height 9
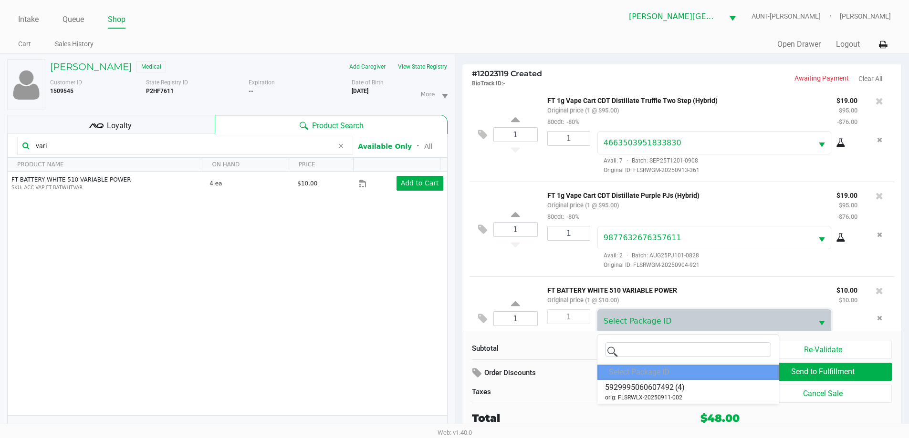
click at [636, 387] on span "5929995060607492" at bounding box center [639, 387] width 69 height 11
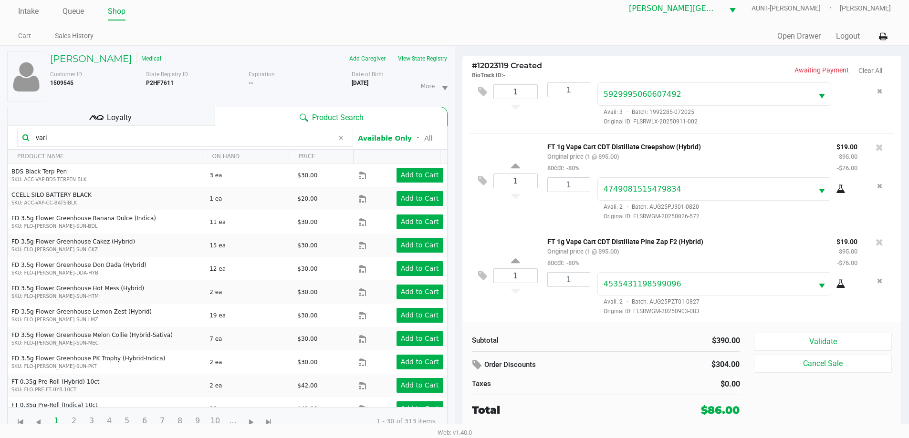
scroll to position [10, 0]
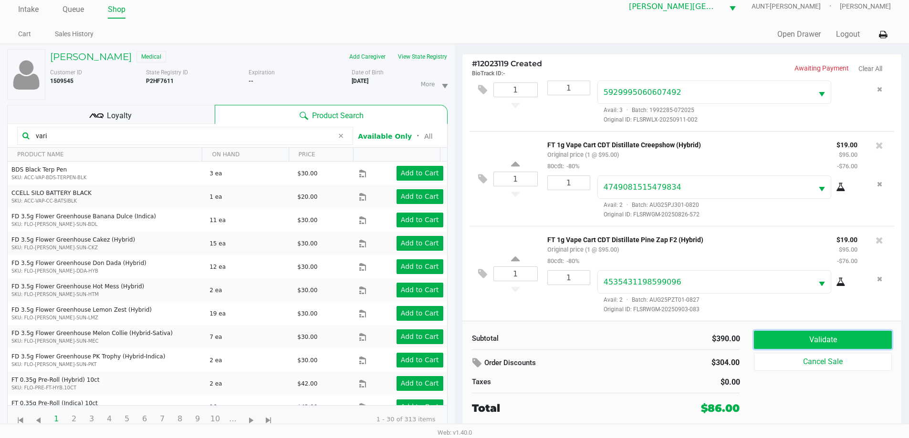
click at [839, 341] on button "Validate" at bounding box center [822, 340] width 137 height 18
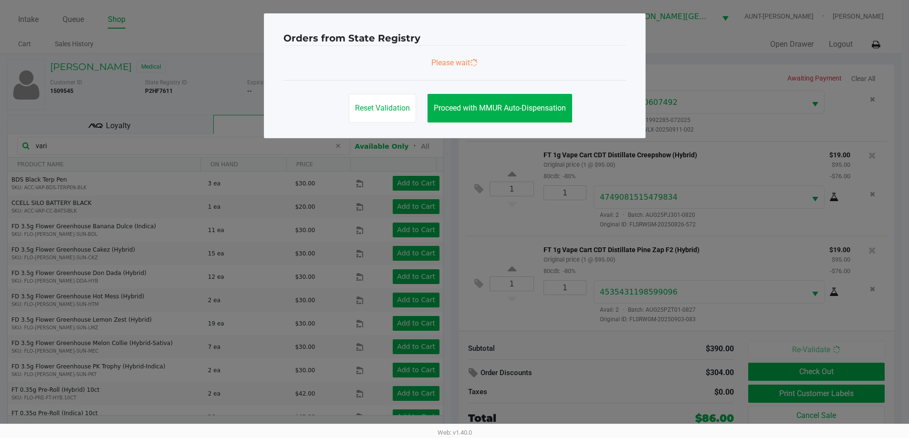
scroll to position [0, 0]
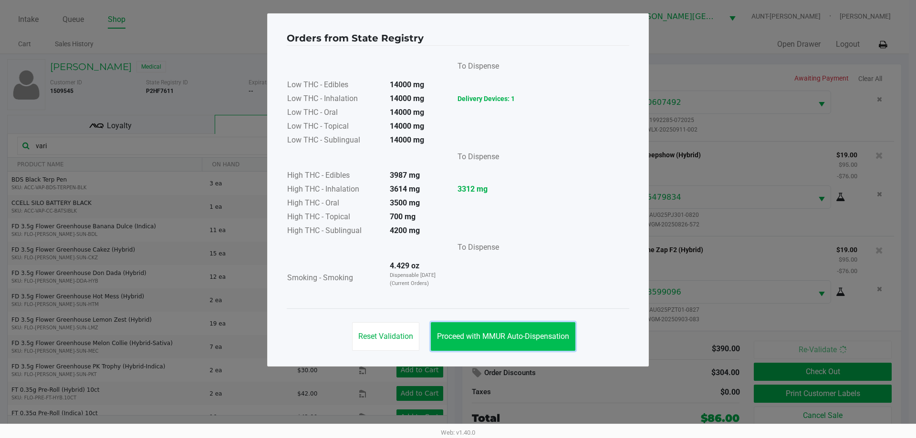
click at [474, 338] on span "Proceed with MMUR Auto-Dispensation" at bounding box center [503, 336] width 132 height 9
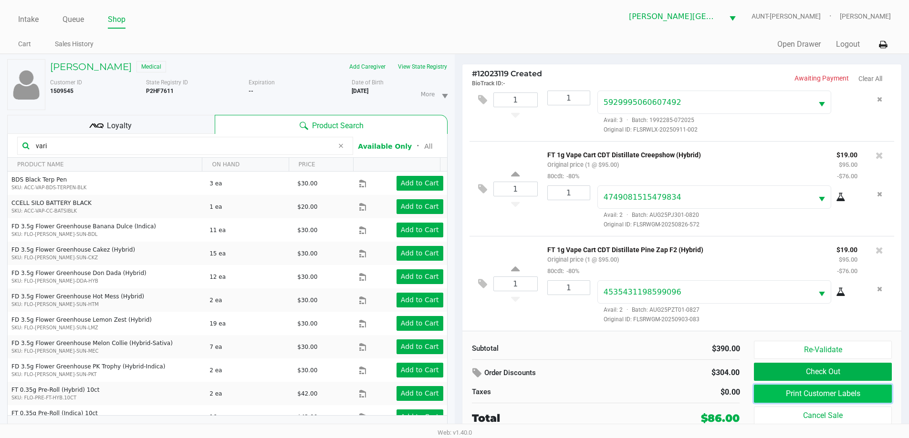
click at [856, 394] on button "Print Customer Labels" at bounding box center [822, 394] width 137 height 18
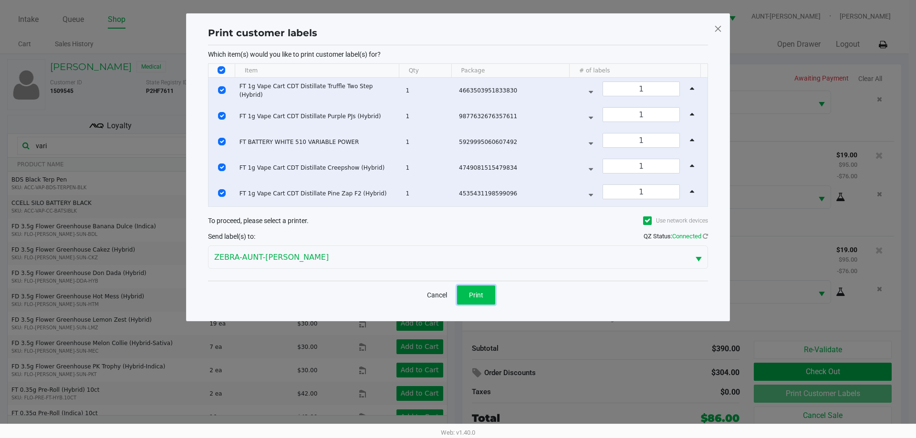
click at [485, 286] on button "Print" at bounding box center [476, 295] width 38 height 19
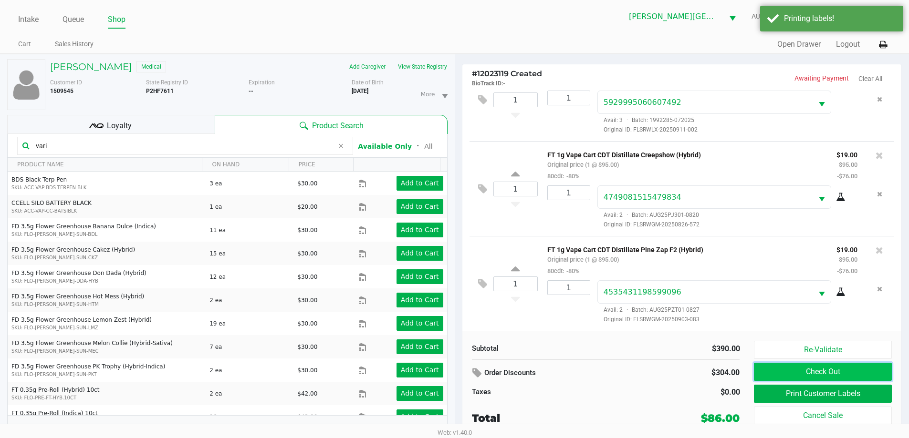
click at [827, 367] on button "Check Out" at bounding box center [822, 372] width 137 height 18
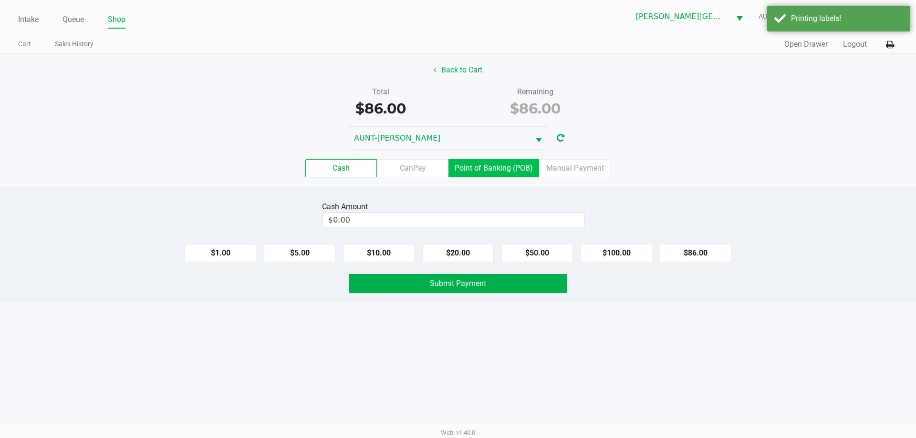
click at [505, 170] on label "Point of Banking (POB)" at bounding box center [493, 168] width 91 height 18
click at [0, 0] on 7 "Point of Banking (POB)" at bounding box center [0, 0] width 0 height 0
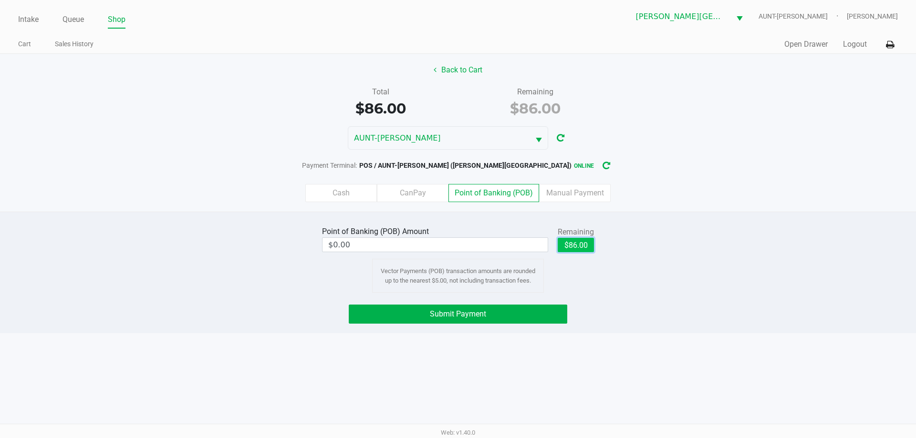
click at [586, 247] on button "$86.00" at bounding box center [576, 245] width 36 height 14
type input "$86.00"
click at [515, 315] on button "Submit Payment" at bounding box center [458, 314] width 219 height 19
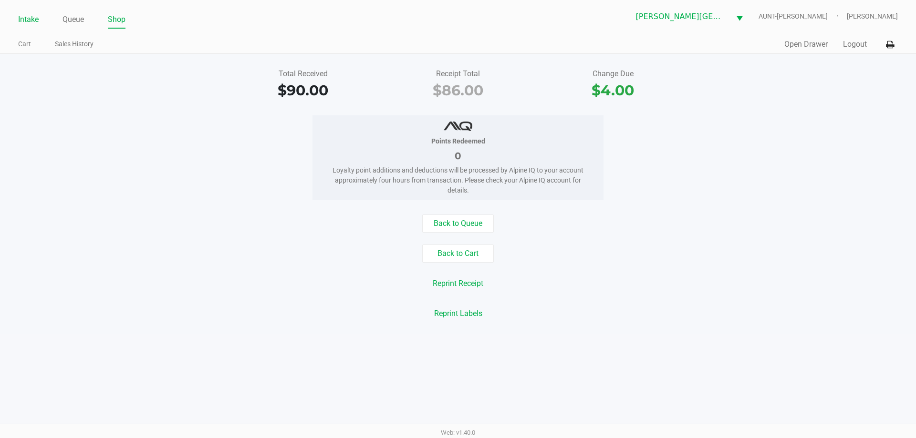
click at [33, 19] on link "Intake" at bounding box center [28, 19] width 21 height 13
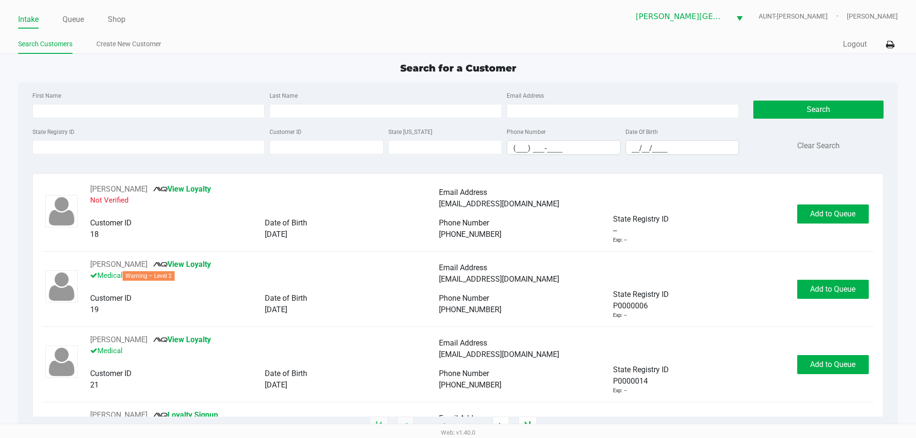
click at [281, 27] on ul "Intake Queue Shop" at bounding box center [238, 20] width 440 height 16
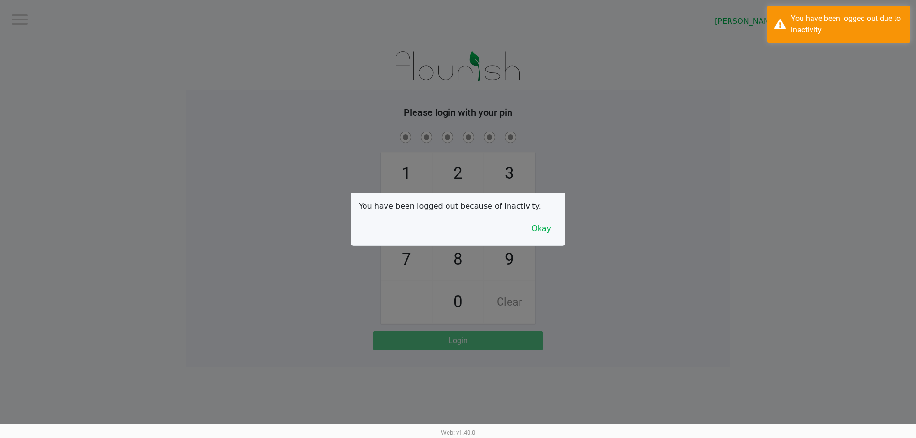
click at [539, 231] on button "Okay" at bounding box center [541, 229] width 32 height 18
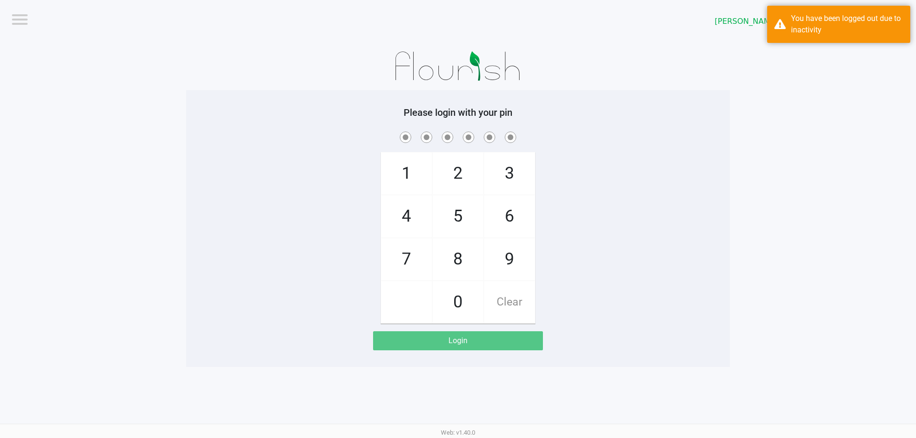
click at [407, 258] on span "7" at bounding box center [406, 260] width 51 height 42
checkbox input "true"
drag, startPoint x: 470, startPoint y: 210, endPoint x: 494, endPoint y: 218, distance: 24.6
click at [470, 212] on span "5" at bounding box center [458, 217] width 51 height 42
checkbox input "true"
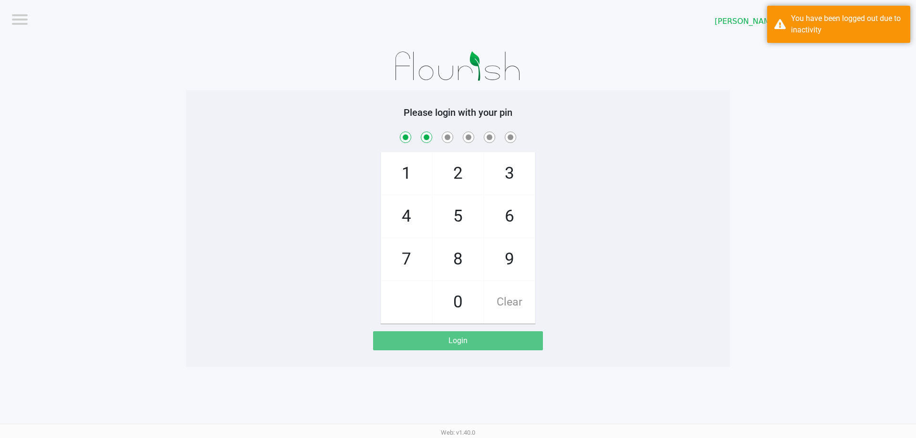
click at [503, 217] on span "6" at bounding box center [509, 217] width 51 height 42
checkbox input "true"
drag, startPoint x: 503, startPoint y: 217, endPoint x: 461, endPoint y: 223, distance: 42.5
click at [503, 217] on span "6" at bounding box center [509, 217] width 51 height 42
checkbox input "true"
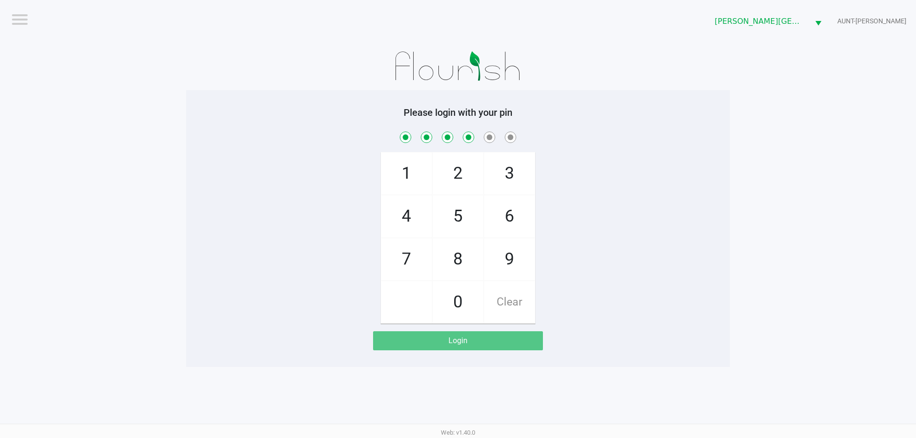
drag, startPoint x: 417, startPoint y: 219, endPoint x: 450, endPoint y: 215, distance: 33.7
click at [429, 220] on span "4" at bounding box center [406, 217] width 51 height 42
checkbox input "true"
click at [512, 178] on span "3" at bounding box center [509, 174] width 51 height 42
checkbox input "true"
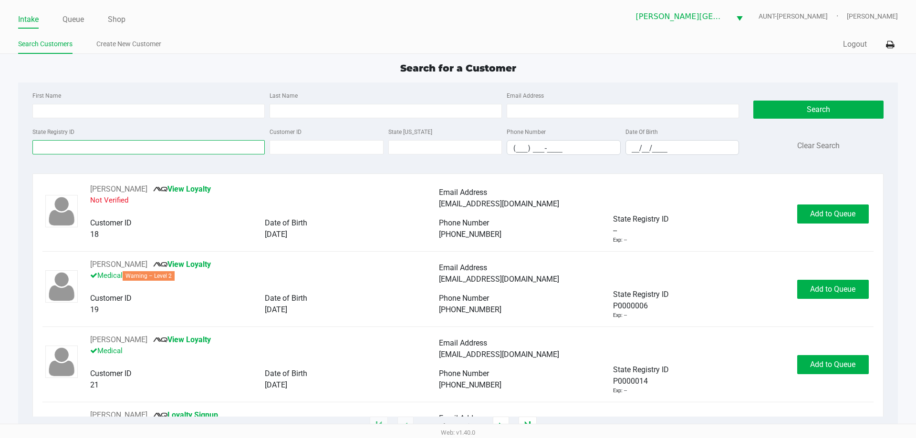
click at [134, 152] on input "State Registry ID" at bounding box center [148, 147] width 232 height 14
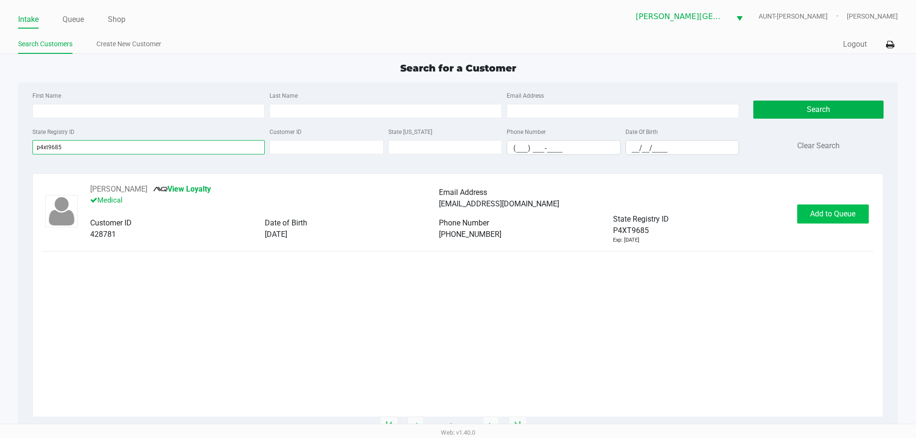
type input "p4xt9685"
click at [843, 208] on button "Add to Queue" at bounding box center [833, 214] width 72 height 19
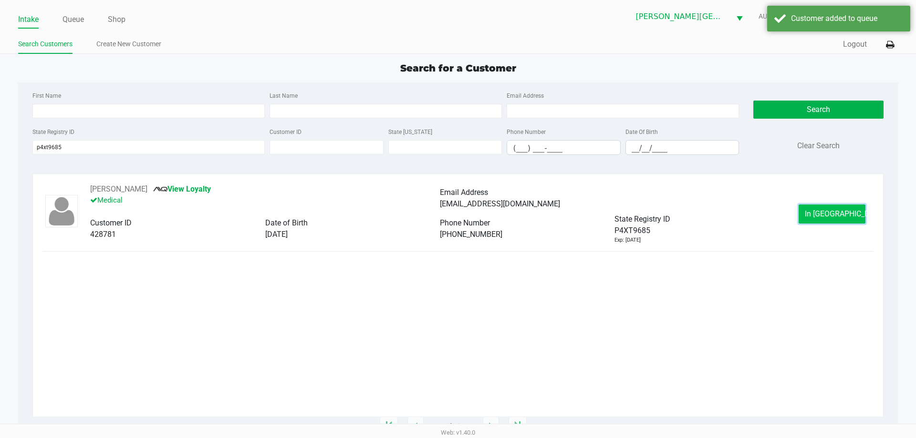
click at [834, 214] on span "In Queue" at bounding box center [845, 213] width 80 height 9
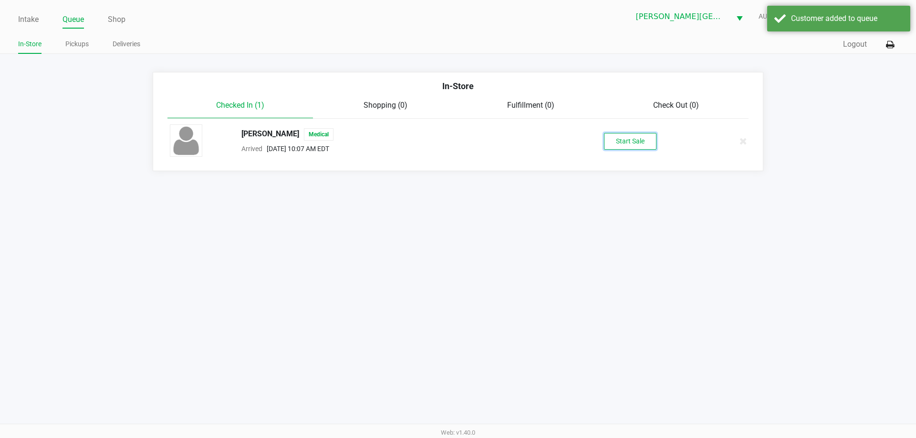
click at [640, 148] on button "Start Sale" at bounding box center [630, 141] width 52 height 17
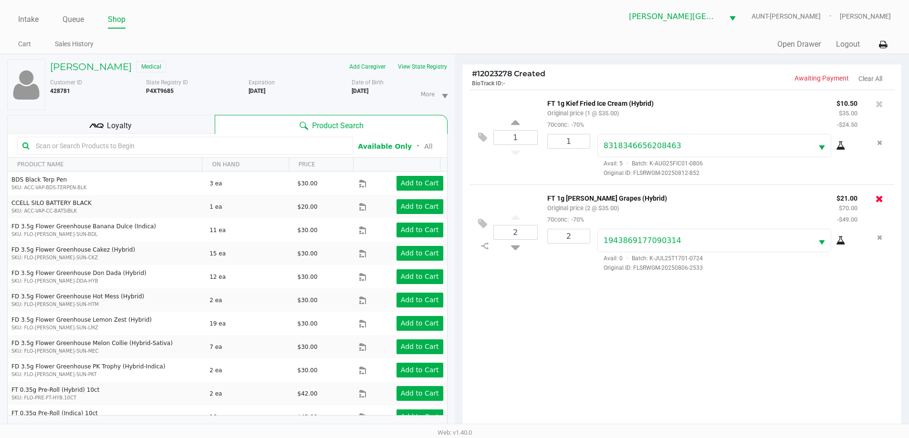
click at [877, 199] on icon at bounding box center [879, 199] width 8 height 10
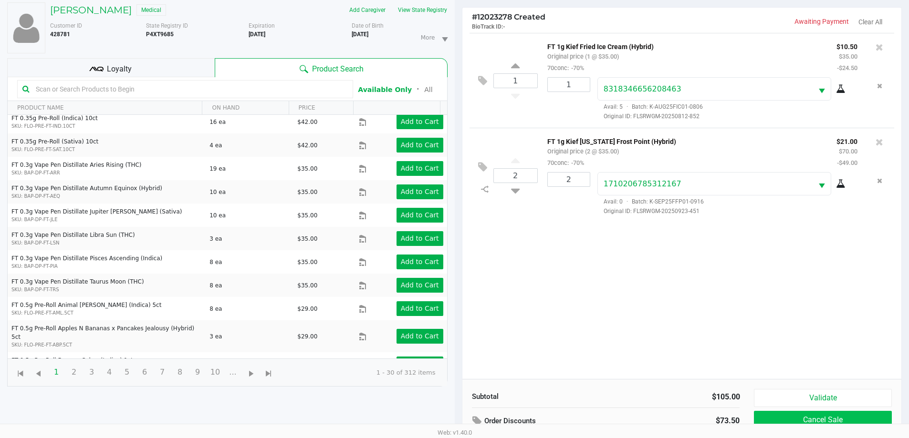
scroll to position [103, 0]
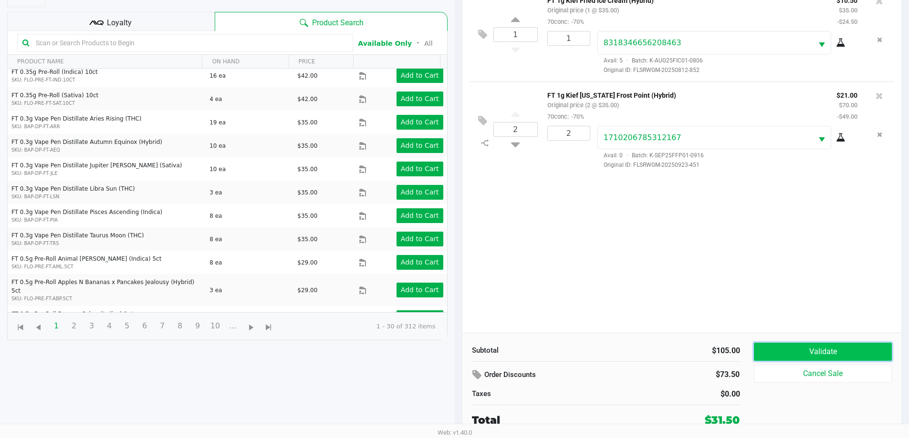
click at [824, 348] on button "Validate" at bounding box center [822, 352] width 137 height 18
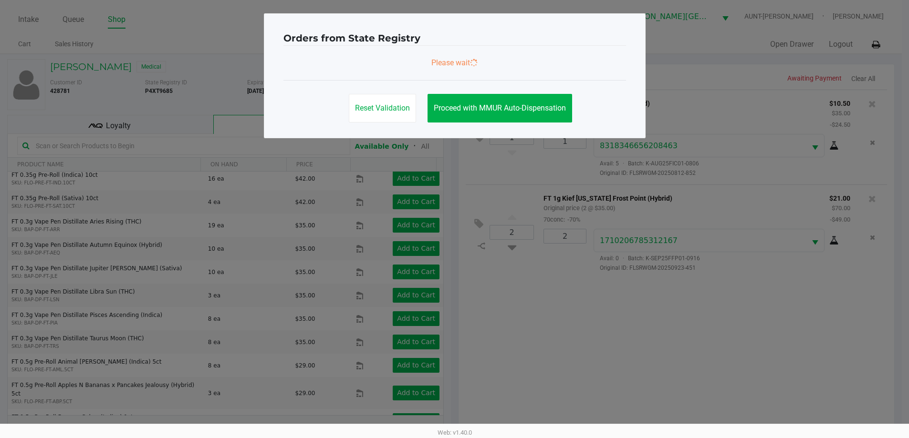
scroll to position [0, 0]
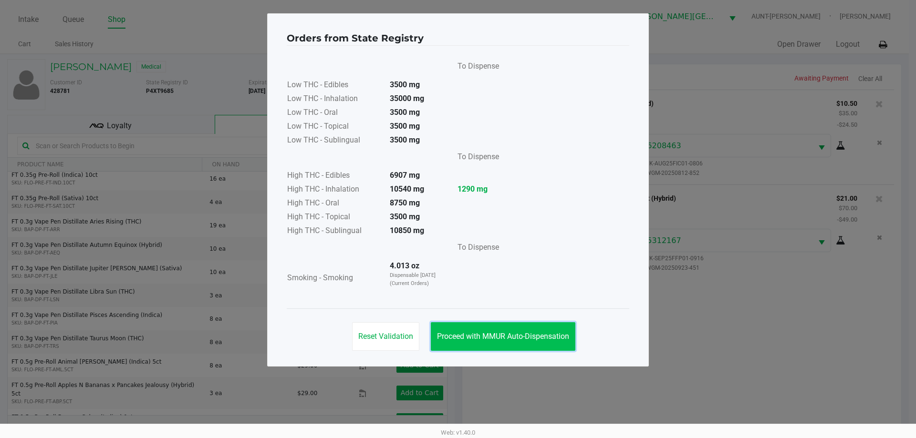
click at [556, 338] on span "Proceed with MMUR Auto-Dispensation" at bounding box center [503, 336] width 132 height 9
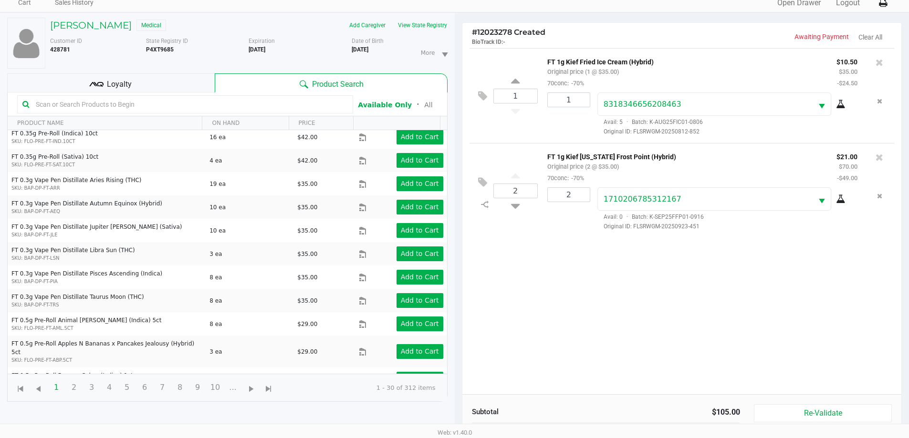
scroll to position [103, 0]
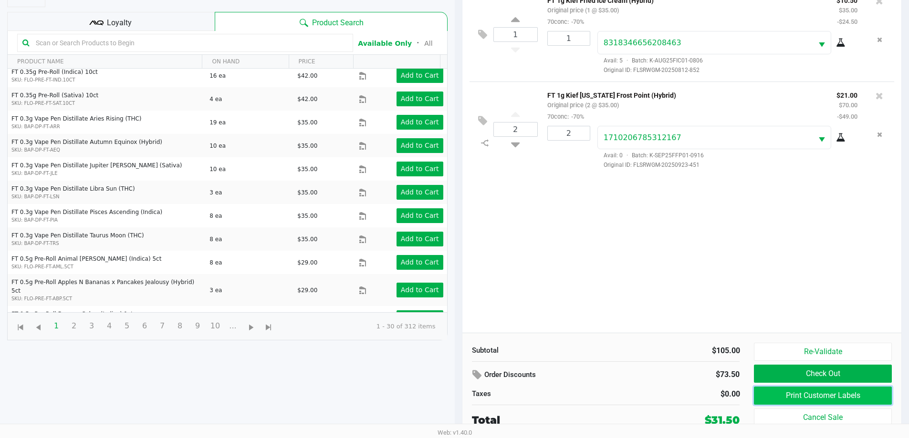
click at [853, 391] on button "Print Customer Labels" at bounding box center [822, 396] width 137 height 18
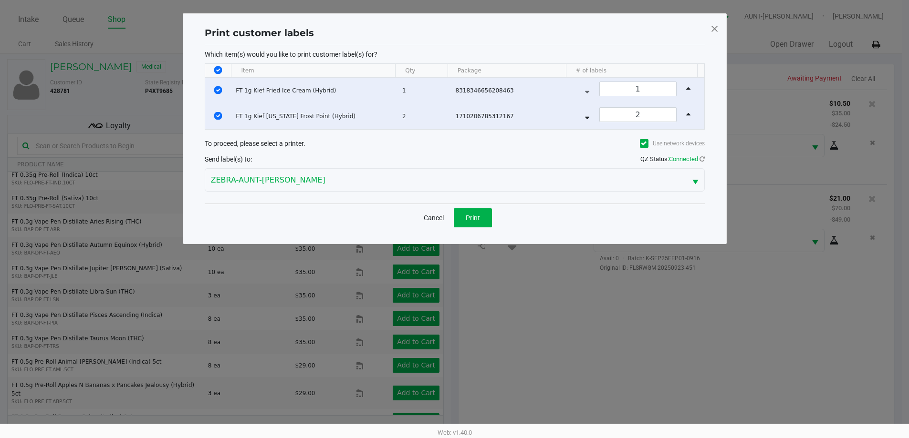
scroll to position [0, 0]
click at [488, 217] on button "Print" at bounding box center [476, 217] width 38 height 19
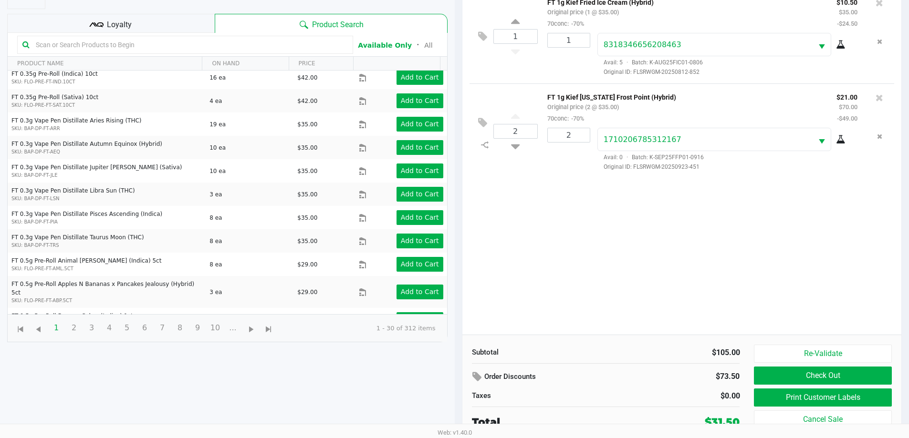
scroll to position [103, 0]
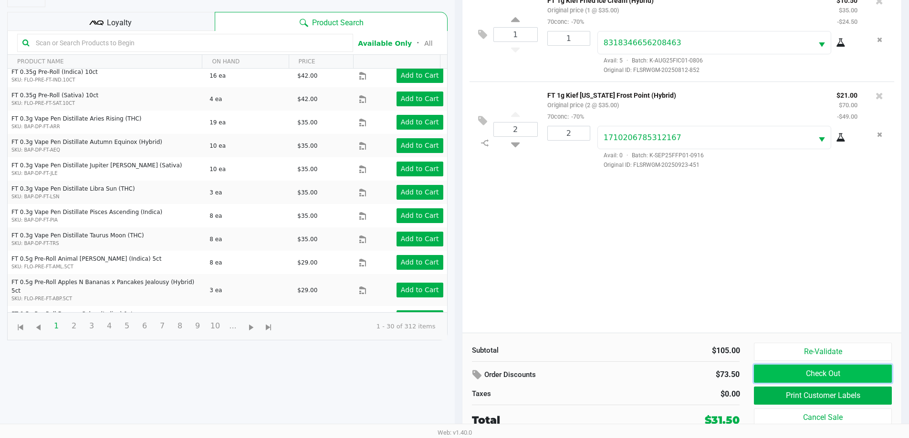
click at [827, 373] on button "Check Out" at bounding box center [822, 374] width 137 height 18
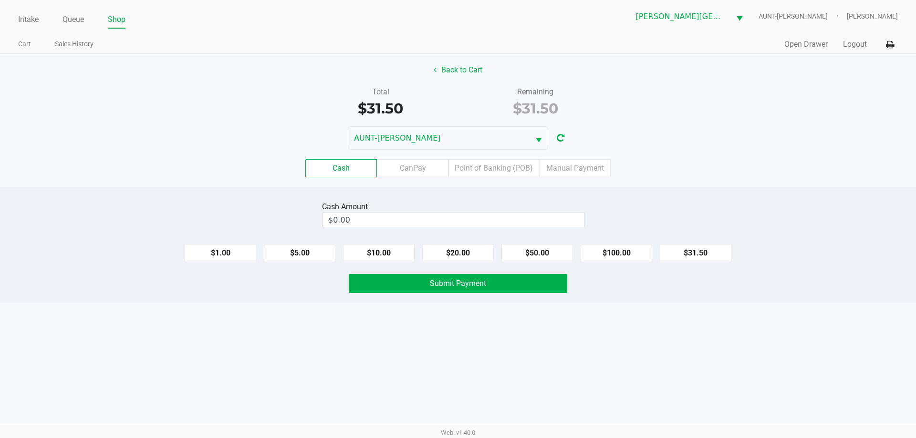
click at [354, 169] on label "Cash" at bounding box center [341, 168] width 72 height 18
click at [0, 0] on 0 "Cash" at bounding box center [0, 0] width 0 height 0
drag, startPoint x: 696, startPoint y: 250, endPoint x: 441, endPoint y: 288, distance: 257.6
click at [686, 253] on button "$31.50" at bounding box center [696, 253] width 72 height 18
type input "$31.50"
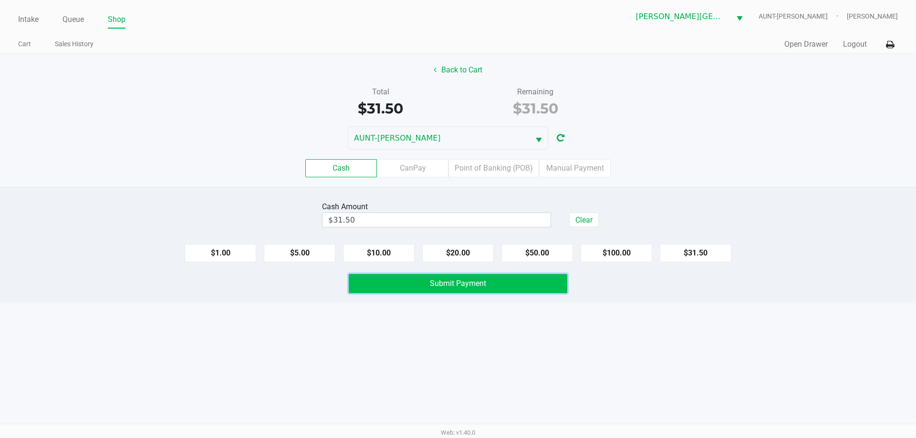
click at [432, 292] on button "Submit Payment" at bounding box center [458, 283] width 219 height 19
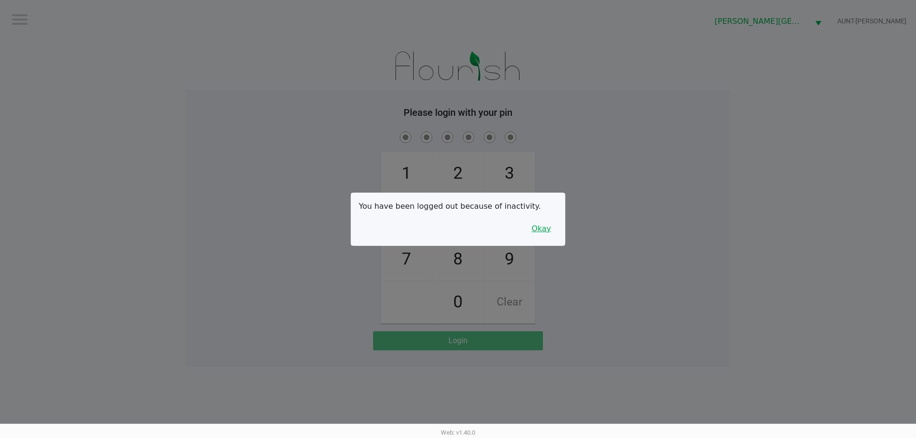
click at [542, 235] on button "Okay" at bounding box center [541, 229] width 32 height 18
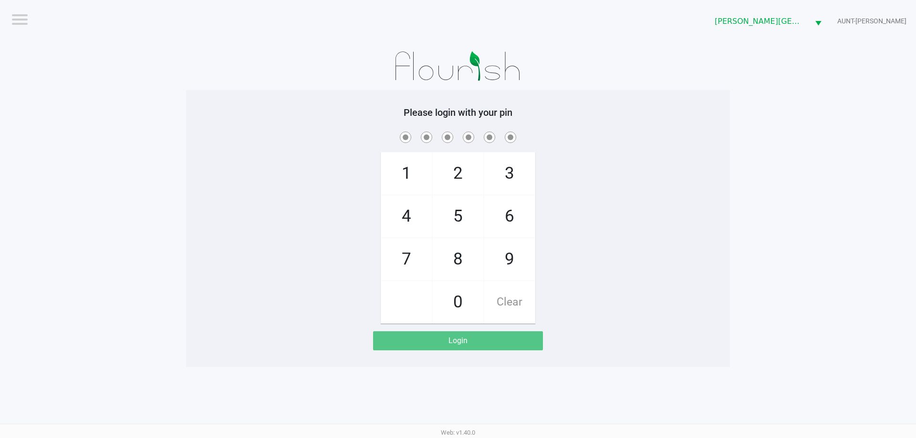
click at [441, 269] on div "1 4 7 2 5 8 0 3 6 9 Clear" at bounding box center [458, 227] width 544 height 194
drag, startPoint x: 505, startPoint y: 258, endPoint x: 495, endPoint y: 219, distance: 39.9
click at [508, 256] on span "9" at bounding box center [509, 260] width 51 height 42
checkbox input "true"
click at [460, 170] on span "2" at bounding box center [458, 174] width 51 height 42
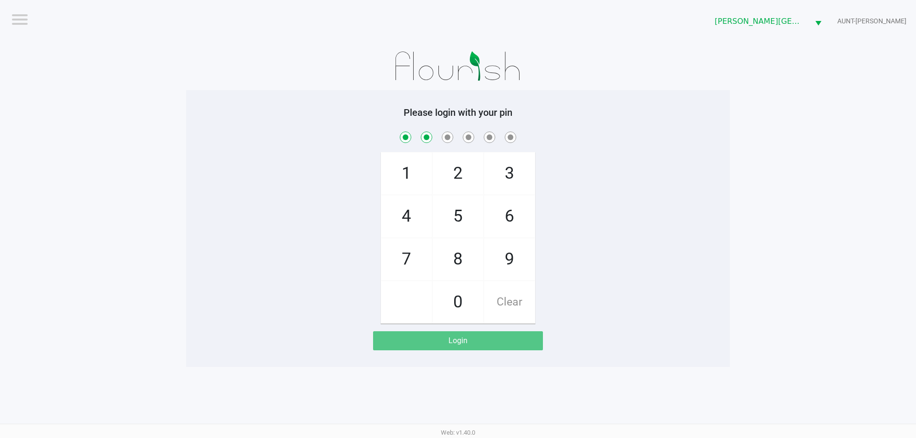
checkbox input "true"
click at [506, 171] on span "3" at bounding box center [509, 174] width 51 height 42
checkbox input "true"
drag, startPoint x: 463, startPoint y: 259, endPoint x: 469, endPoint y: 260, distance: 5.8
click at [465, 260] on span "8" at bounding box center [458, 260] width 51 height 42
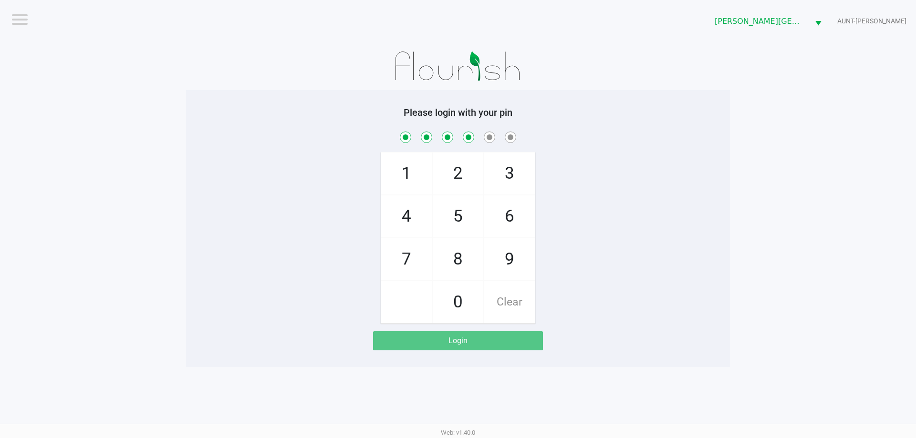
checkbox input "true"
click at [503, 261] on span "9" at bounding box center [509, 260] width 51 height 42
checkbox input "true"
click at [462, 261] on span "8" at bounding box center [458, 260] width 51 height 42
checkbox input "true"
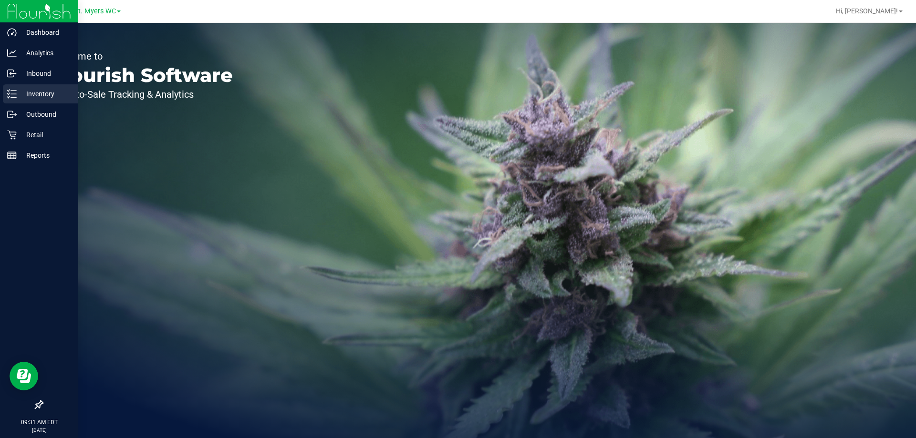
click at [43, 92] on p "Inventory" at bounding box center [45, 93] width 57 height 11
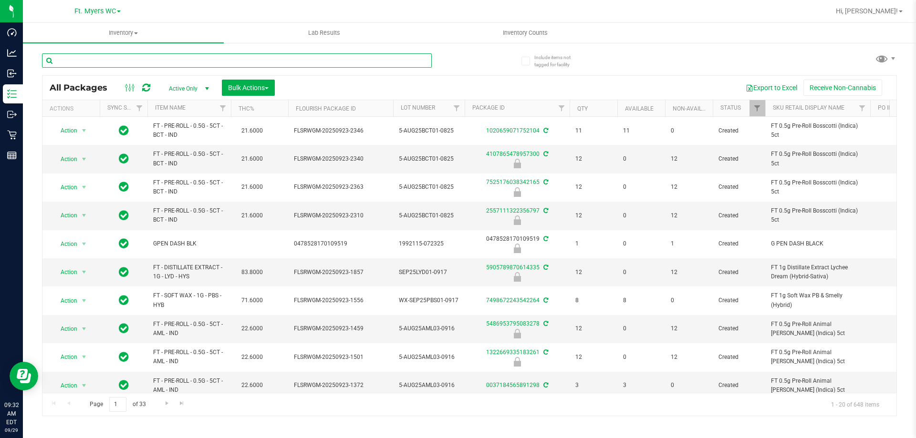
click at [105, 62] on input "text" at bounding box center [237, 60] width 390 height 14
type input "5792406579209007"
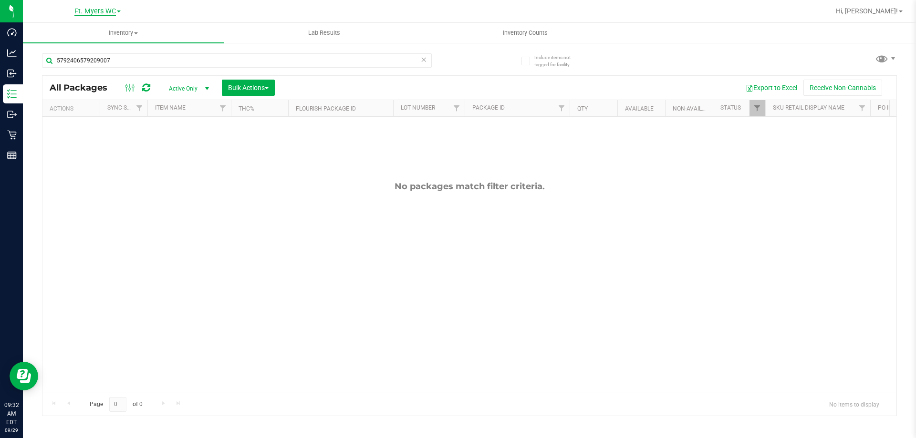
click at [115, 11] on span "Ft. Myers WC" at bounding box center [95, 11] width 42 height 9
click at [86, 39] on link "[PERSON_NAME][GEOGRAPHIC_DATA]" at bounding box center [97, 33] width 139 height 13
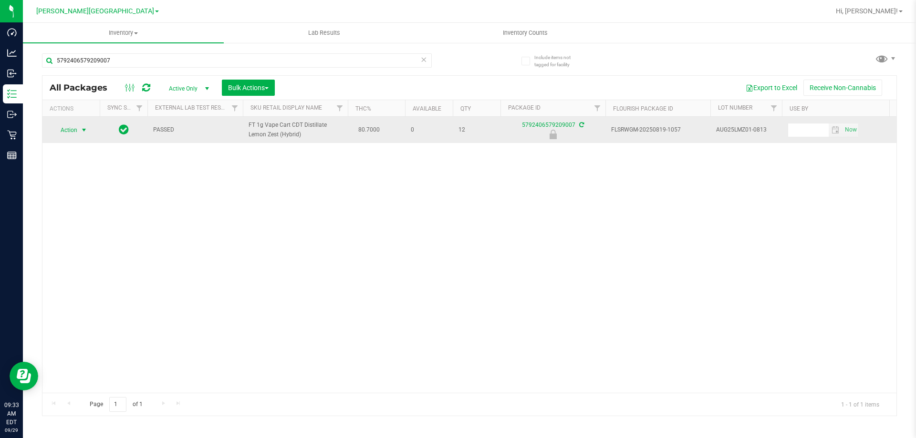
click at [73, 135] on span "Action" at bounding box center [65, 130] width 26 height 13
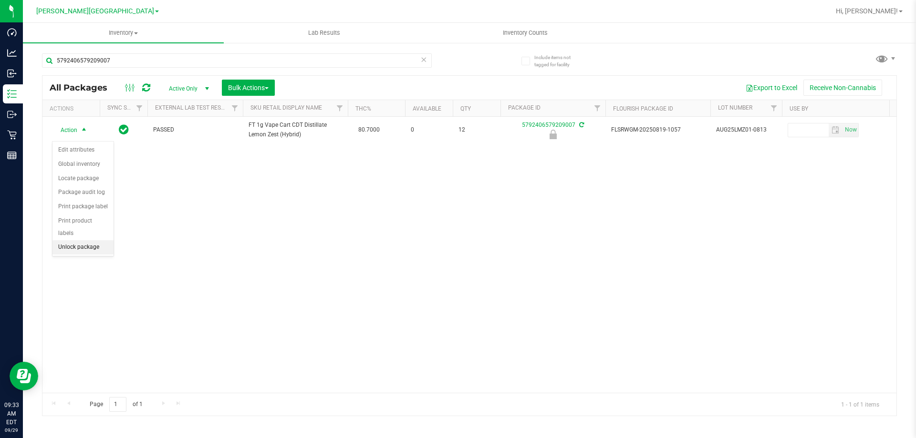
click at [89, 241] on li "Unlock package" at bounding box center [82, 247] width 61 height 14
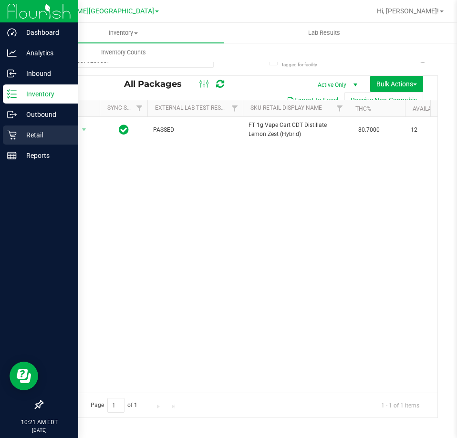
click at [36, 136] on p "Retail" at bounding box center [45, 134] width 57 height 11
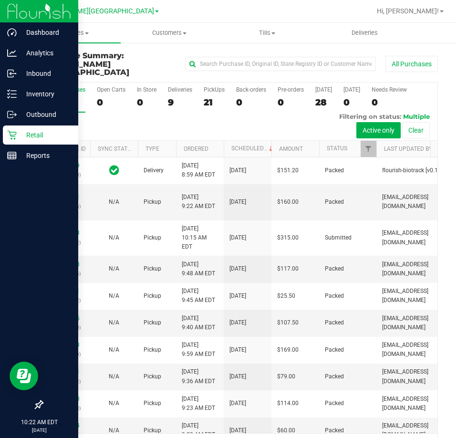
click at [37, 135] on p "Retail" at bounding box center [45, 134] width 57 height 11
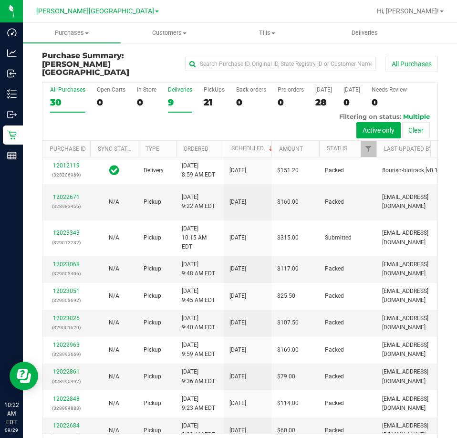
click at [175, 86] on div "Deliveries" at bounding box center [180, 89] width 24 height 7
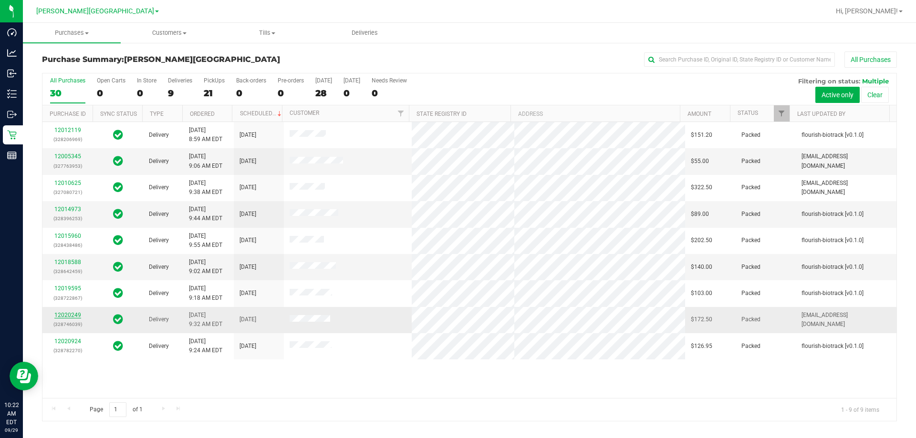
click at [68, 312] on link "12020249" at bounding box center [67, 315] width 27 height 7
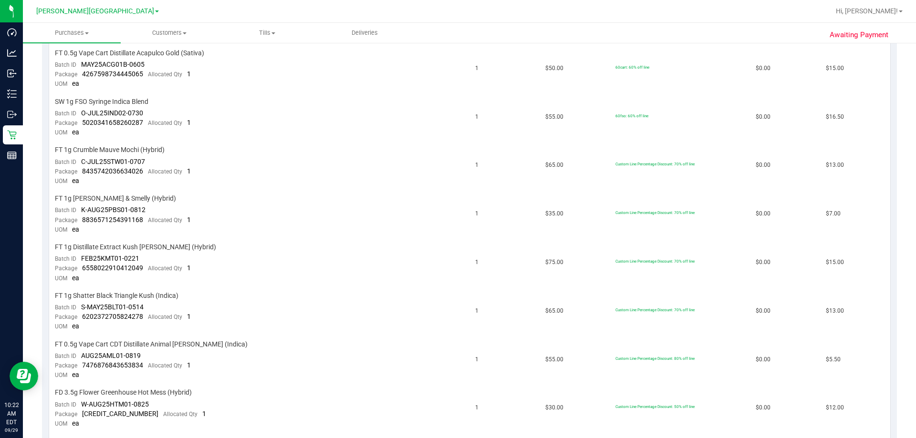
scroll to position [668, 0]
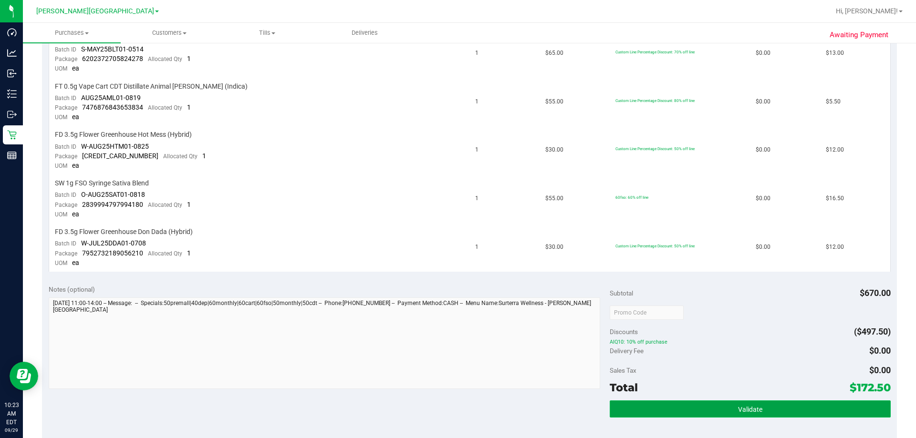
click at [738, 413] on span "Validate" at bounding box center [750, 410] width 24 height 8
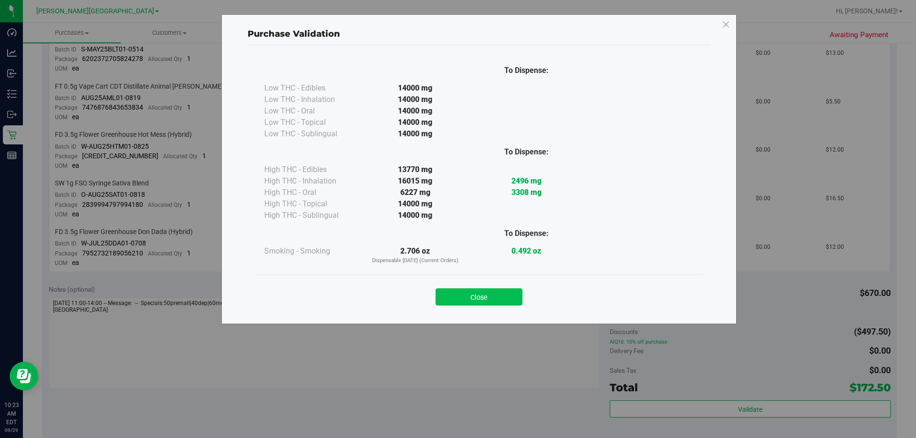
click at [488, 298] on button "Close" at bounding box center [479, 297] width 87 height 17
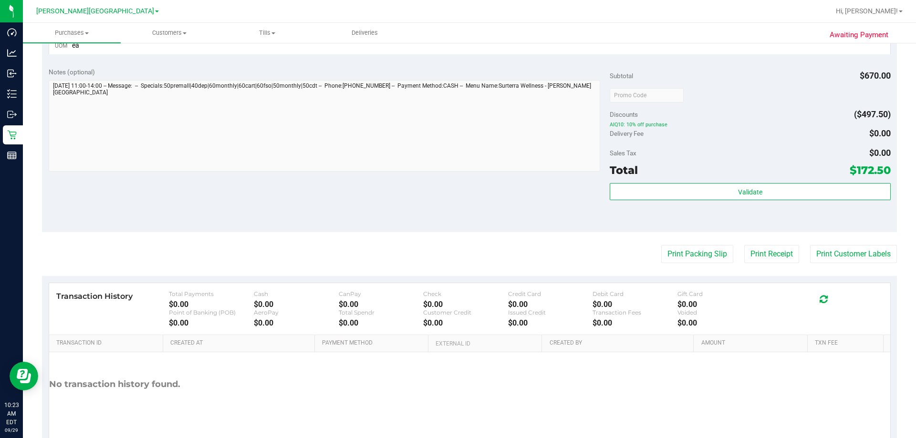
scroll to position [921, 0]
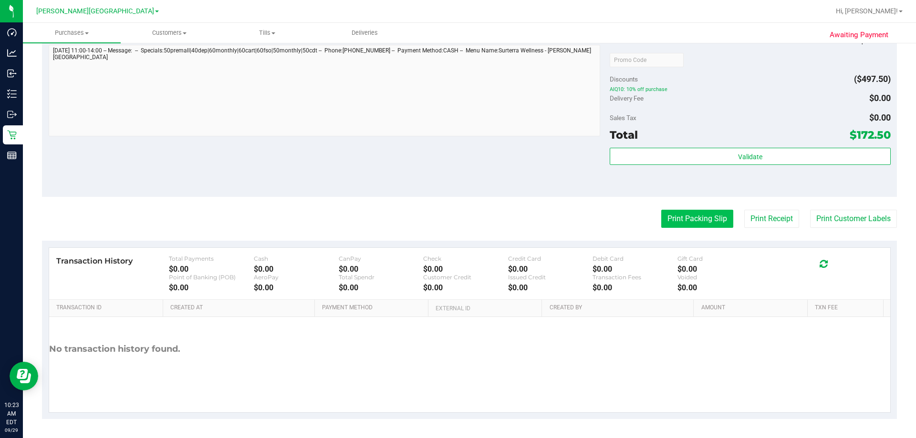
click at [678, 219] on button "Print Packing Slip" at bounding box center [697, 219] width 72 height 18
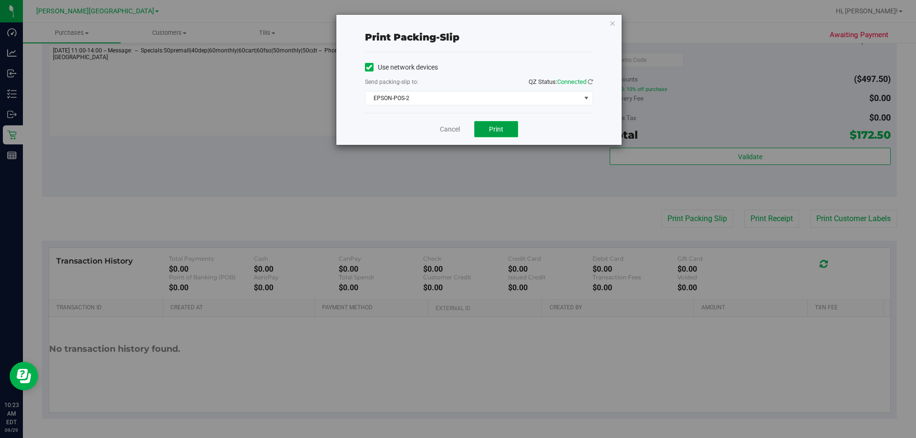
click at [494, 130] on span "Print" at bounding box center [496, 129] width 14 height 8
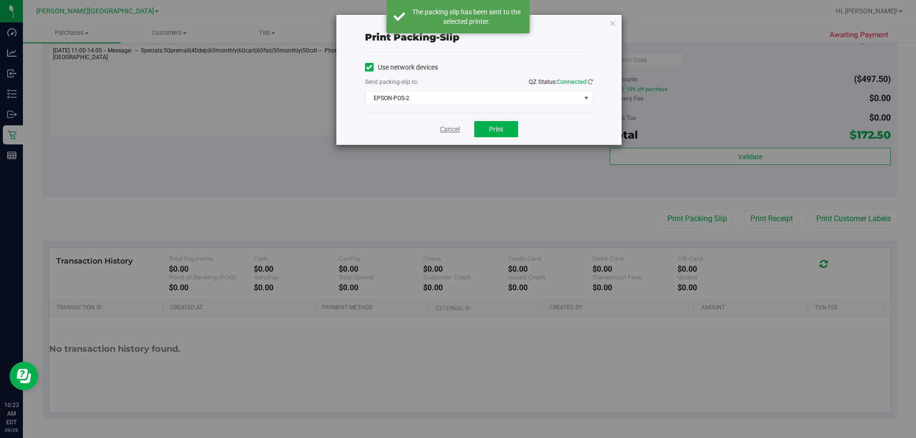
click at [448, 131] on link "Cancel" at bounding box center [450, 130] width 20 height 10
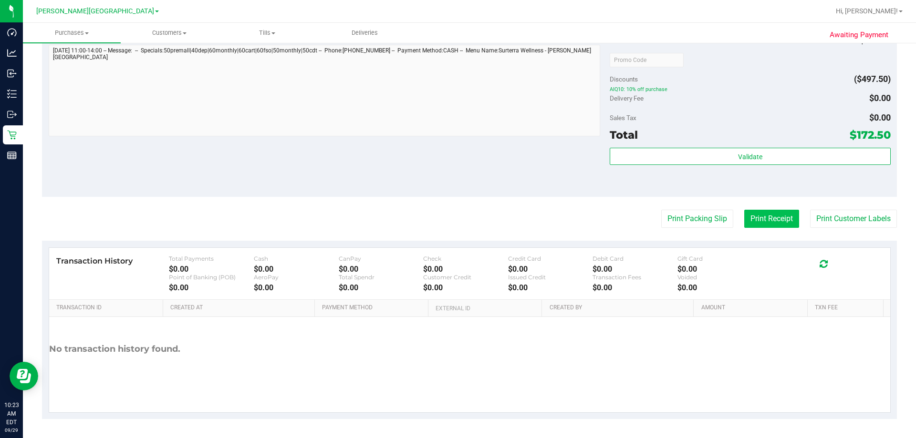
click at [752, 217] on button "Print Receipt" at bounding box center [771, 219] width 55 height 18
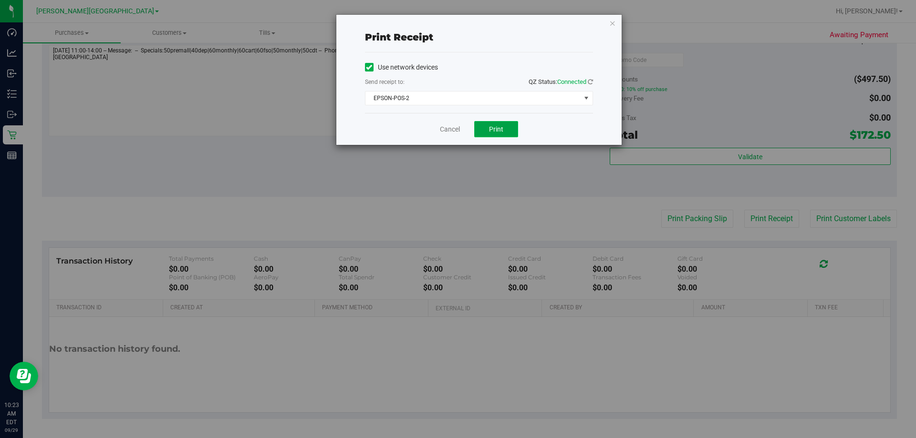
click at [487, 130] on button "Print" at bounding box center [496, 129] width 44 height 16
click at [489, 131] on button "Print" at bounding box center [496, 129] width 44 height 16
click at [490, 130] on span "Print" at bounding box center [496, 129] width 14 height 8
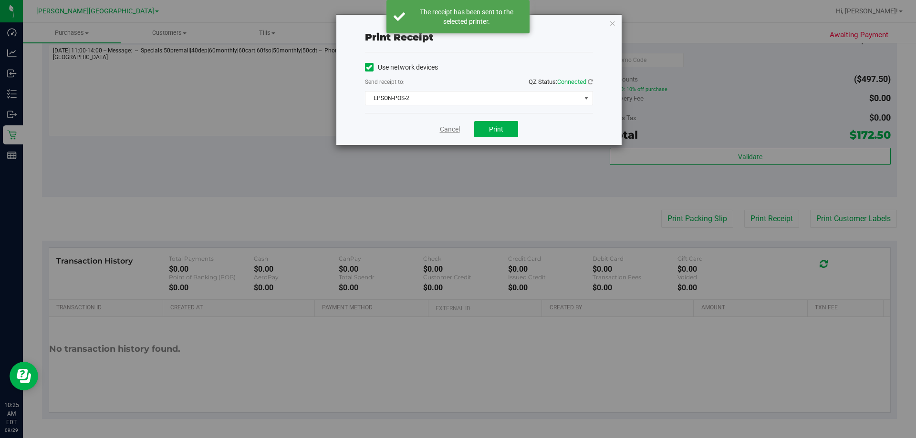
click at [447, 127] on link "Cancel" at bounding box center [450, 130] width 20 height 10
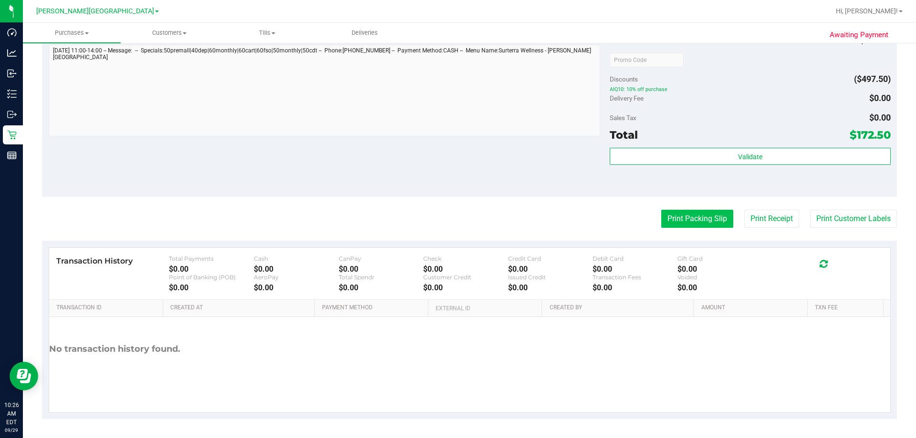
click at [686, 221] on button "Print Packing Slip" at bounding box center [697, 219] width 72 height 18
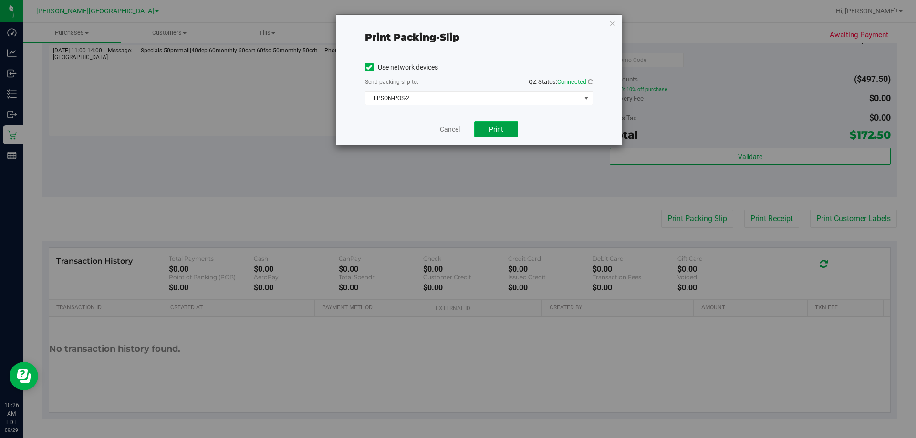
click at [494, 131] on span "Print" at bounding box center [496, 129] width 14 height 8
click at [498, 130] on span "Print" at bounding box center [496, 129] width 14 height 8
click at [446, 131] on link "Cancel" at bounding box center [450, 130] width 20 height 10
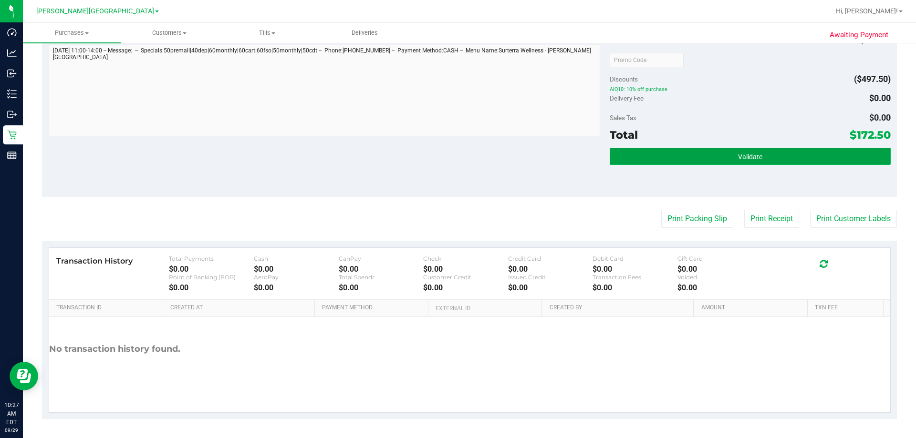
click at [755, 160] on span "Validate" at bounding box center [750, 157] width 24 height 8
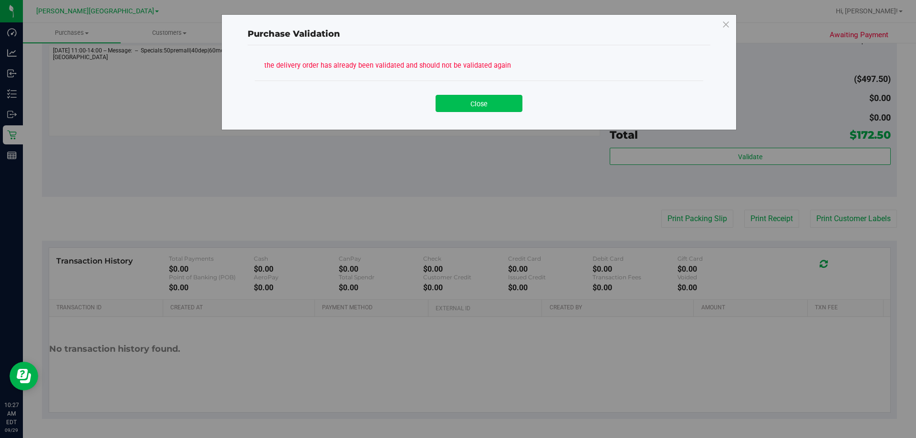
click at [479, 103] on button "Close" at bounding box center [479, 103] width 87 height 17
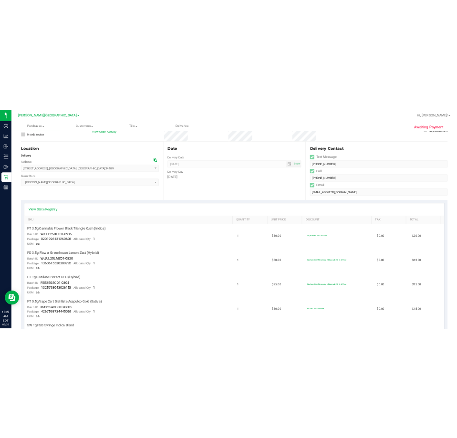
scroll to position [0, 0]
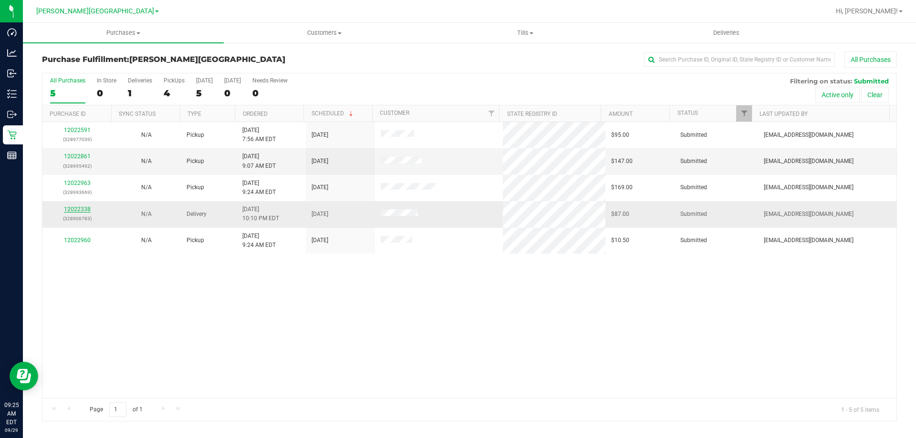
click at [80, 207] on link "12022338" at bounding box center [77, 209] width 27 height 7
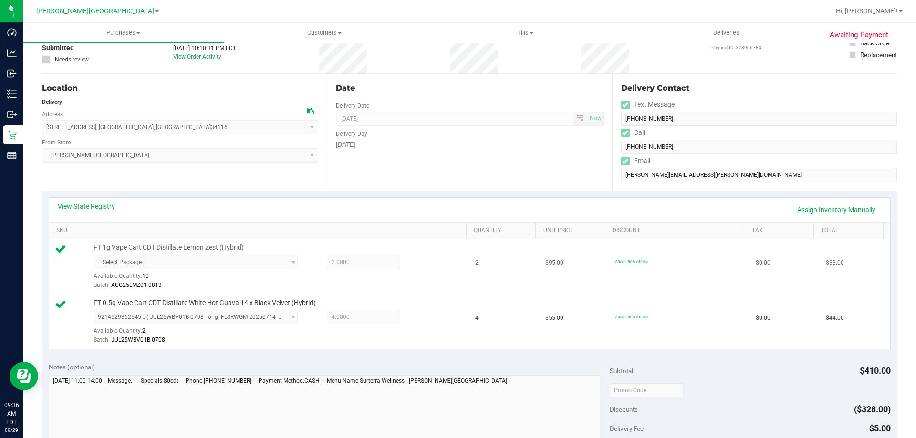
scroll to position [191, 0]
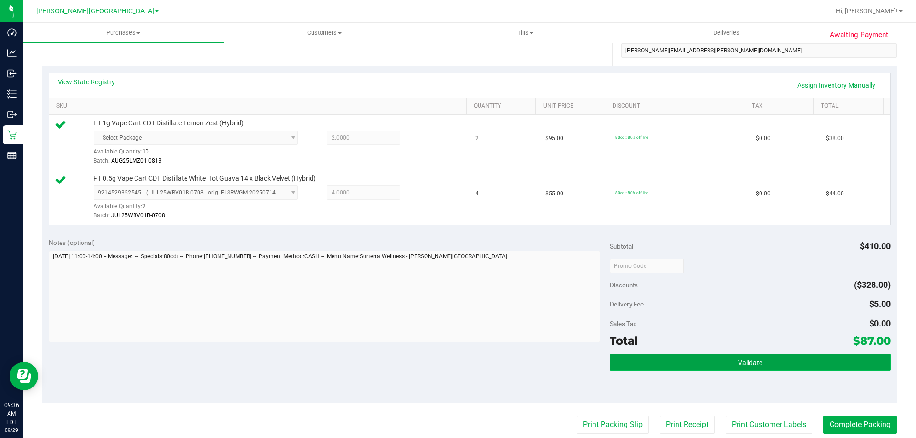
click at [747, 362] on span "Validate" at bounding box center [750, 363] width 24 height 8
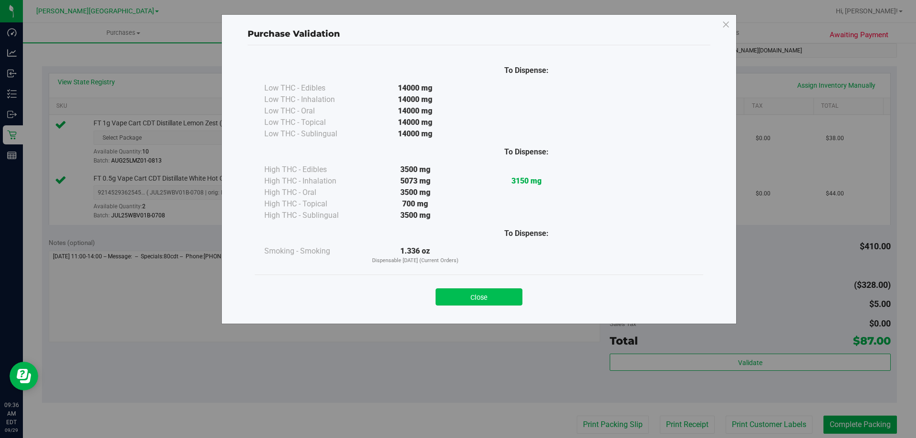
click at [450, 295] on button "Close" at bounding box center [479, 297] width 87 height 17
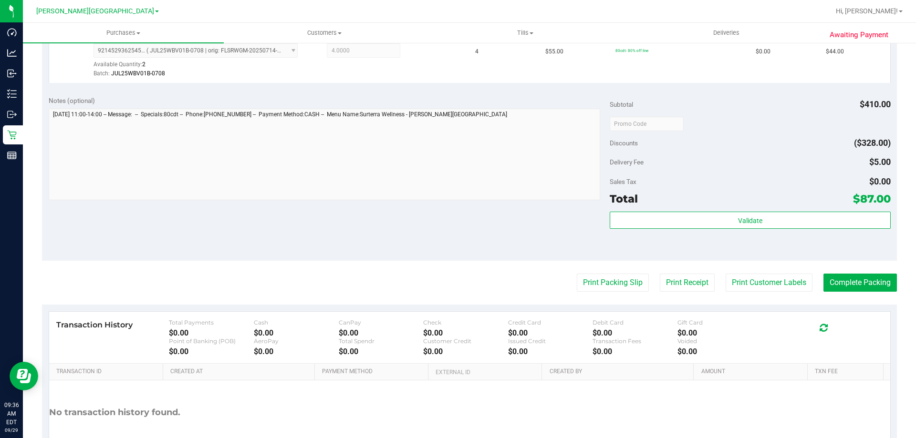
scroll to position [334, 0]
click at [601, 281] on button "Print Packing Slip" at bounding box center [613, 282] width 72 height 18
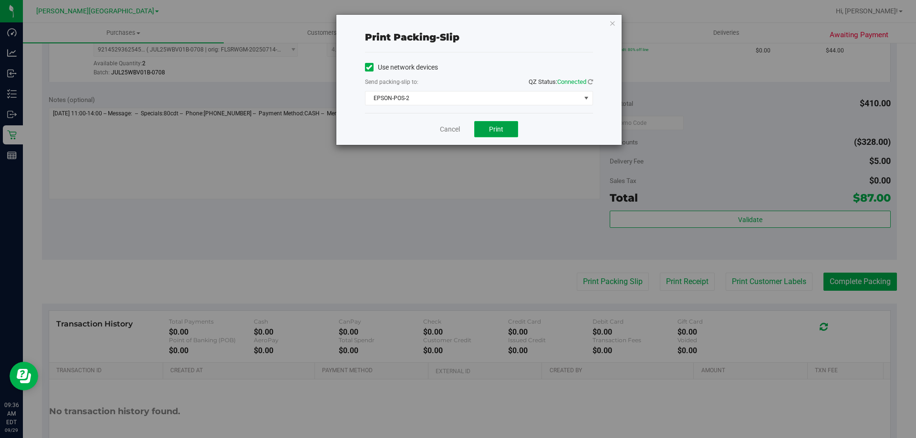
click at [504, 125] on button "Print" at bounding box center [496, 129] width 44 height 16
click at [504, 133] on button "Print" at bounding box center [496, 129] width 44 height 16
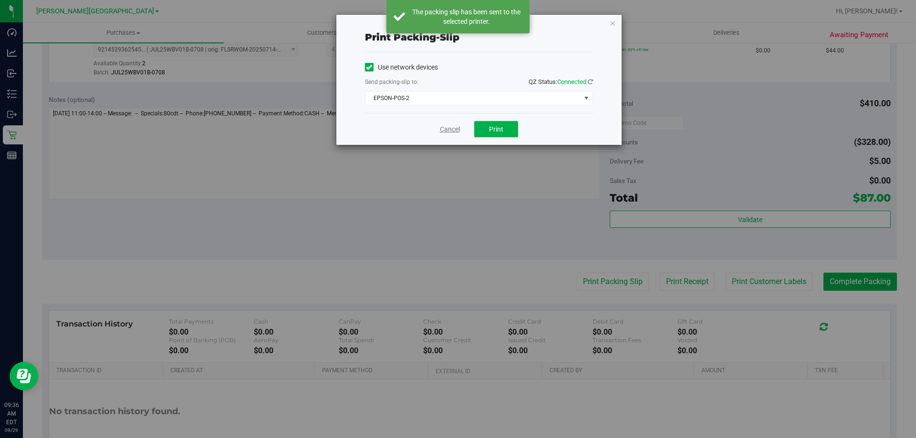
click at [445, 127] on link "Cancel" at bounding box center [450, 130] width 20 height 10
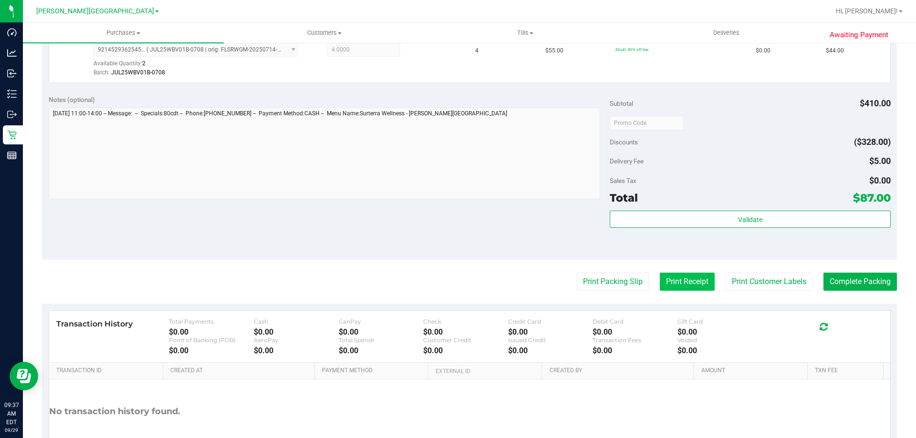
click at [682, 281] on button "Print Receipt" at bounding box center [687, 282] width 55 height 18
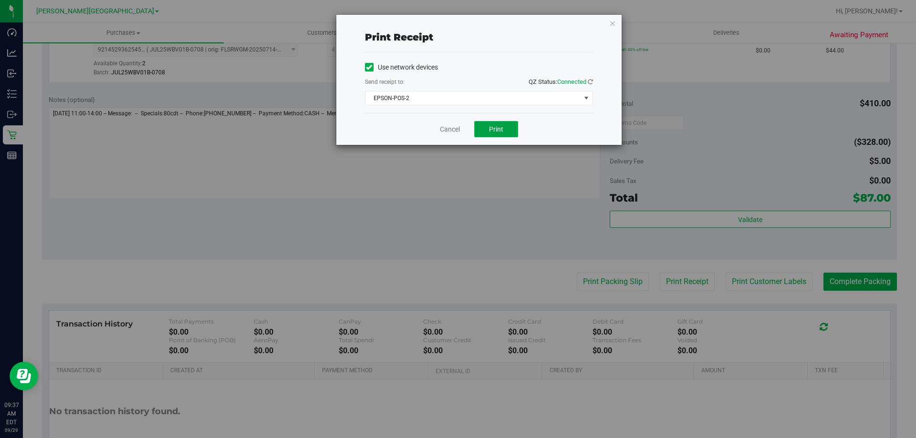
drag, startPoint x: 493, startPoint y: 125, endPoint x: 508, endPoint y: 128, distance: 15.2
click at [494, 124] on button "Print" at bounding box center [496, 129] width 44 height 16
click at [490, 128] on span "Print" at bounding box center [496, 129] width 14 height 8
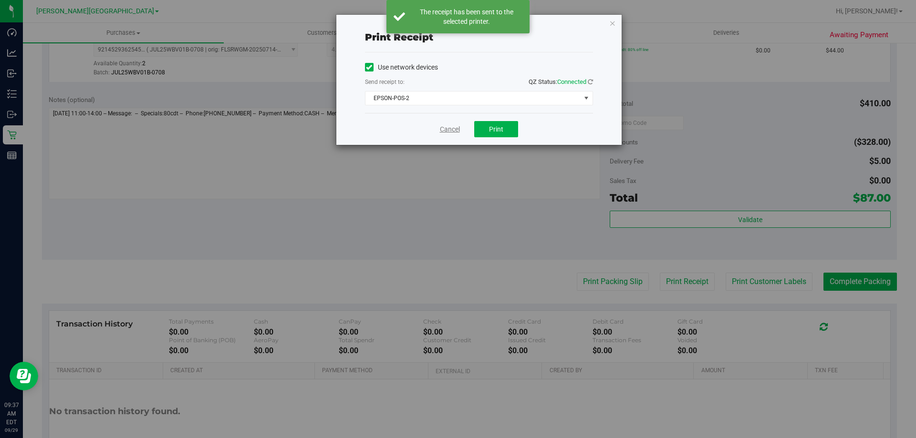
click at [451, 127] on link "Cancel" at bounding box center [450, 130] width 20 height 10
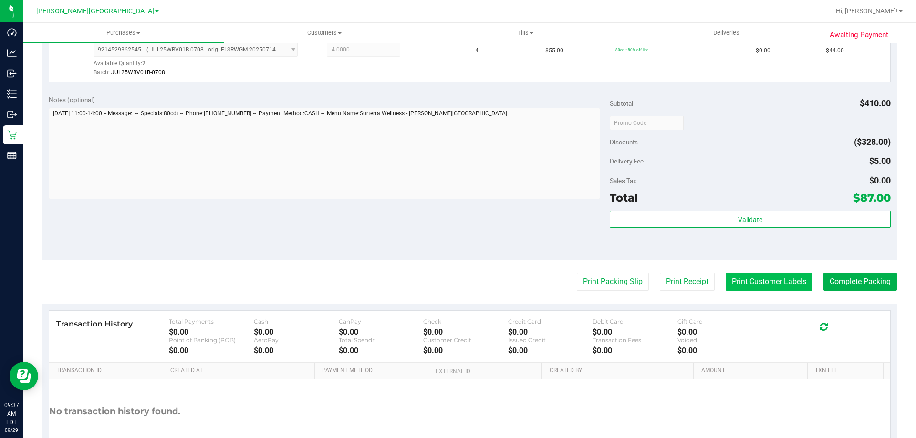
click at [748, 285] on button "Print Customer Labels" at bounding box center [769, 282] width 87 height 18
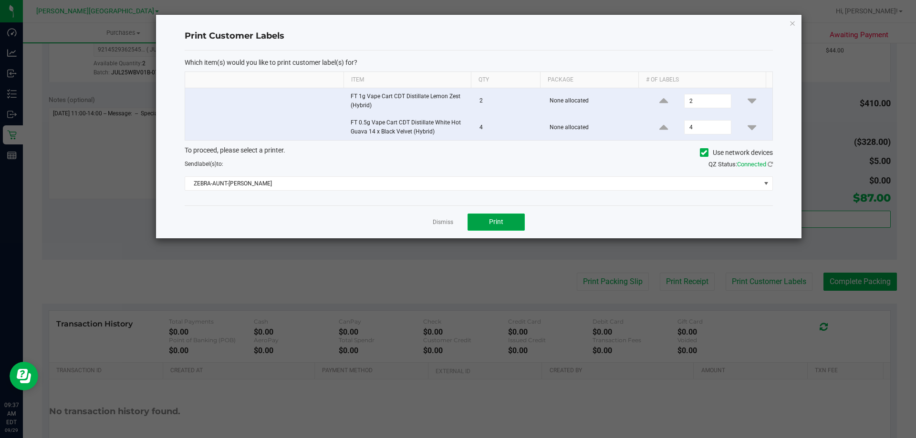
click at [506, 223] on button "Print" at bounding box center [496, 222] width 57 height 17
click at [442, 220] on link "Dismiss" at bounding box center [443, 223] width 21 height 8
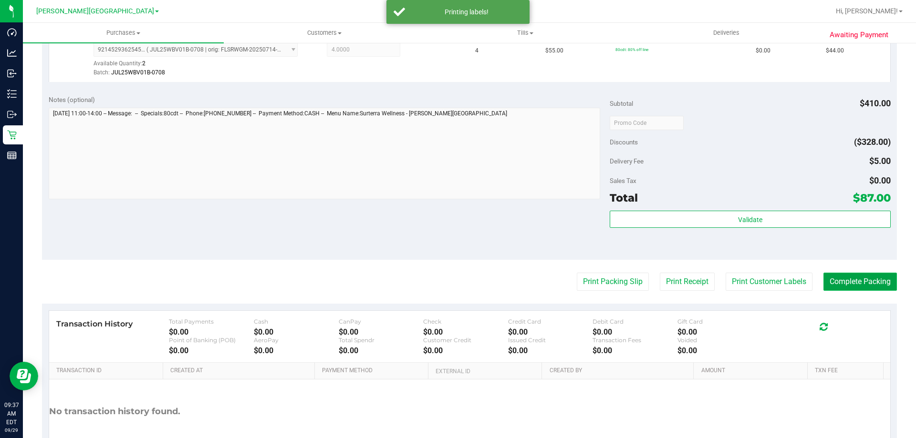
click at [841, 289] on button "Complete Packing" at bounding box center [859, 282] width 73 height 18
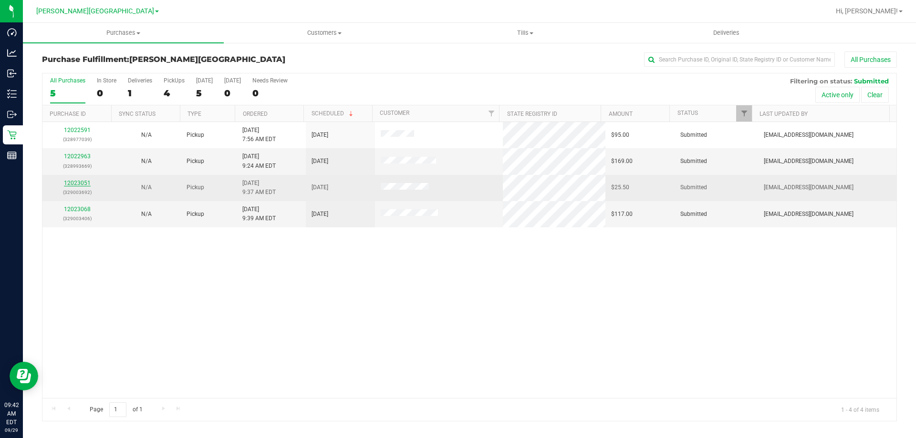
click at [75, 183] on link "12023051" at bounding box center [77, 183] width 27 height 7
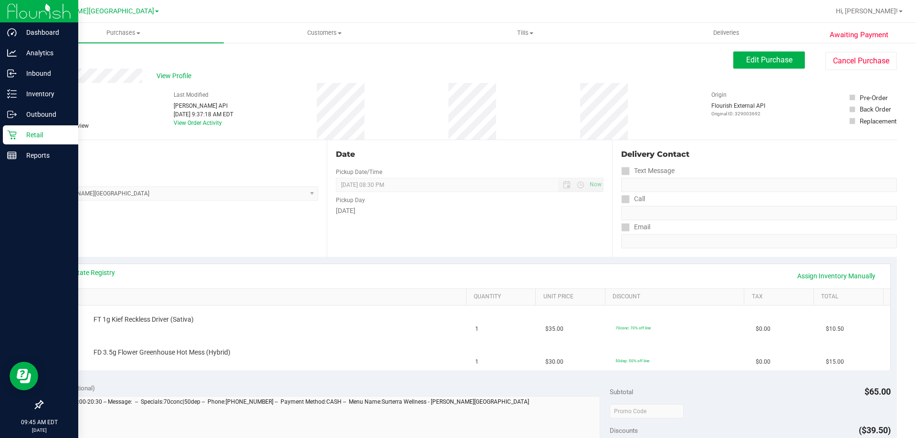
click at [39, 135] on p "Retail" at bounding box center [45, 134] width 57 height 11
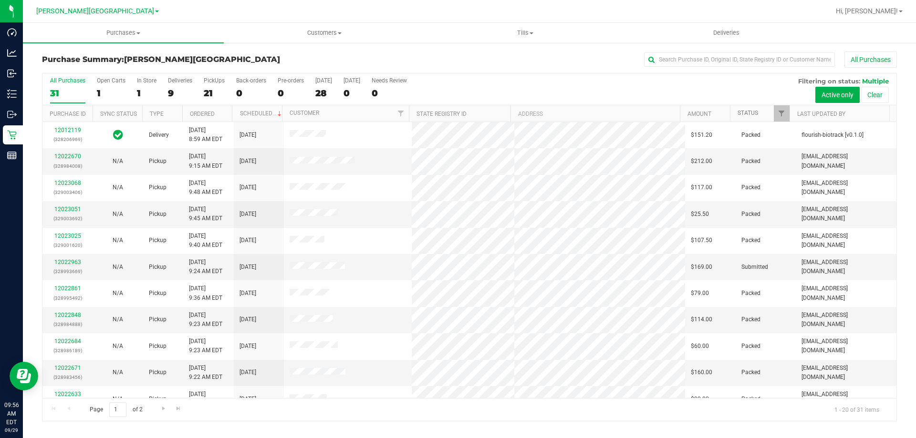
click at [744, 114] on link "Status" at bounding box center [748, 113] width 21 height 7
click at [745, 114] on link "Status" at bounding box center [753, 113] width 31 height 7
click at [72, 157] on link "12022591" at bounding box center [67, 156] width 27 height 7
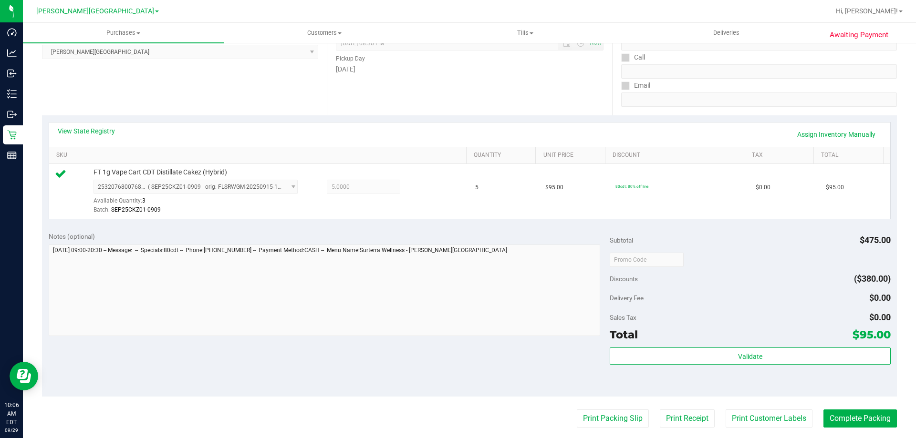
scroll to position [191, 0]
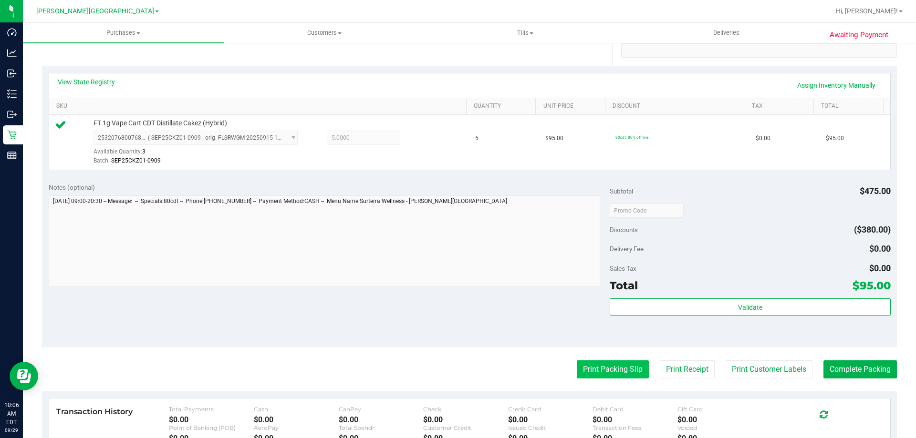
click at [615, 368] on button "Print Packing Slip" at bounding box center [613, 370] width 72 height 18
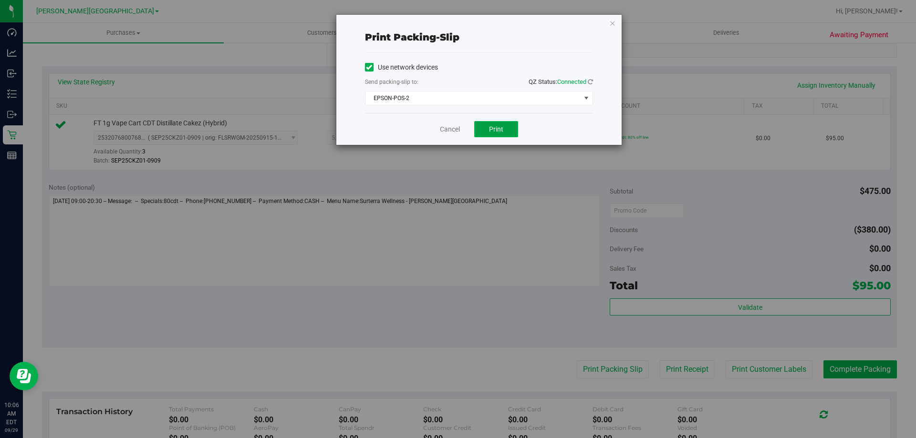
click at [503, 131] on span "Print" at bounding box center [496, 129] width 14 height 8
drag, startPoint x: 451, startPoint y: 129, endPoint x: 472, endPoint y: 131, distance: 20.6
click at [452, 129] on link "Cancel" at bounding box center [450, 130] width 20 height 10
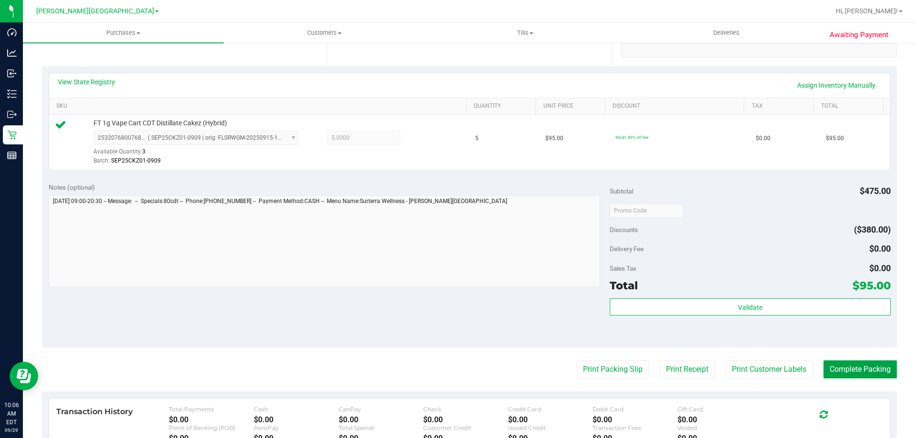
click at [846, 375] on button "Complete Packing" at bounding box center [859, 370] width 73 height 18
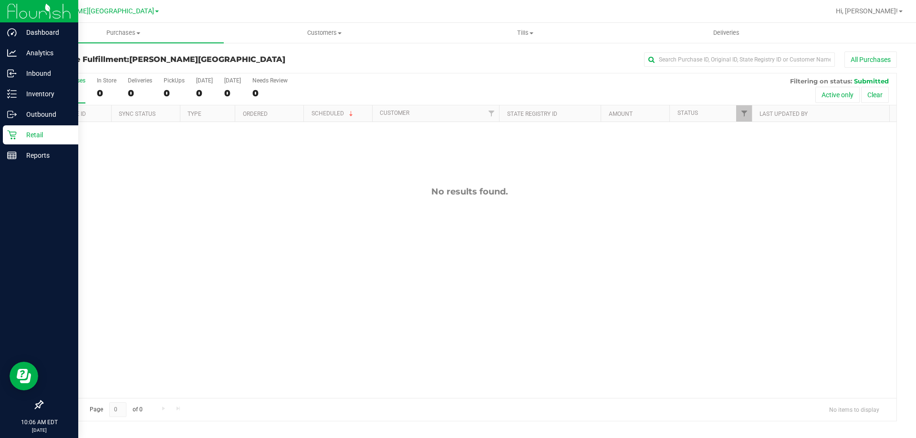
click at [37, 134] on p "Retail" at bounding box center [45, 134] width 57 height 11
